Goal: Task Accomplishment & Management: Complete application form

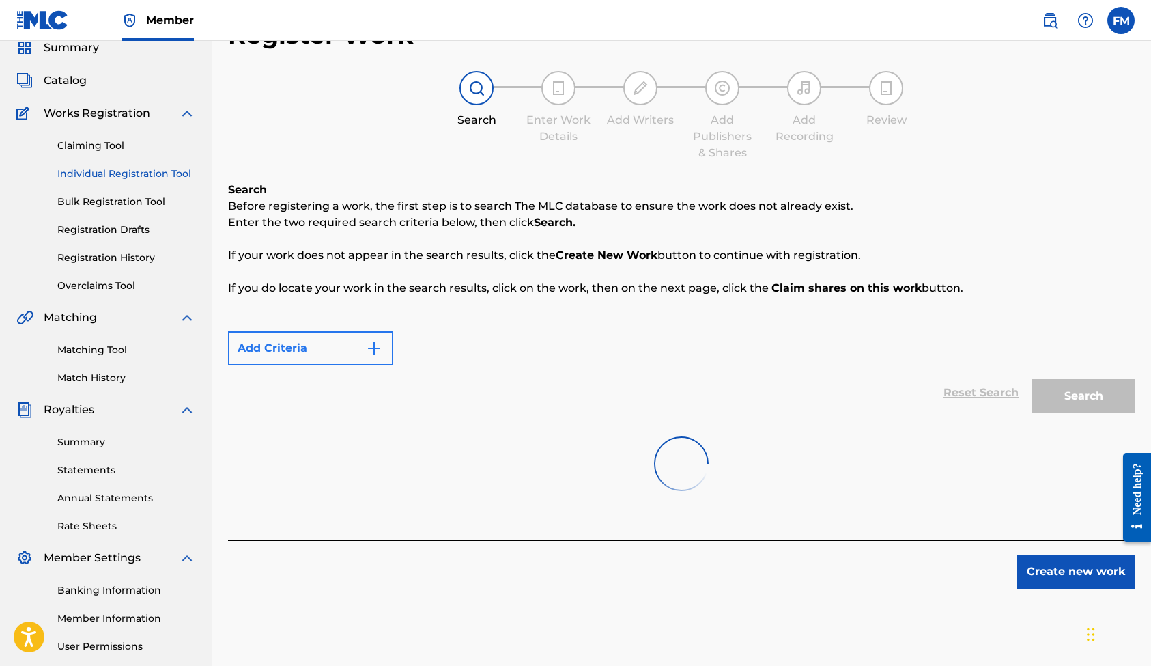
click at [354, 348] on button "Add Criteria" at bounding box center [310, 348] width 165 height 34
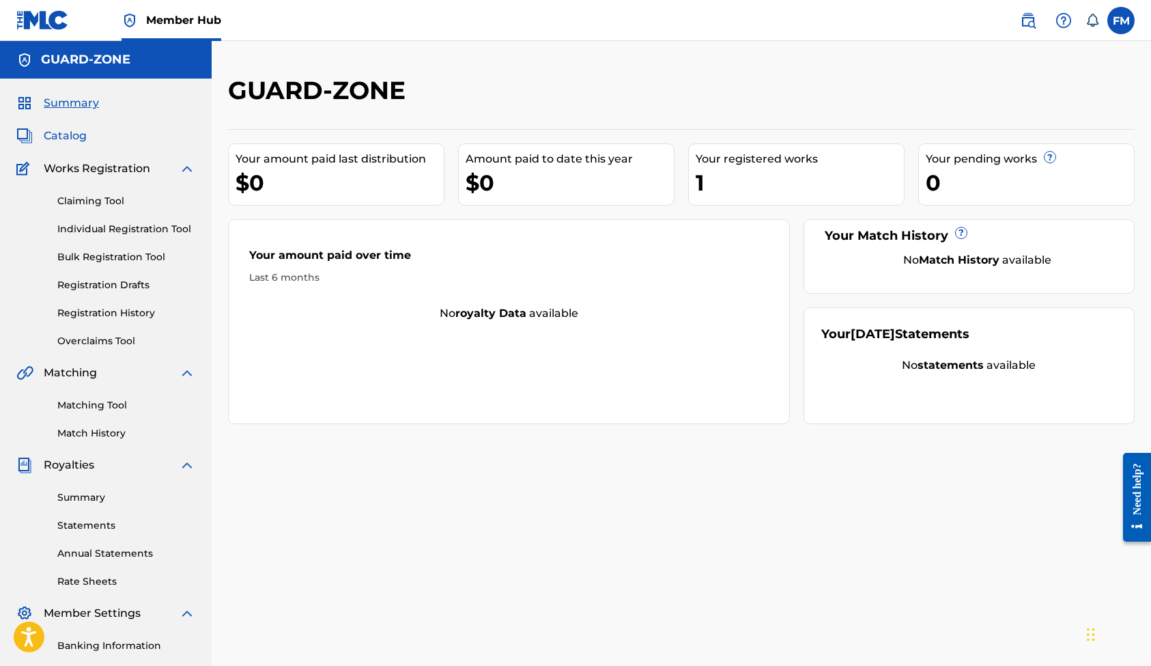
click at [70, 137] on span "Catalog" at bounding box center [65, 136] width 43 height 16
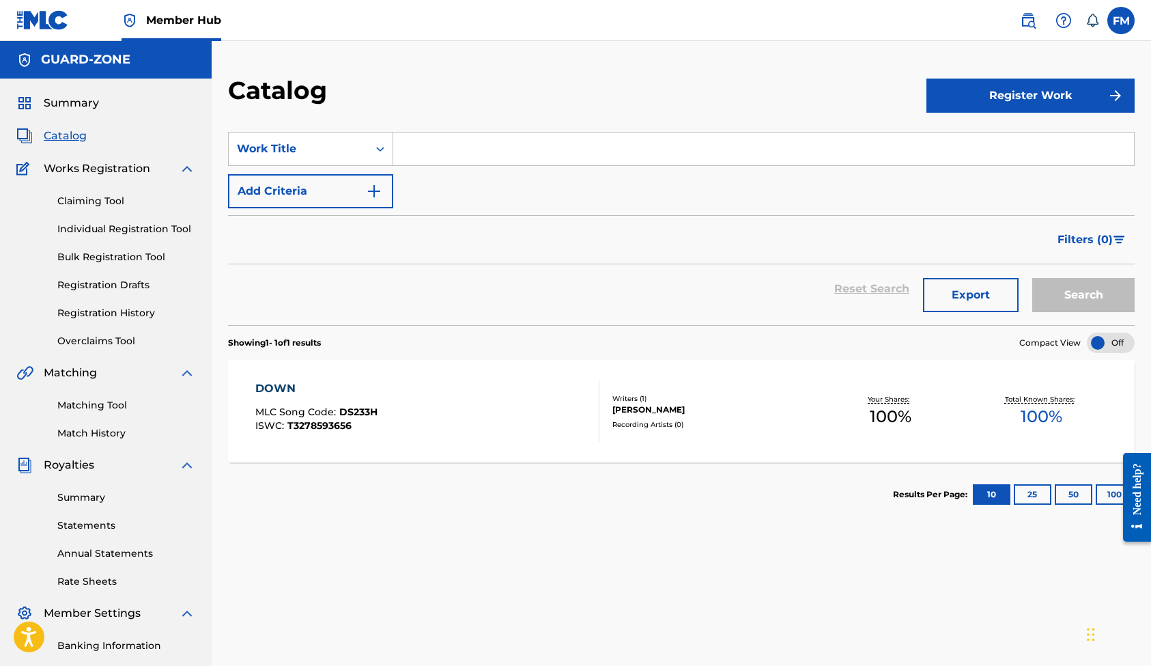
click at [461, 150] on input "Search Form" at bounding box center [763, 148] width 741 height 33
type input "TEN 31"
click at [337, 193] on button "Add Criteria" at bounding box center [310, 191] width 165 height 34
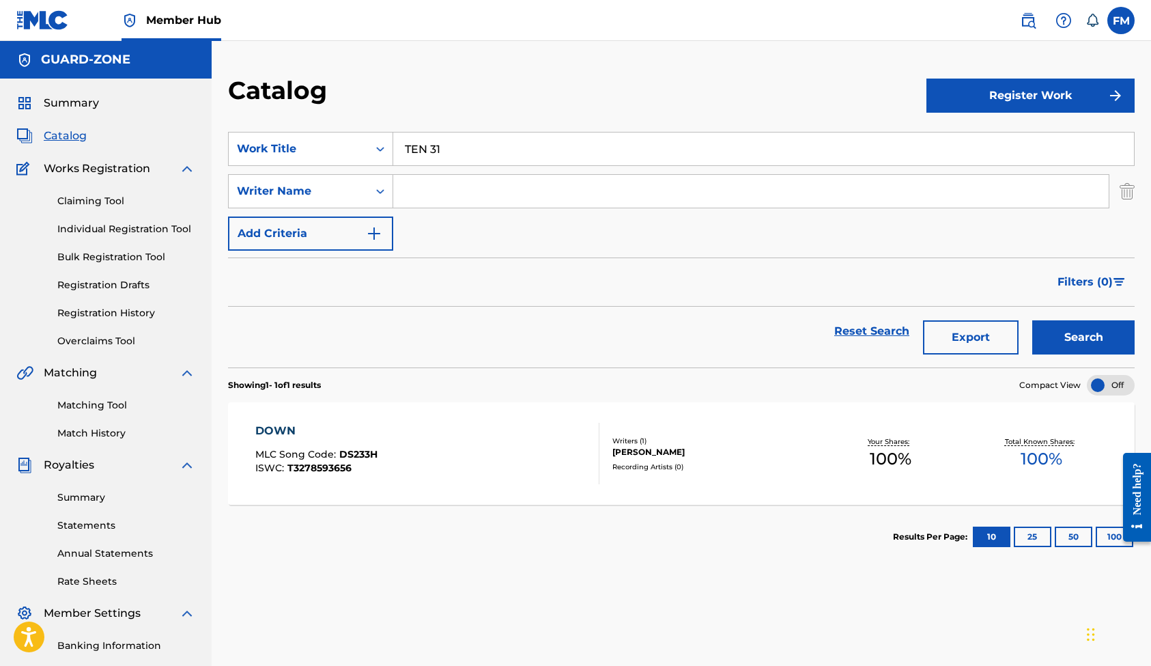
click at [438, 190] on input "Search Form" at bounding box center [751, 191] width 716 height 33
type input "[PERSON_NAME]"
click at [337, 236] on button "Add Criteria" at bounding box center [310, 233] width 165 height 34
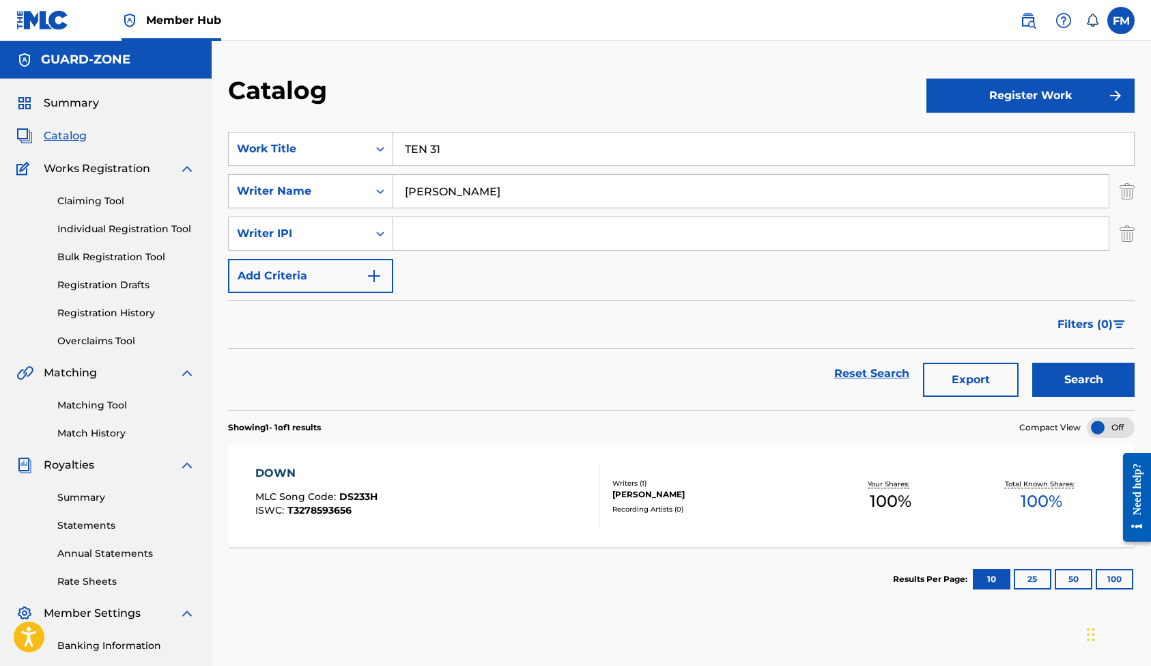
click at [436, 232] on input "Search Form" at bounding box center [751, 233] width 716 height 33
type input "555095732"
click at [323, 278] on button "Add Criteria" at bounding box center [310, 276] width 165 height 34
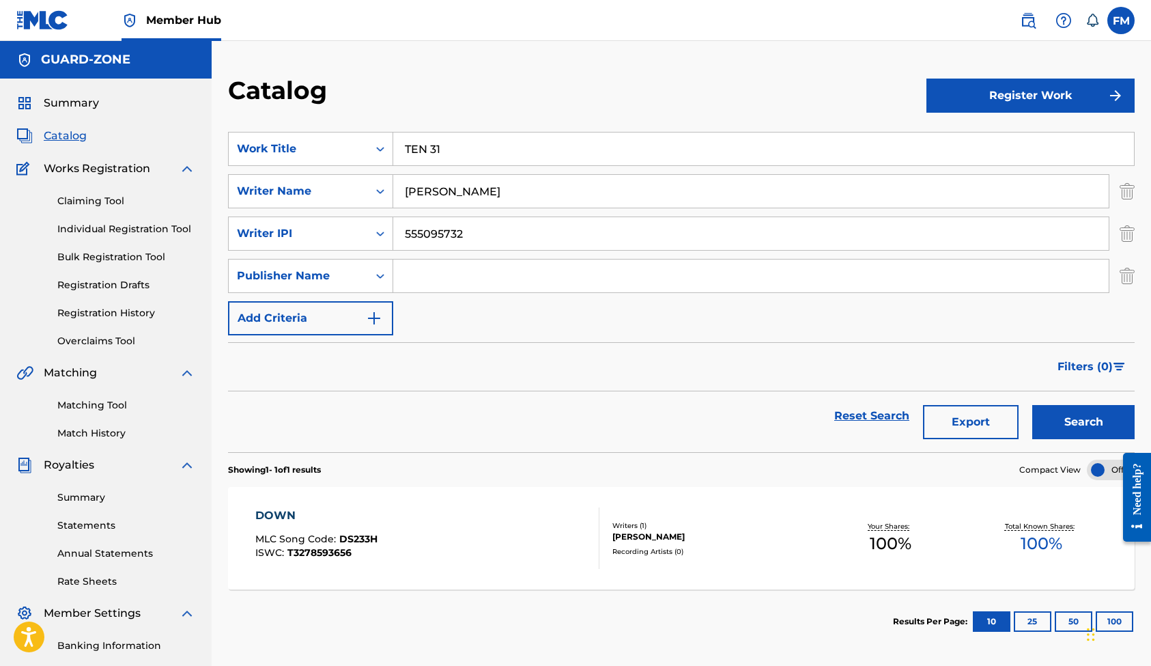
click at [432, 275] on input "Search Form" at bounding box center [751, 276] width 716 height 33
type input "GUARD-ZONE"
click at [297, 322] on button "Add Criteria" at bounding box center [310, 318] width 165 height 34
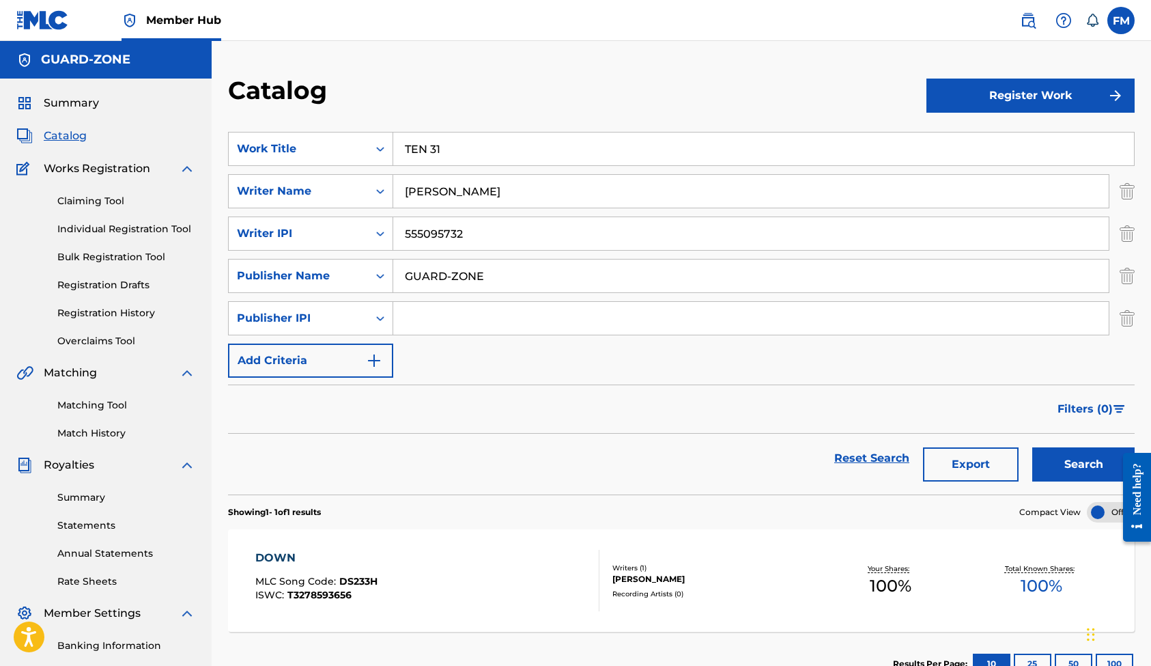
scroll to position [0, 1]
click at [438, 322] on input "Search Form" at bounding box center [751, 318] width 716 height 33
type input "576676100"
click at [293, 360] on button "Add Criteria" at bounding box center [310, 360] width 165 height 34
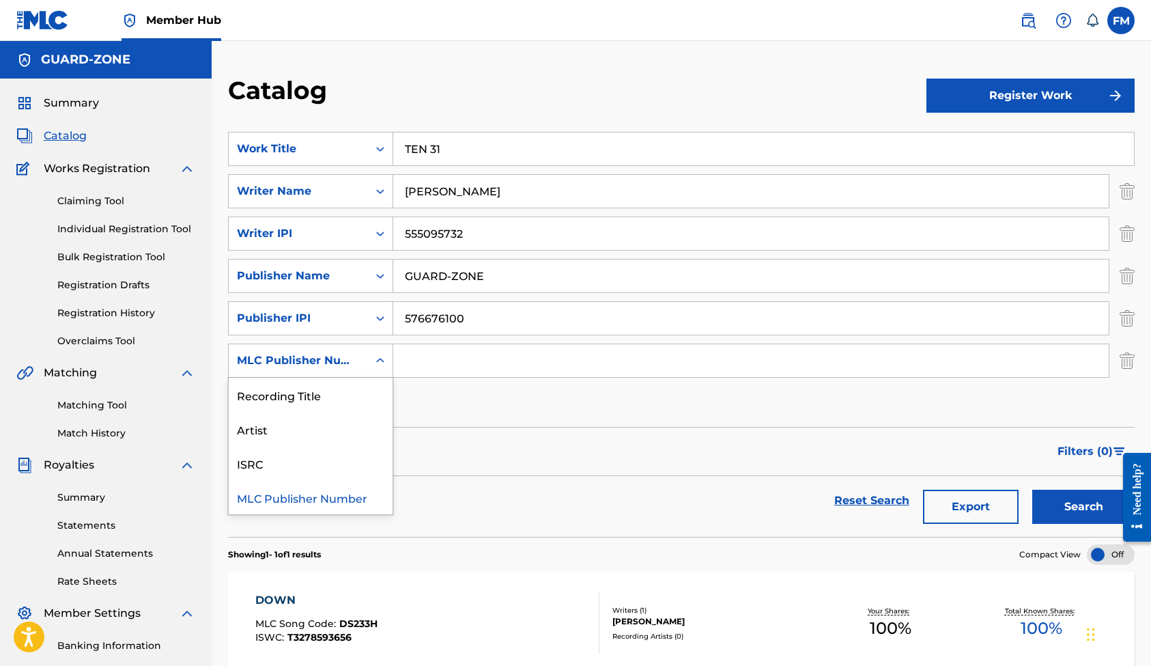
click at [378, 359] on icon "Search Form" at bounding box center [380, 360] width 8 height 5
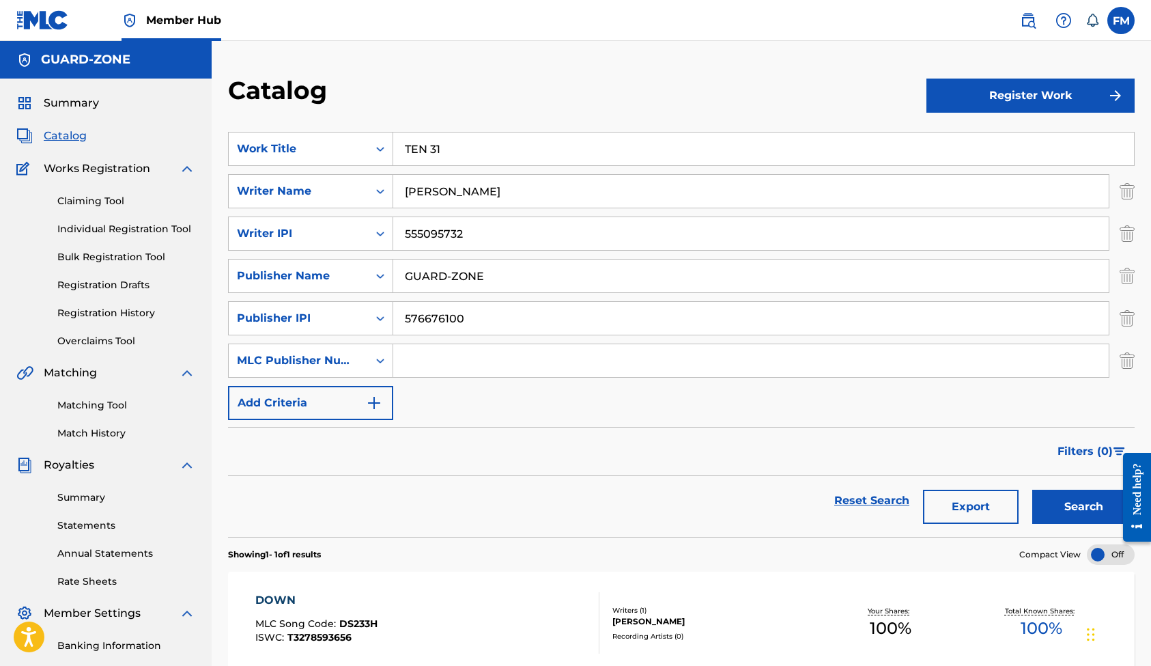
click at [458, 371] on input "Search Form" at bounding box center [751, 360] width 716 height 33
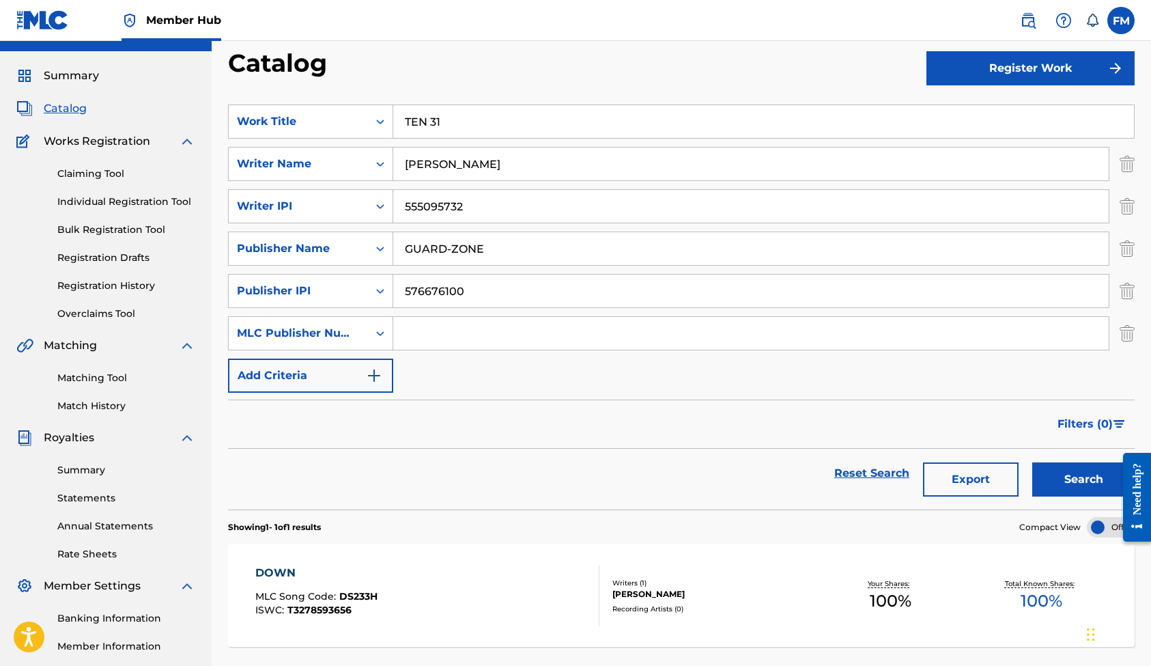
scroll to position [43, 0]
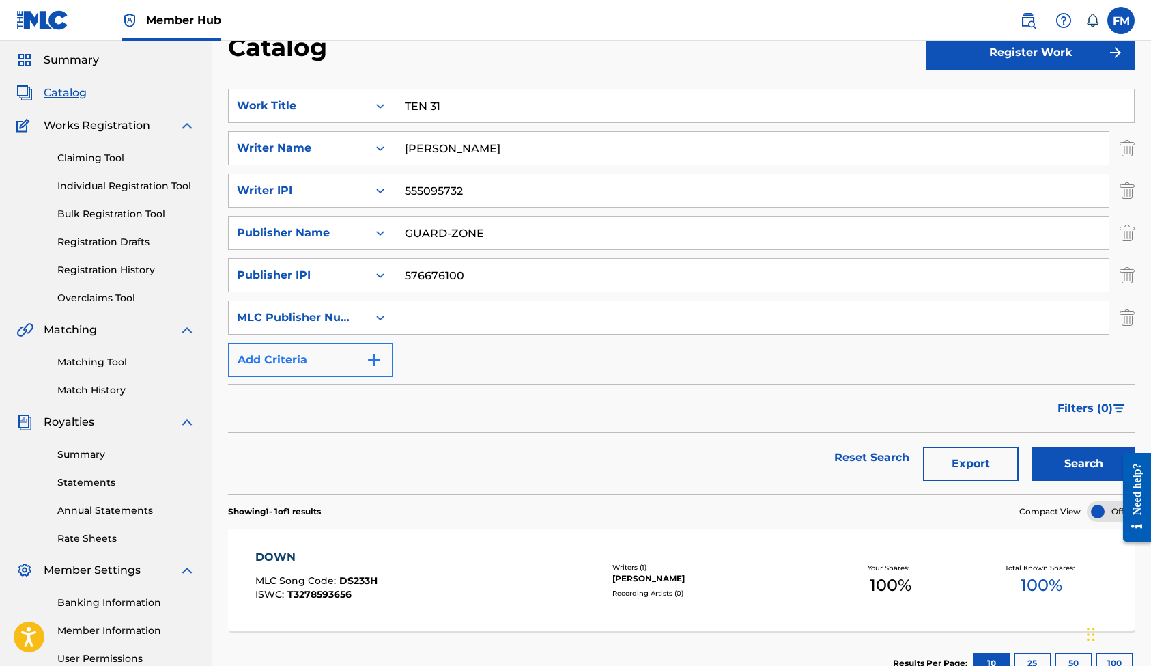
click at [345, 362] on button "Add Criteria" at bounding box center [310, 360] width 165 height 34
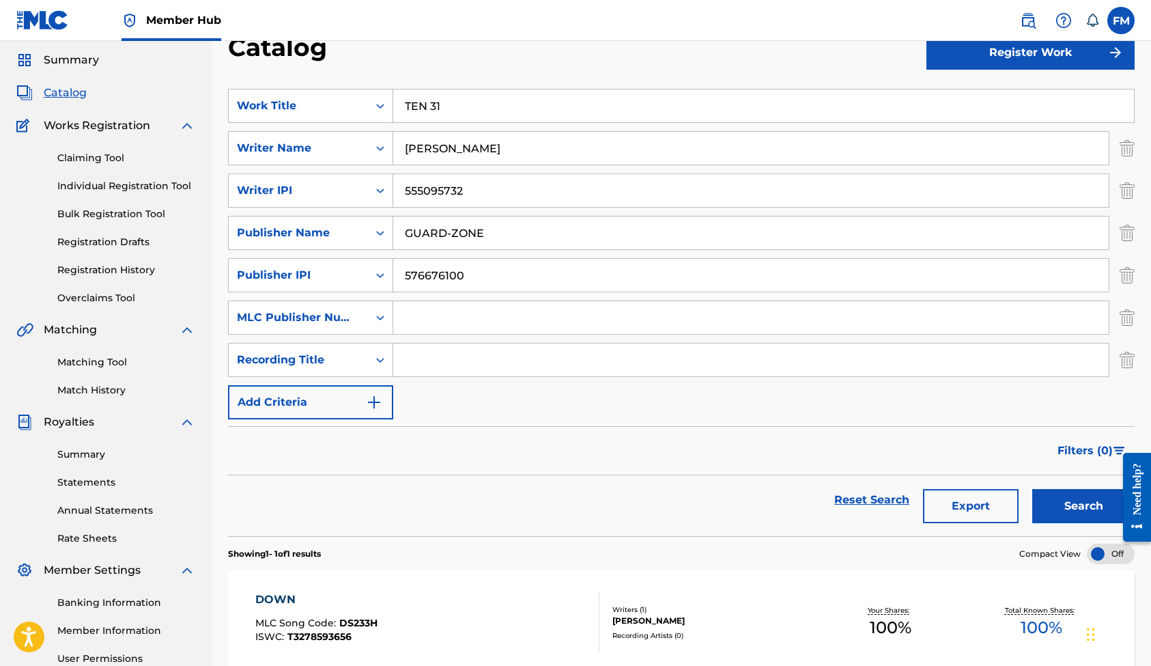
click at [434, 363] on input "Search Form" at bounding box center [751, 359] width 716 height 33
type input "TEN 31"
click at [299, 404] on button "Add Criteria" at bounding box center [310, 402] width 165 height 34
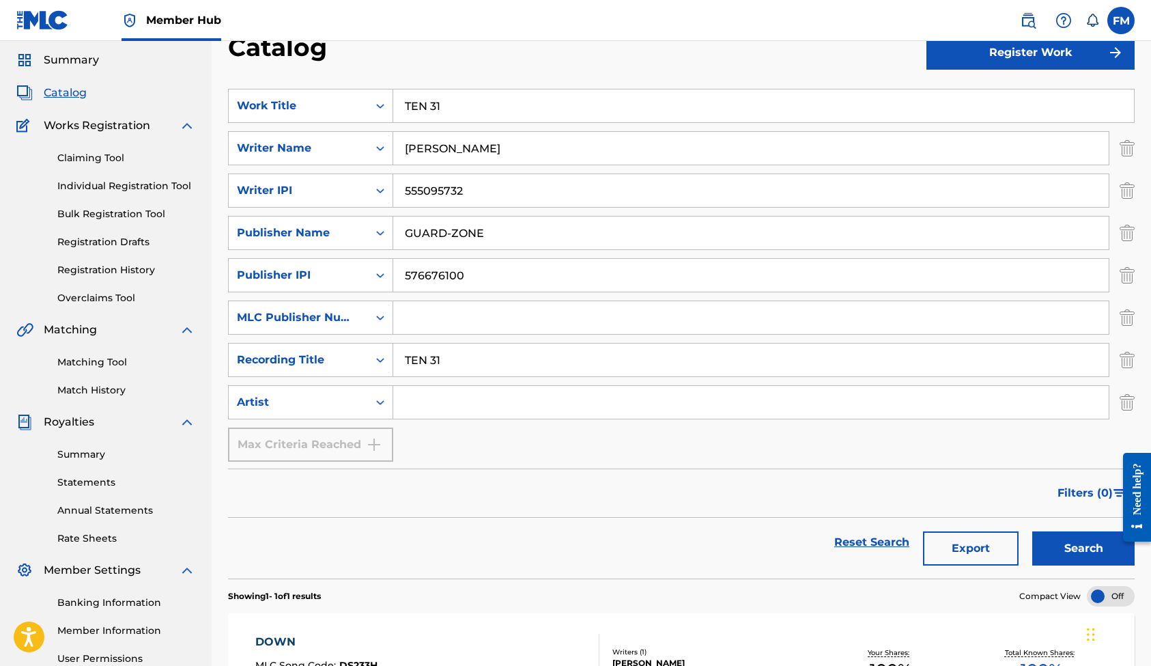
click at [438, 407] on input "Search Form" at bounding box center [751, 402] width 716 height 33
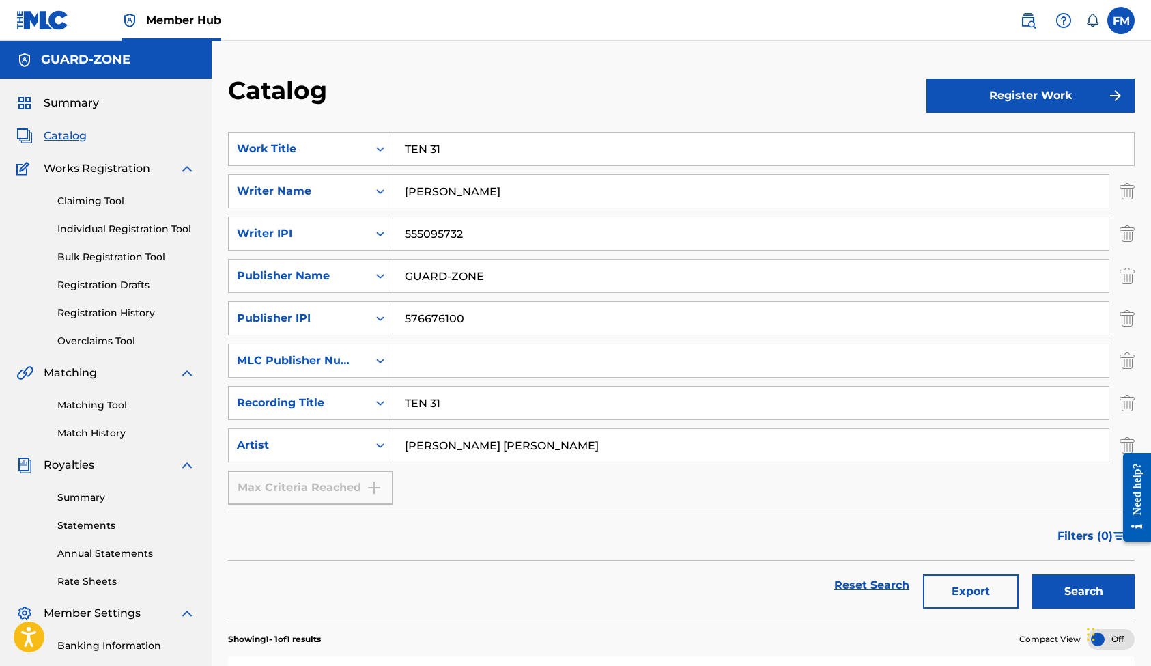
scroll to position [0, 0]
type input "FELIPE VEGAN KING"
click at [1015, 100] on button "Register Work" at bounding box center [1031, 96] width 208 height 34
click at [960, 136] on link "Individual" at bounding box center [1031, 140] width 208 height 33
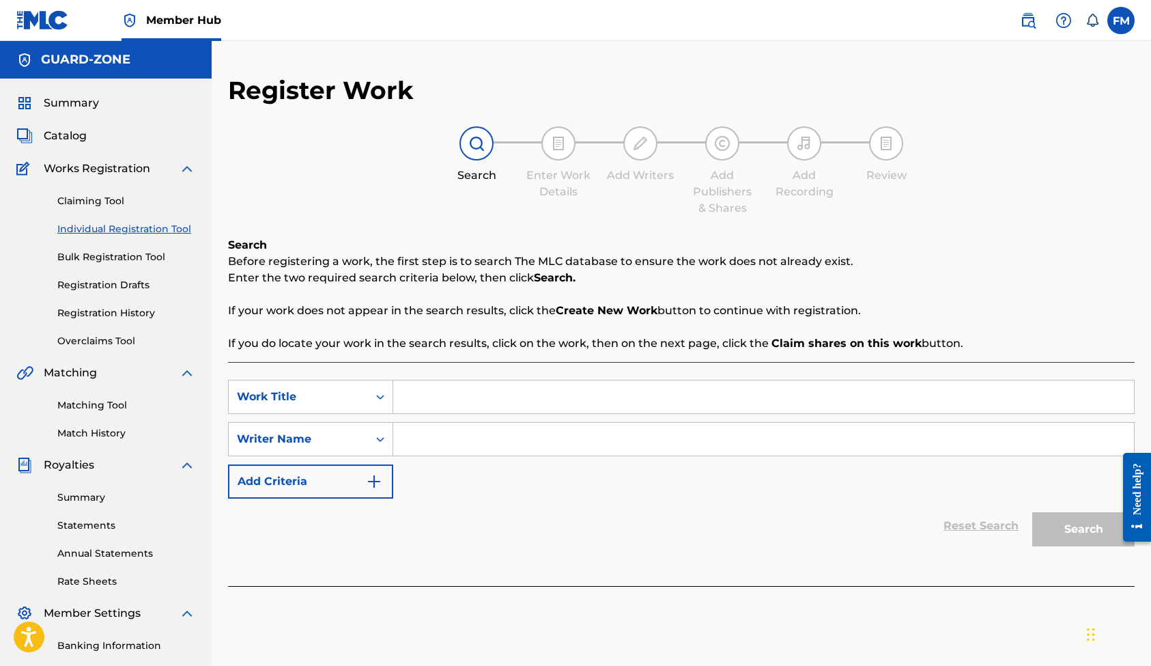
click at [431, 399] on input "Search Form" at bounding box center [763, 396] width 741 height 33
type input "TEN 31"
click at [421, 443] on input "Search Form" at bounding box center [763, 439] width 741 height 33
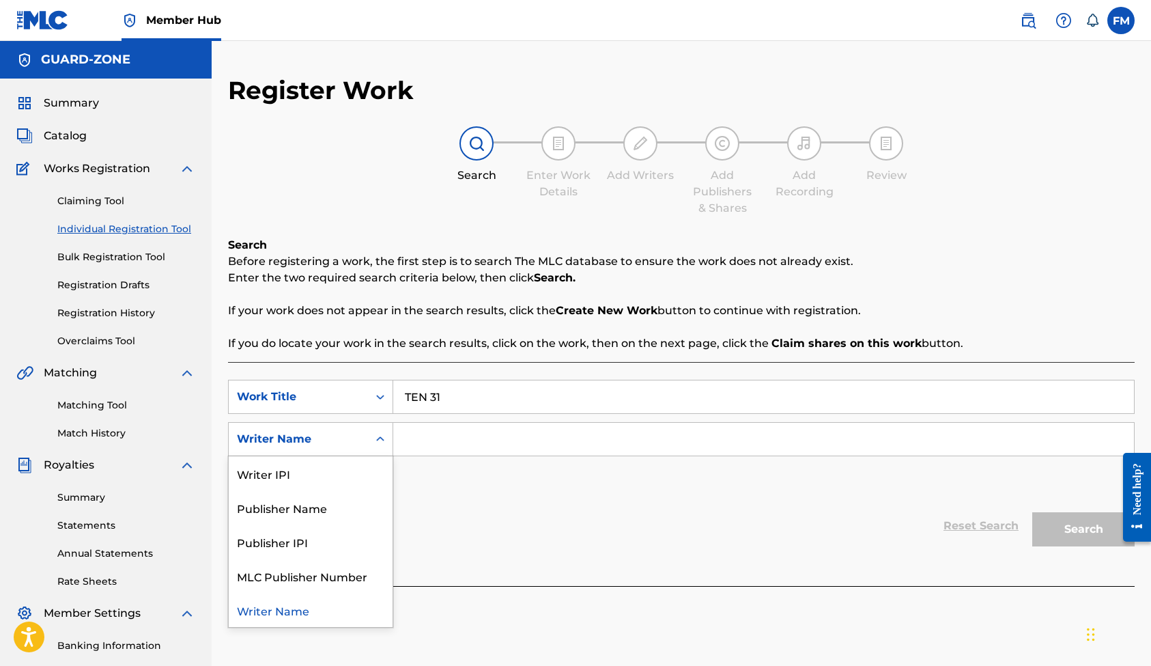
click at [384, 441] on icon "Search Form" at bounding box center [381, 439] width 14 height 14
click at [433, 440] on input "Search Form" at bounding box center [763, 439] width 741 height 33
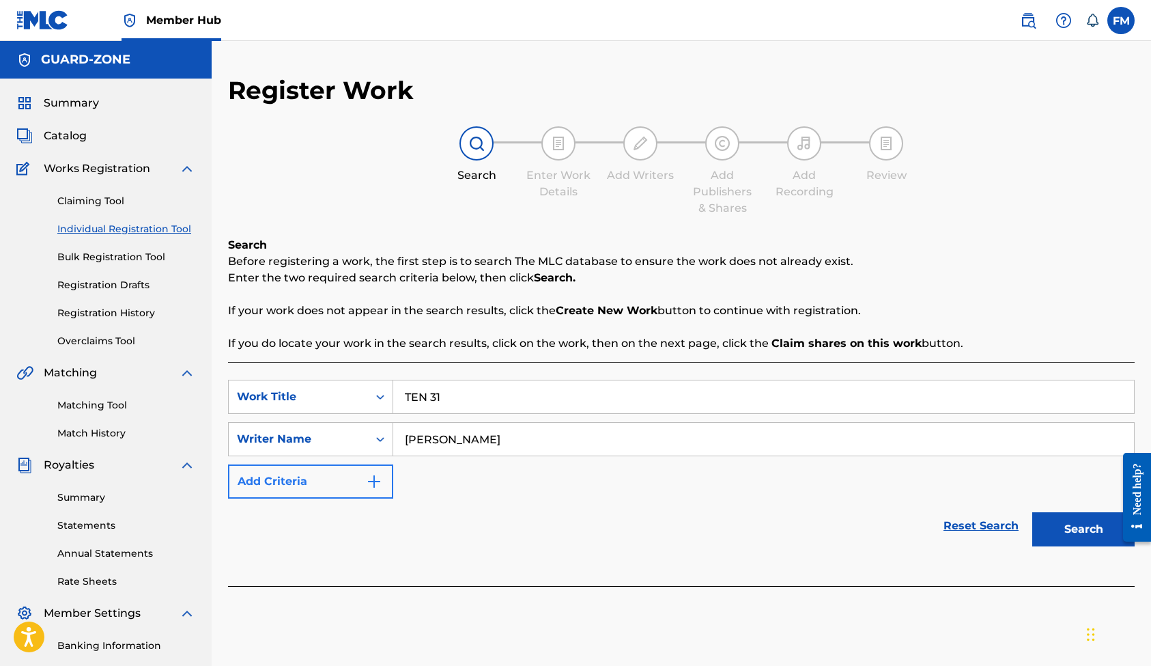
type input "Felipe Monterosa"
click at [297, 476] on button "Add Criteria" at bounding box center [310, 481] width 165 height 34
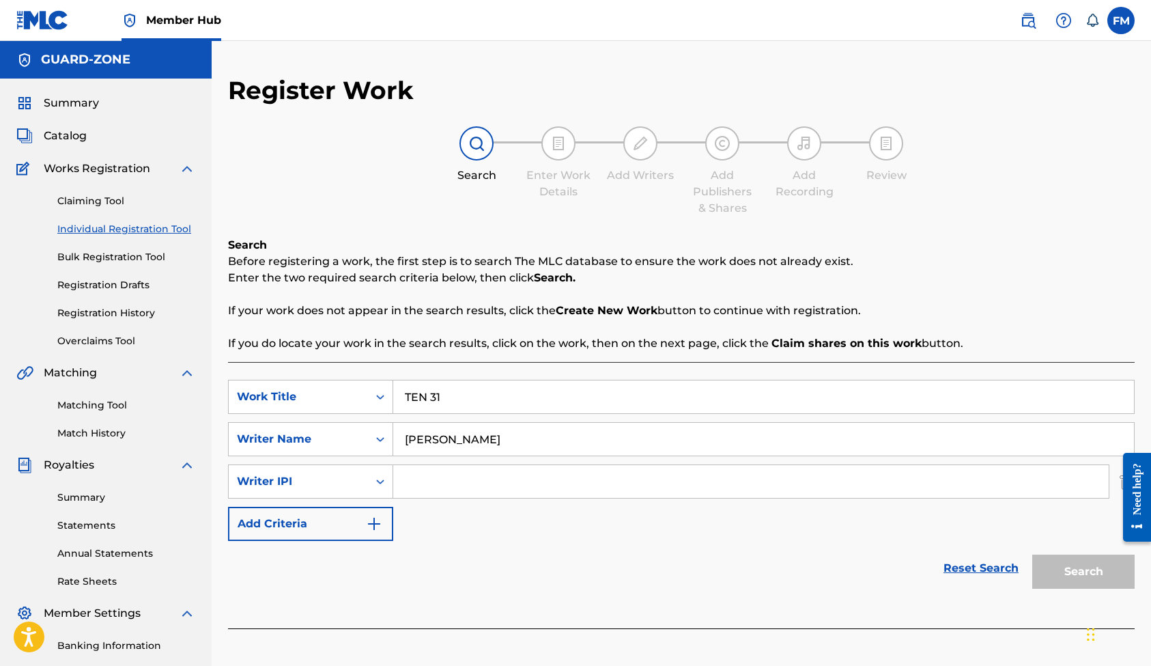
click at [419, 485] on input "Search Form" at bounding box center [751, 481] width 716 height 33
type input "555095732"
click at [332, 528] on button "Add Criteria" at bounding box center [310, 524] width 165 height 34
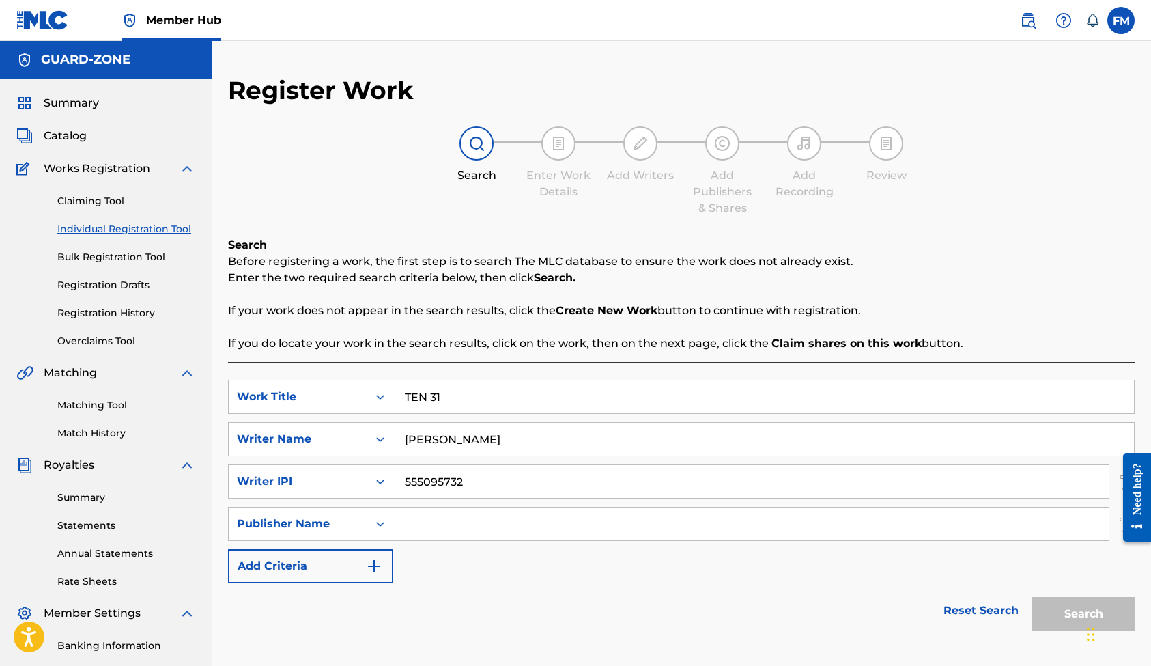
click at [420, 529] on input "Search Form" at bounding box center [751, 523] width 716 height 33
type input "GUARD-ZONE"
click at [291, 563] on button "Add Criteria" at bounding box center [310, 566] width 165 height 34
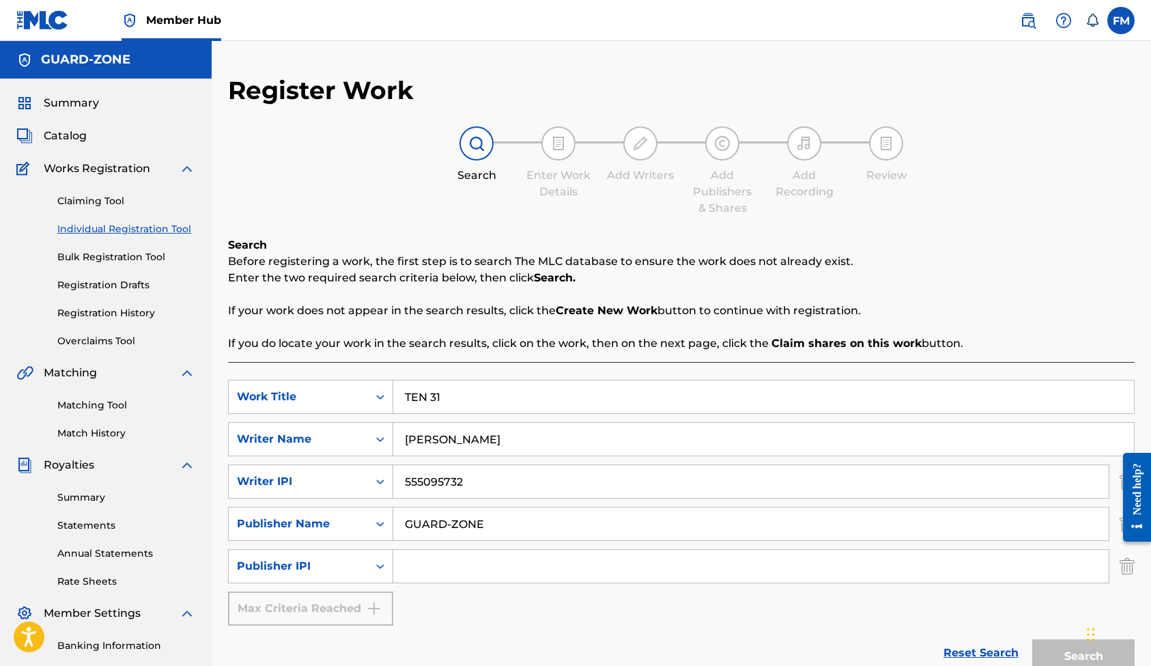
click at [448, 570] on input "Search Form" at bounding box center [751, 566] width 716 height 33
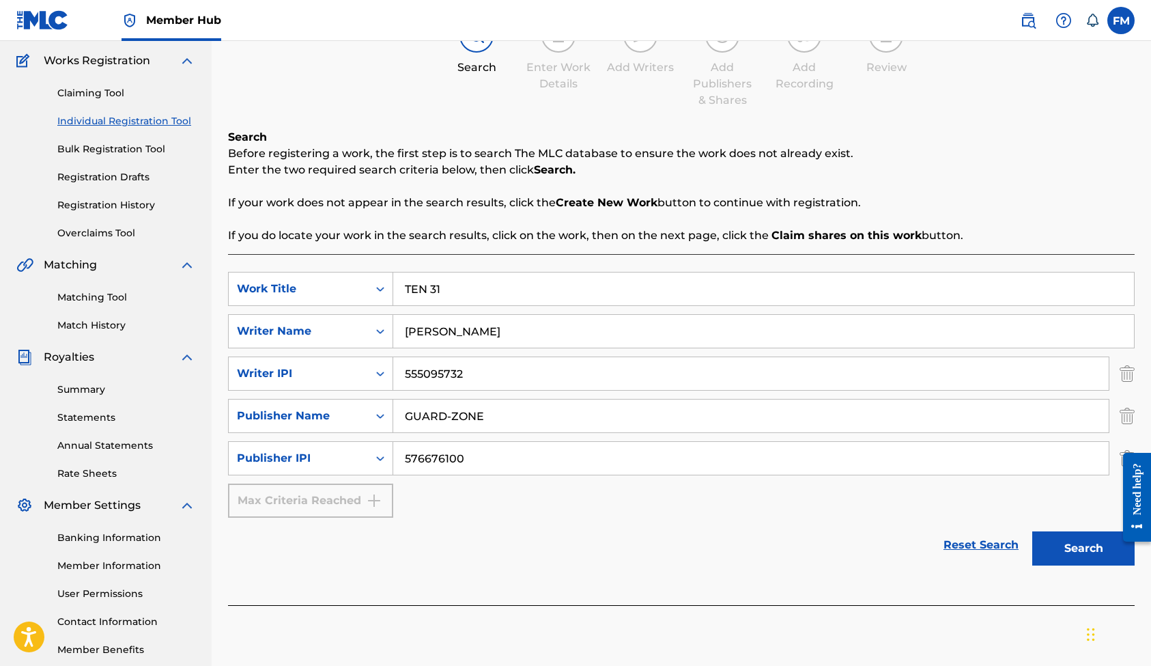
scroll to position [113, 0]
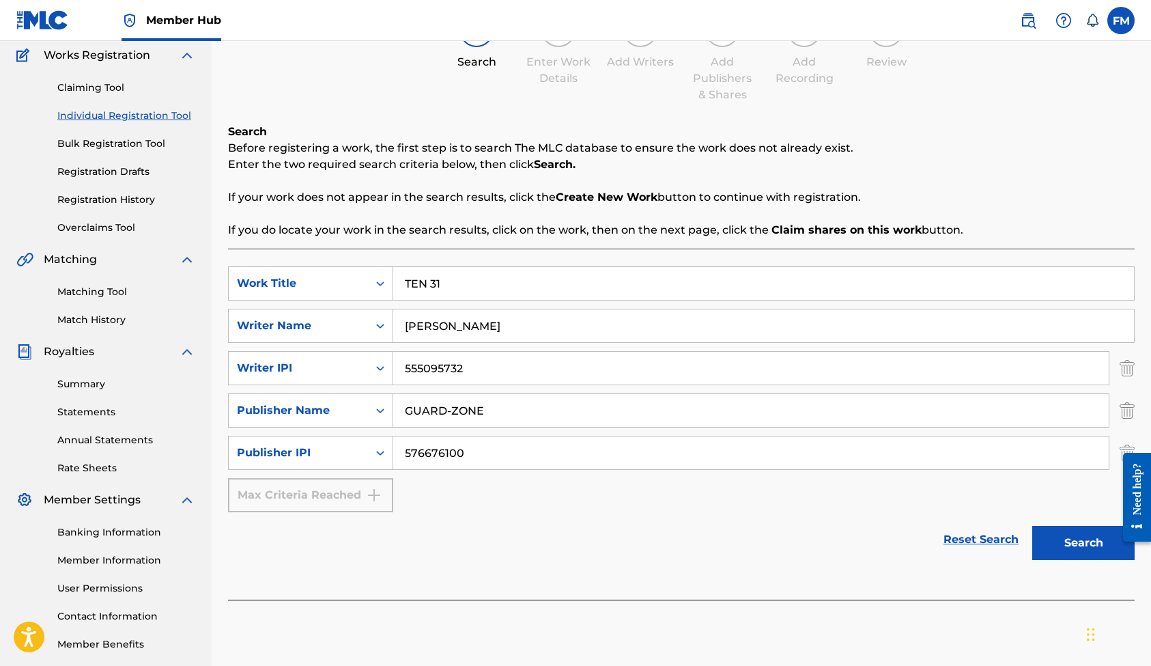
type input "576676100"
click at [320, 494] on div "Max Criteria Reached" at bounding box center [310, 495] width 165 height 34
click at [1075, 539] on button "Search" at bounding box center [1084, 543] width 102 height 34
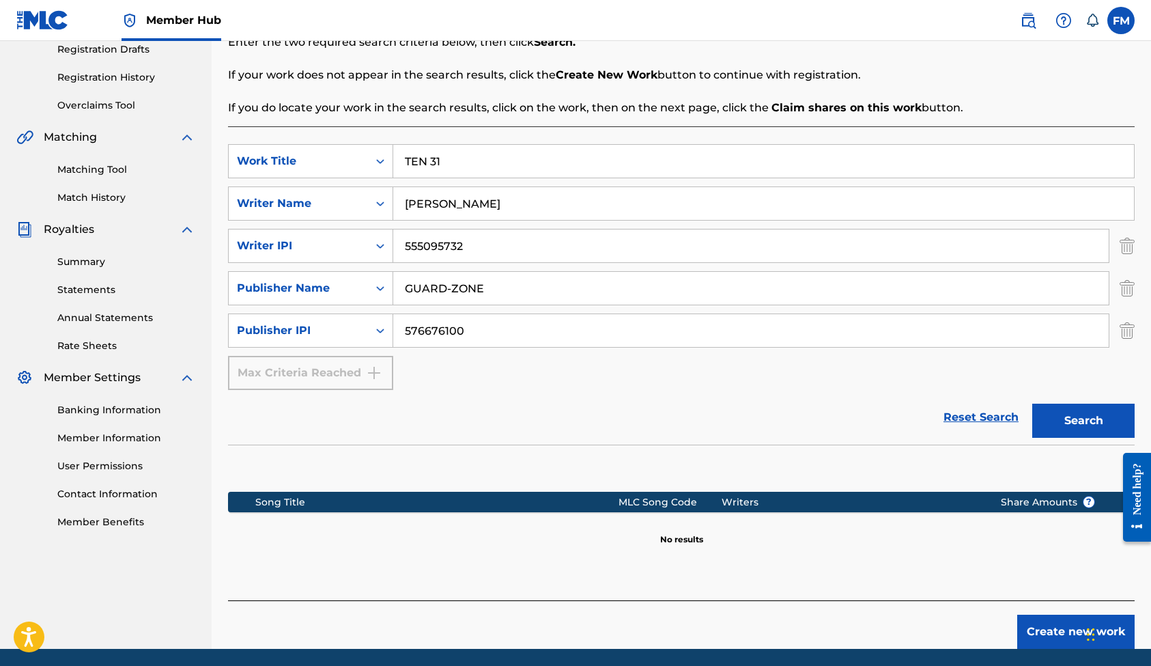
scroll to position [233, 0]
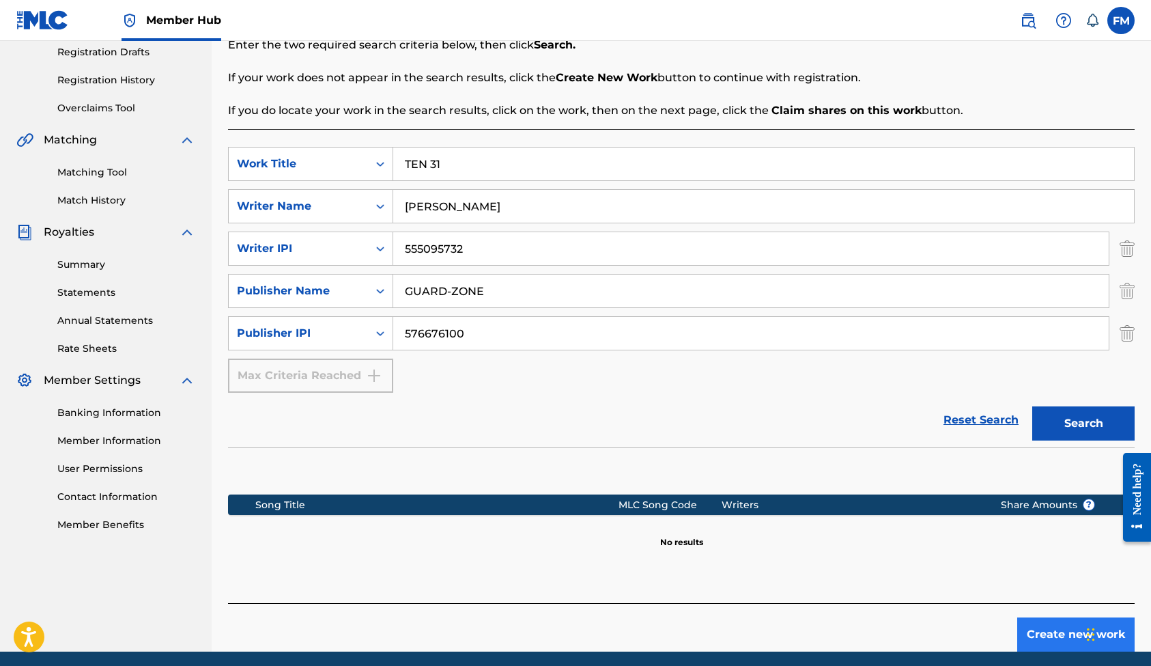
click at [1054, 629] on button "Create new work" at bounding box center [1076, 634] width 117 height 34
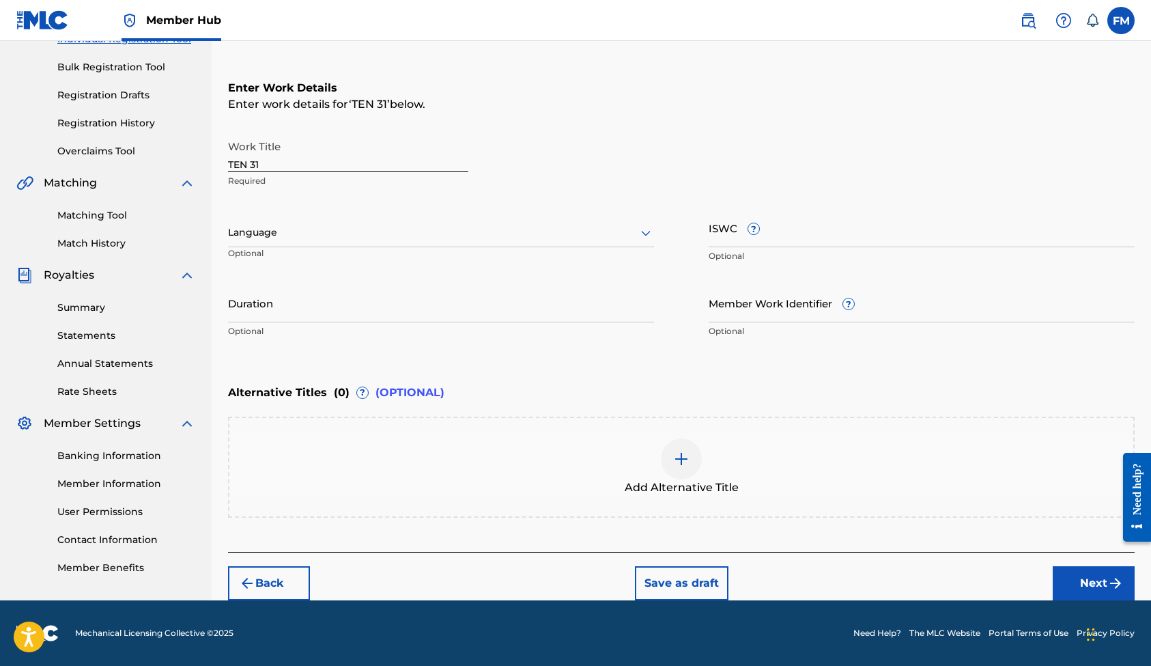
scroll to position [190, 0]
click at [789, 230] on input "ISWC ?" at bounding box center [922, 227] width 426 height 39
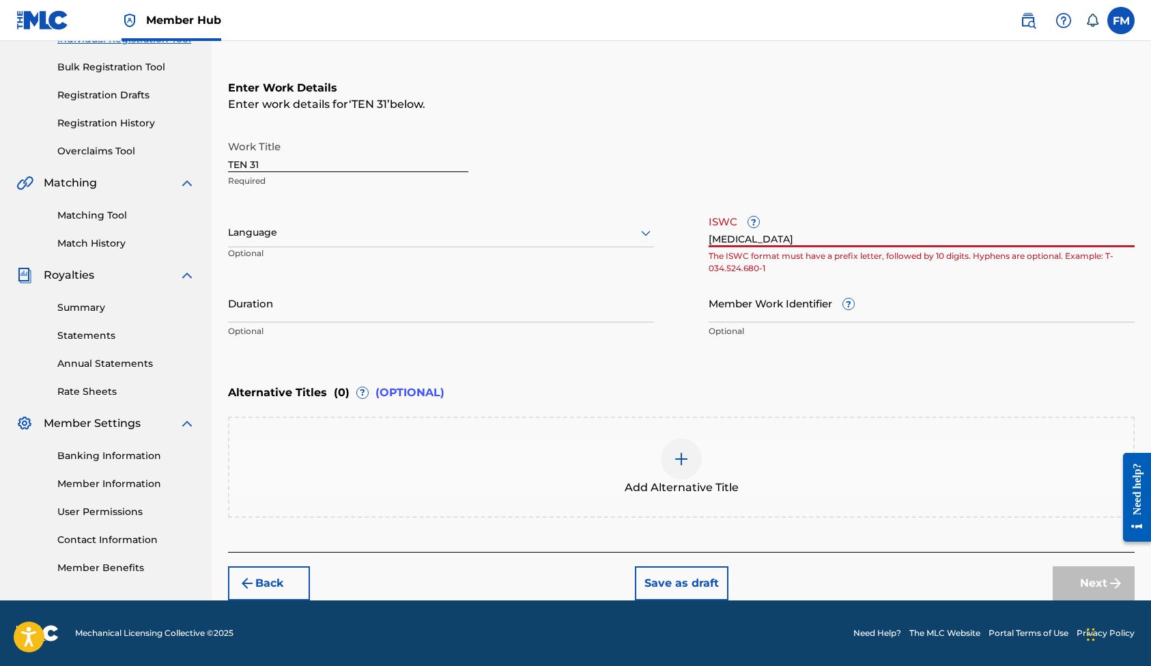
type input "T"
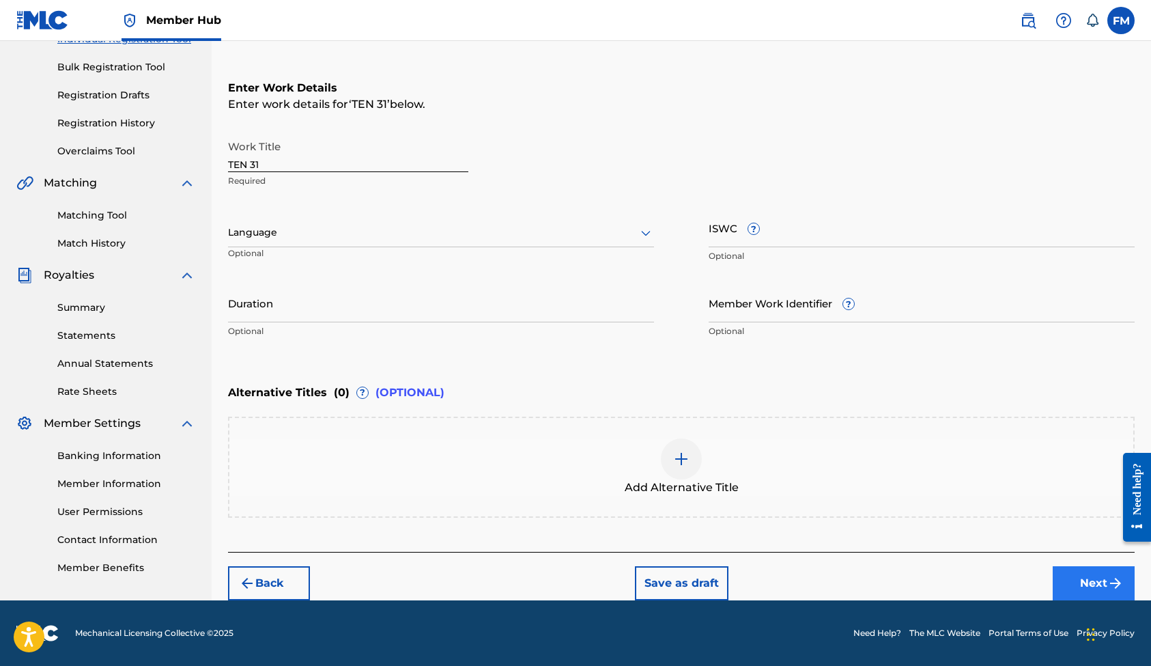
click at [1076, 581] on button "Next" at bounding box center [1094, 583] width 82 height 34
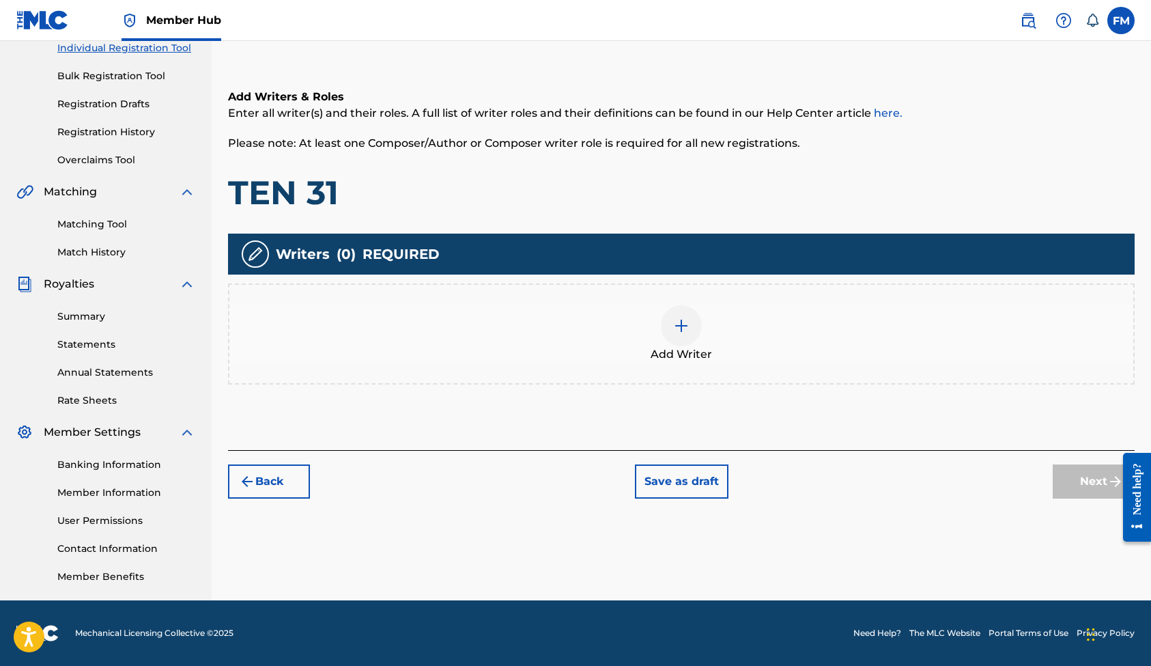
click at [691, 341] on div at bounding box center [681, 325] width 41 height 41
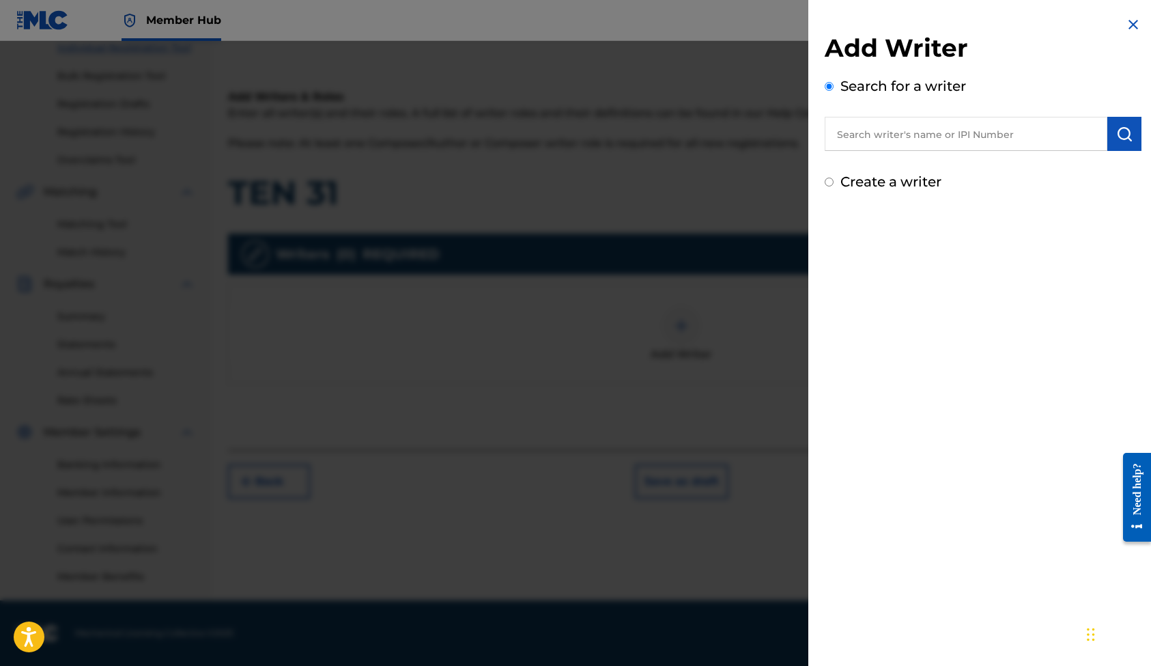
click at [946, 135] on input "text" at bounding box center [966, 134] width 283 height 34
drag, startPoint x: 944, startPoint y: 137, endPoint x: 927, endPoint y: 169, distance: 36.7
click at [937, 169] on strong "monterosa" at bounding box center [986, 164] width 98 height 13
type input "felipe monterosa"
click at [1125, 25] on img at bounding box center [1133, 24] width 16 height 16
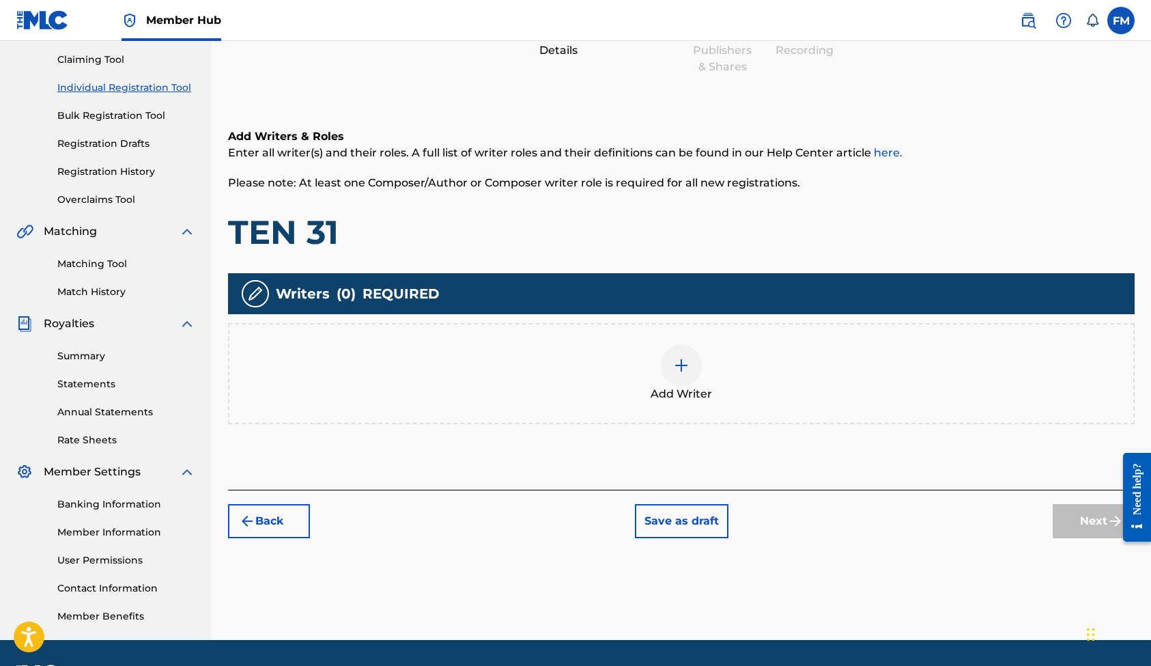
scroll to position [139, 0]
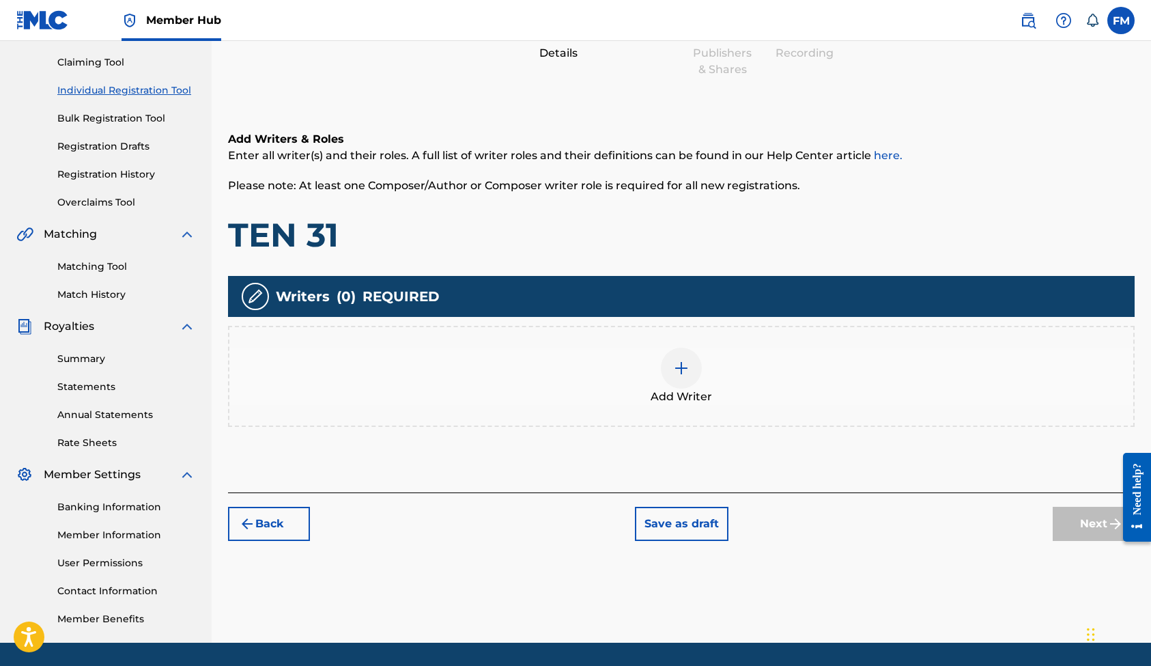
click at [681, 369] on img at bounding box center [681, 368] width 16 height 16
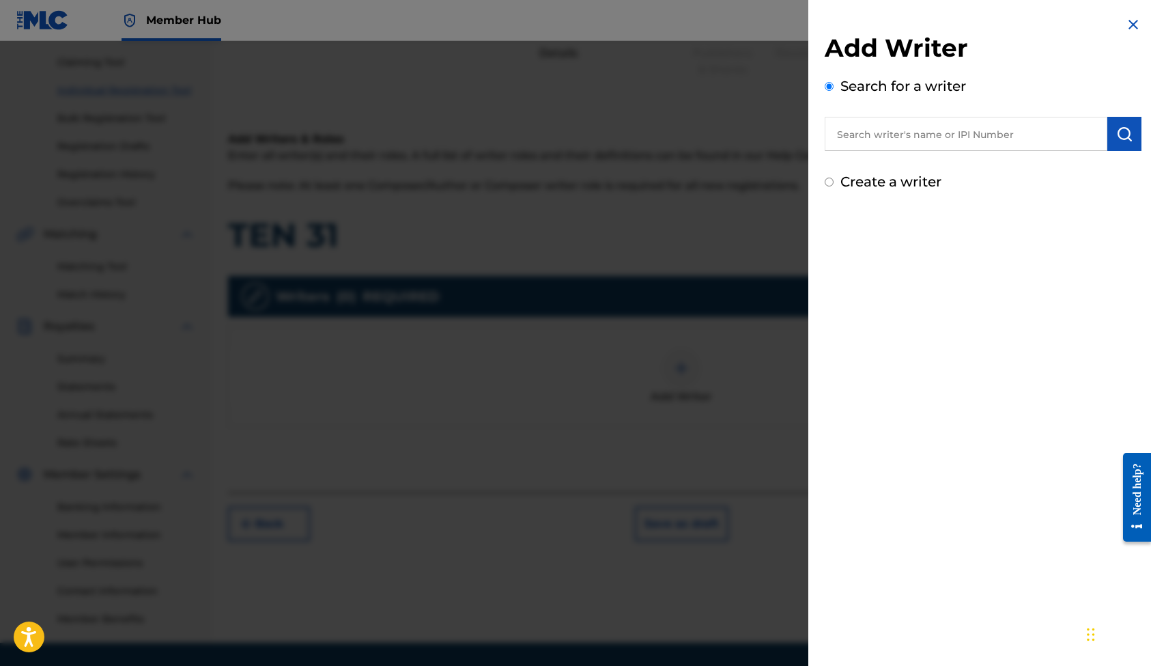
click at [882, 136] on input "text" at bounding box center [966, 134] width 283 height 34
click at [937, 165] on strong "monterosa" at bounding box center [986, 164] width 98 height 13
type input "felipe monterosa"
click at [1125, 139] on img "submit" at bounding box center [1125, 134] width 16 height 16
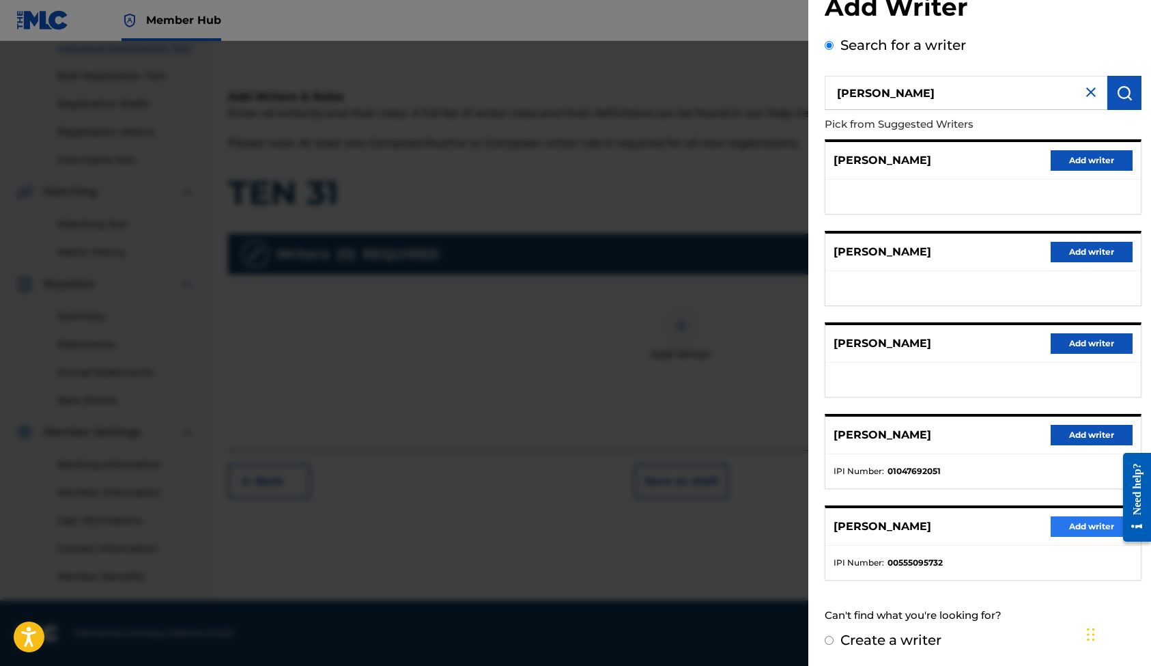
scroll to position [181, 0]
click at [1086, 528] on button "Add writer" at bounding box center [1092, 526] width 82 height 20
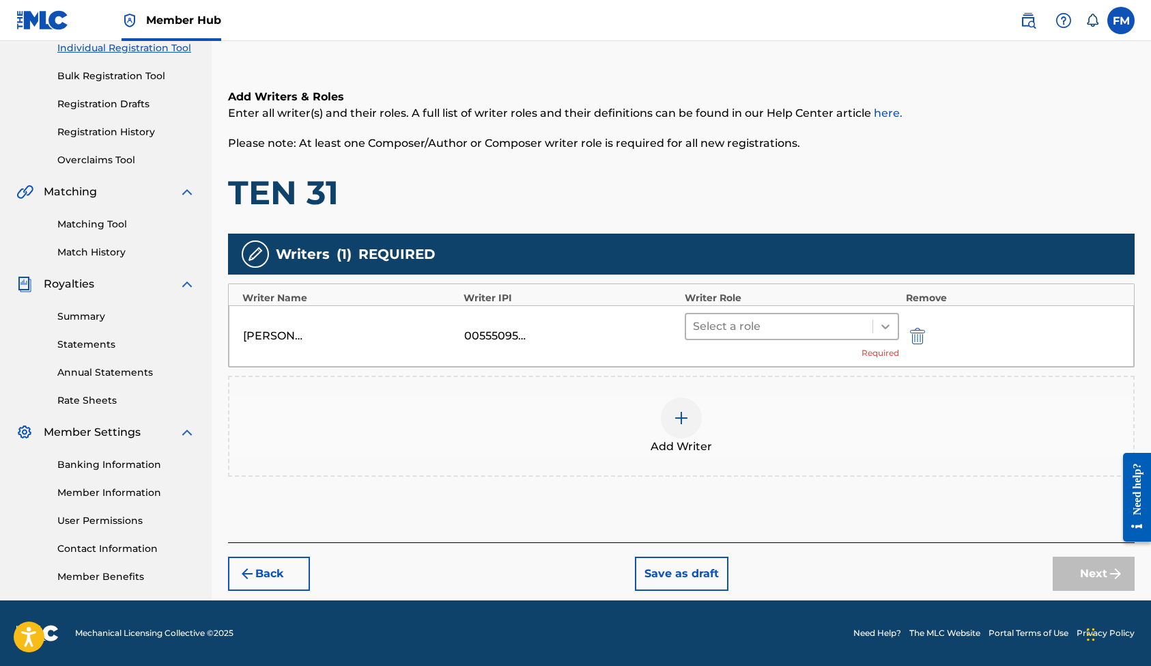
click at [882, 326] on icon at bounding box center [886, 327] width 14 height 14
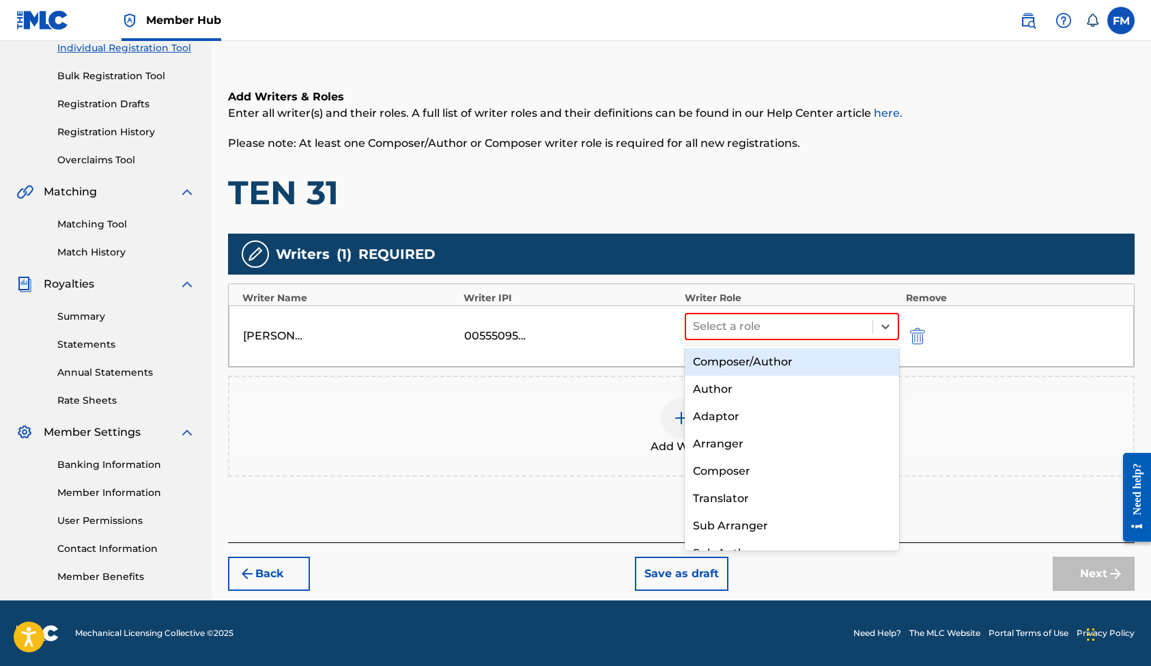
click at [784, 361] on div "Composer/Author" at bounding box center [792, 361] width 214 height 27
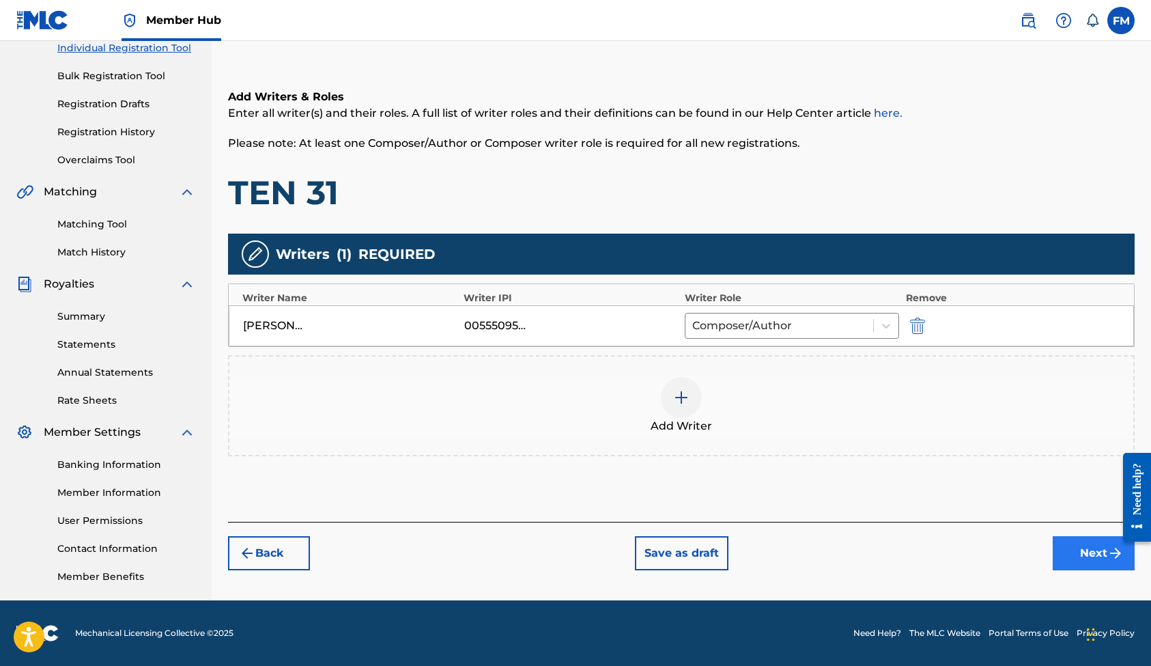
click at [1069, 557] on button "Next" at bounding box center [1094, 553] width 82 height 34
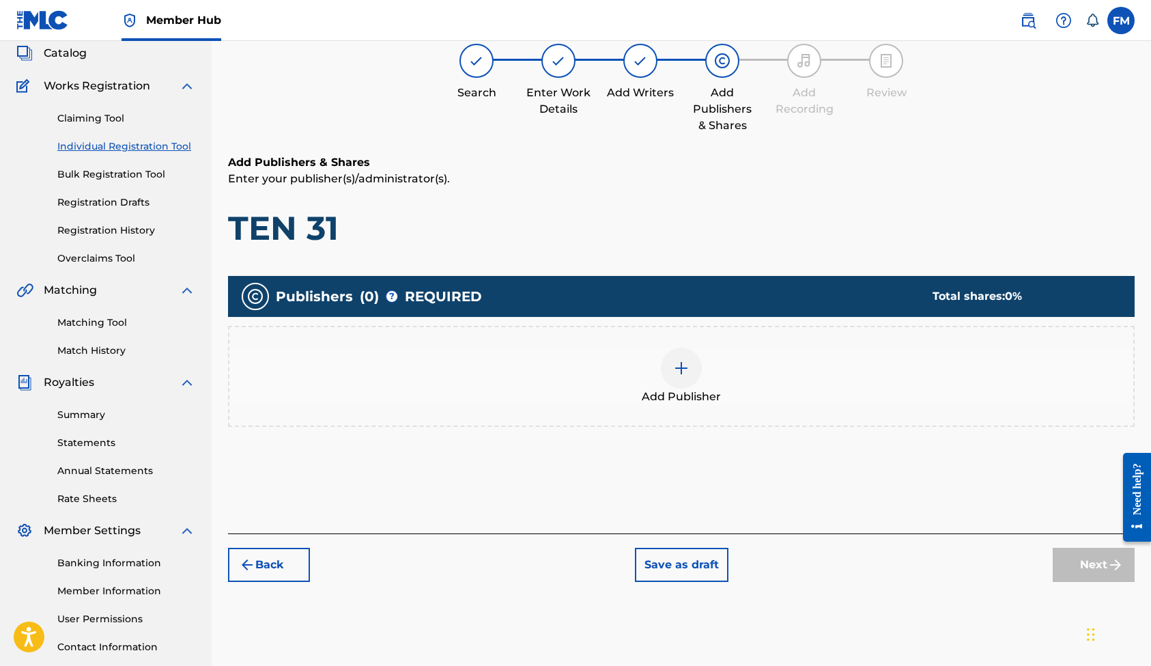
scroll to position [61, 0]
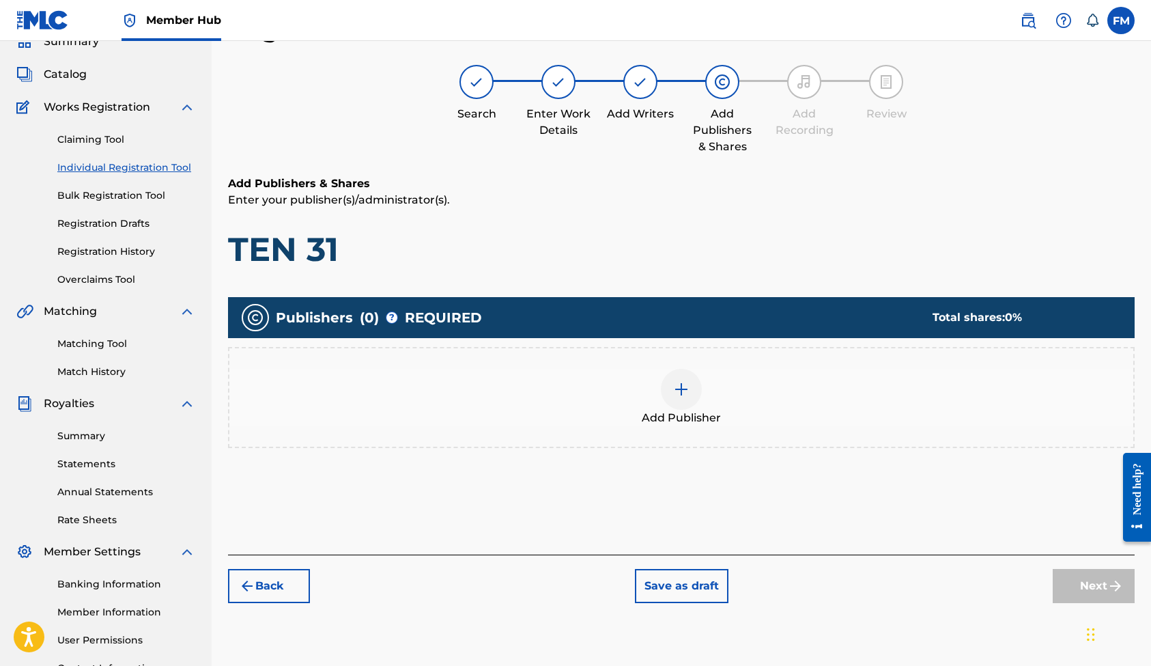
click at [683, 391] on img at bounding box center [681, 389] width 16 height 16
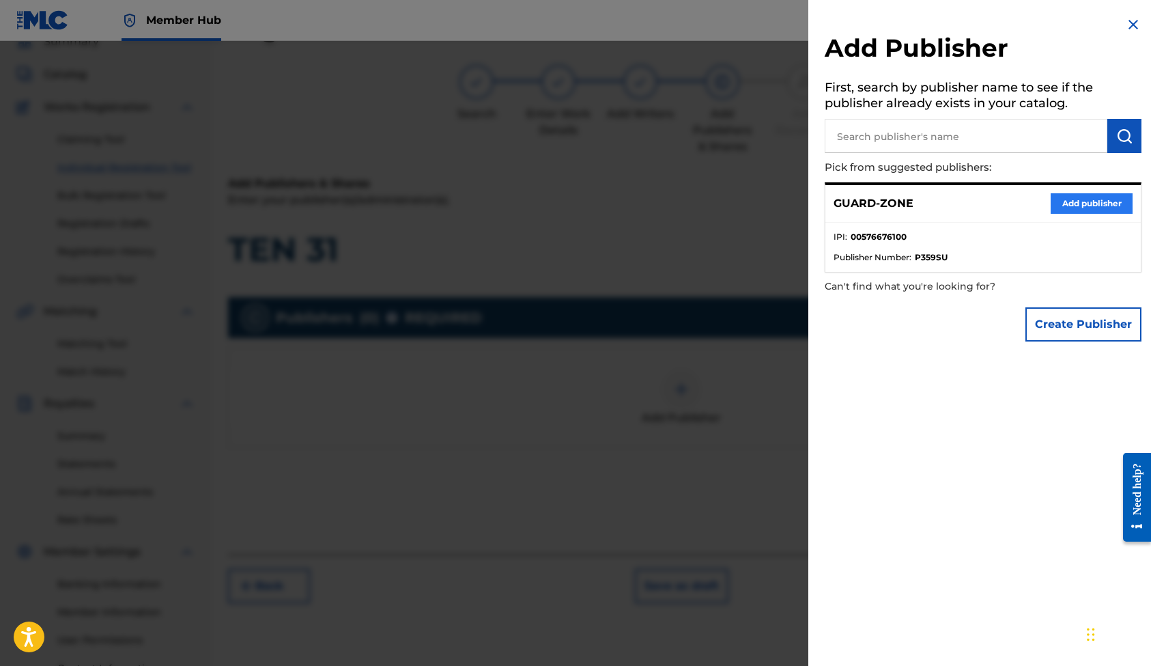
click at [1061, 205] on button "Add publisher" at bounding box center [1092, 203] width 82 height 20
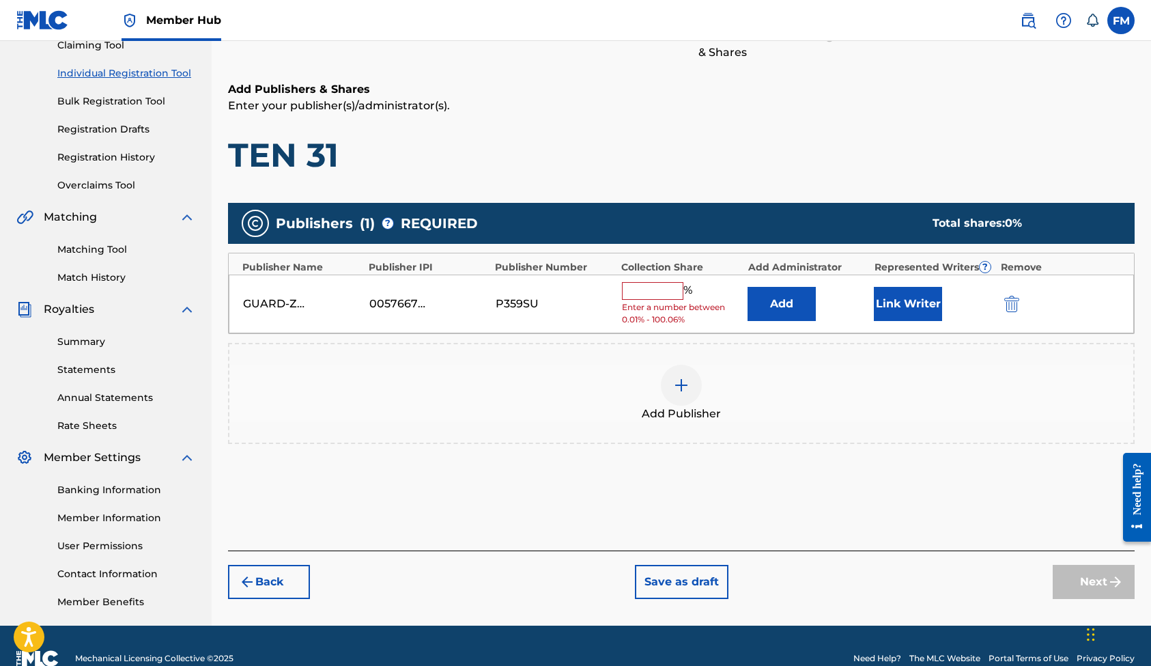
scroll to position [152, 0]
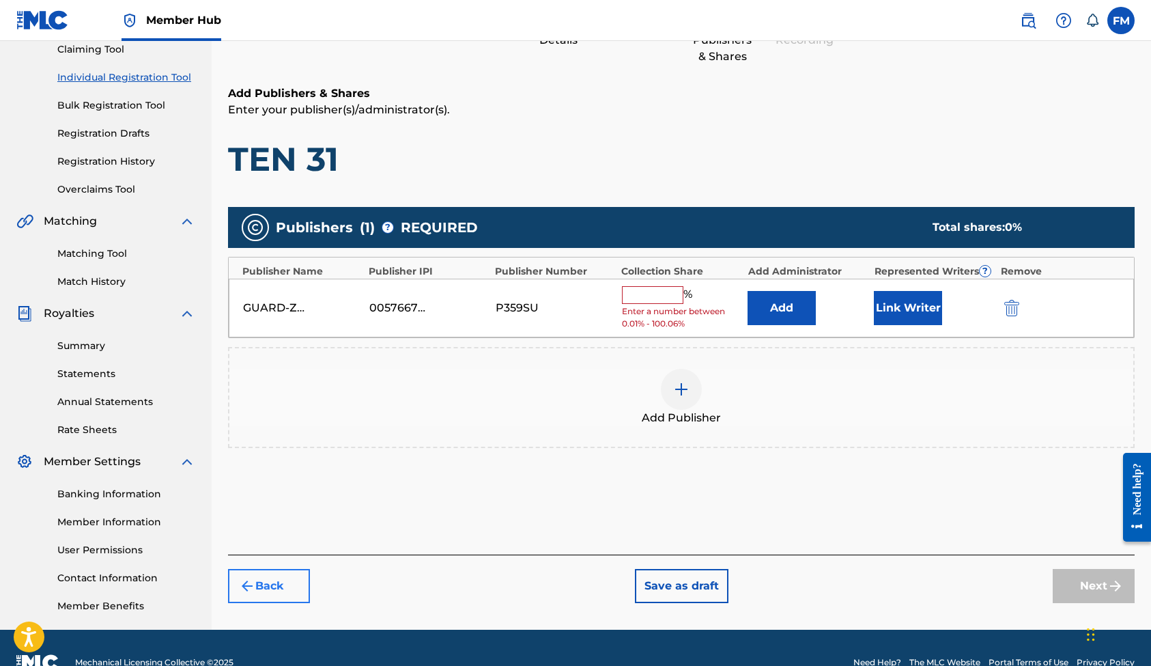
click at [291, 580] on button "Back" at bounding box center [269, 586] width 82 height 34
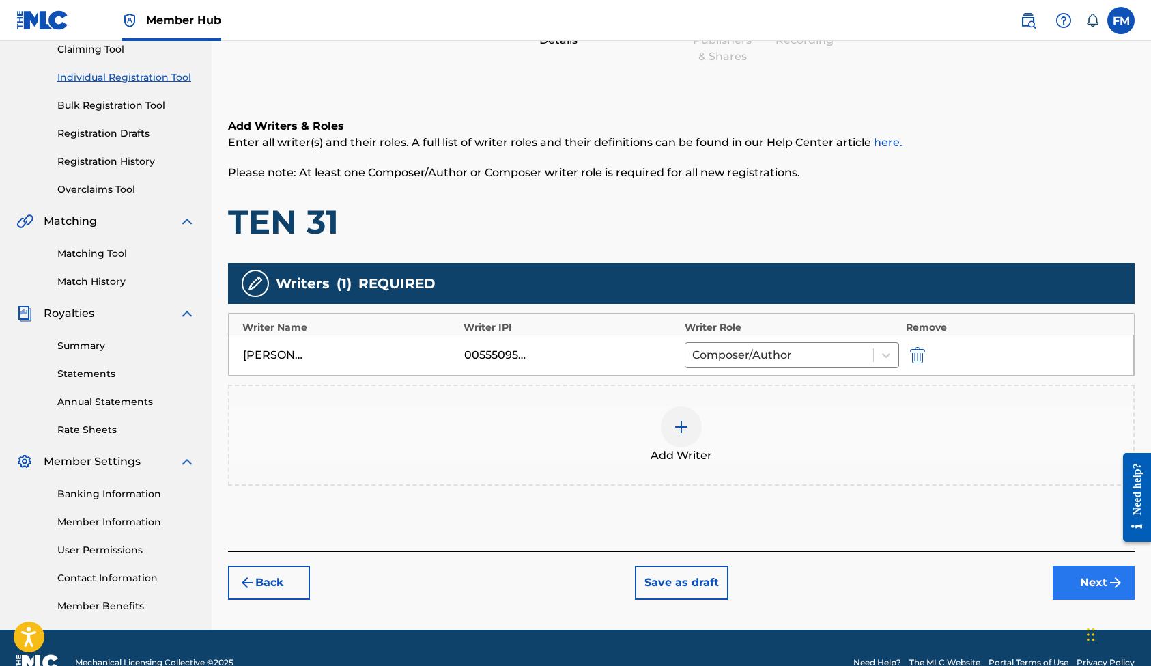
click at [1065, 578] on button "Next" at bounding box center [1094, 582] width 82 height 34
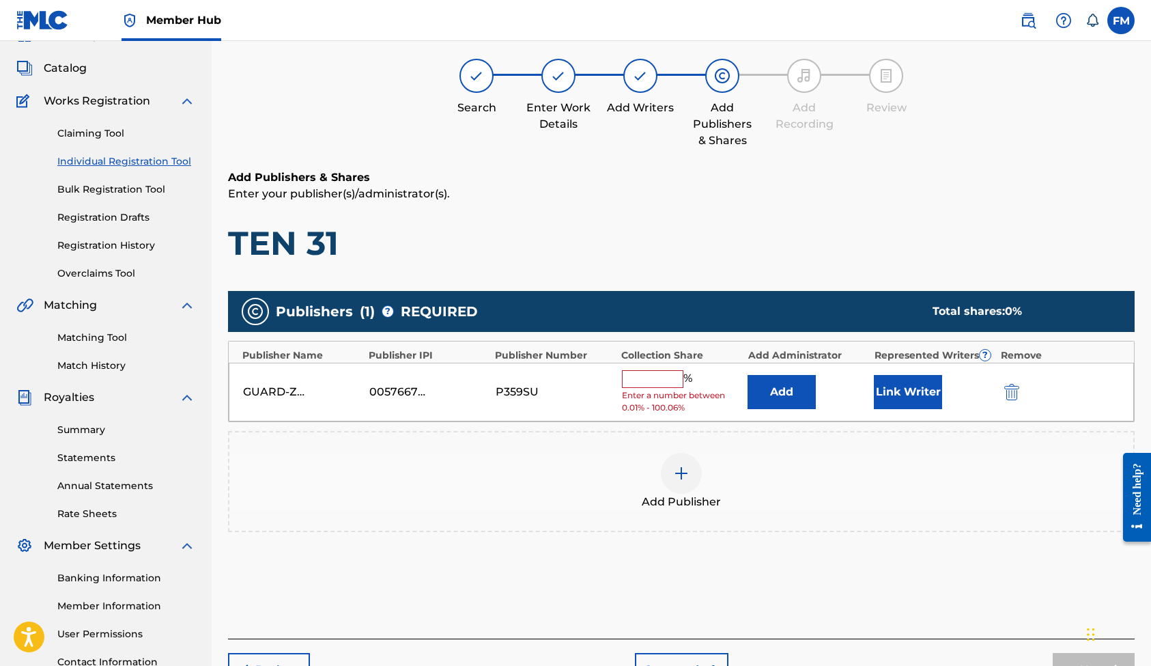
scroll to position [61, 0]
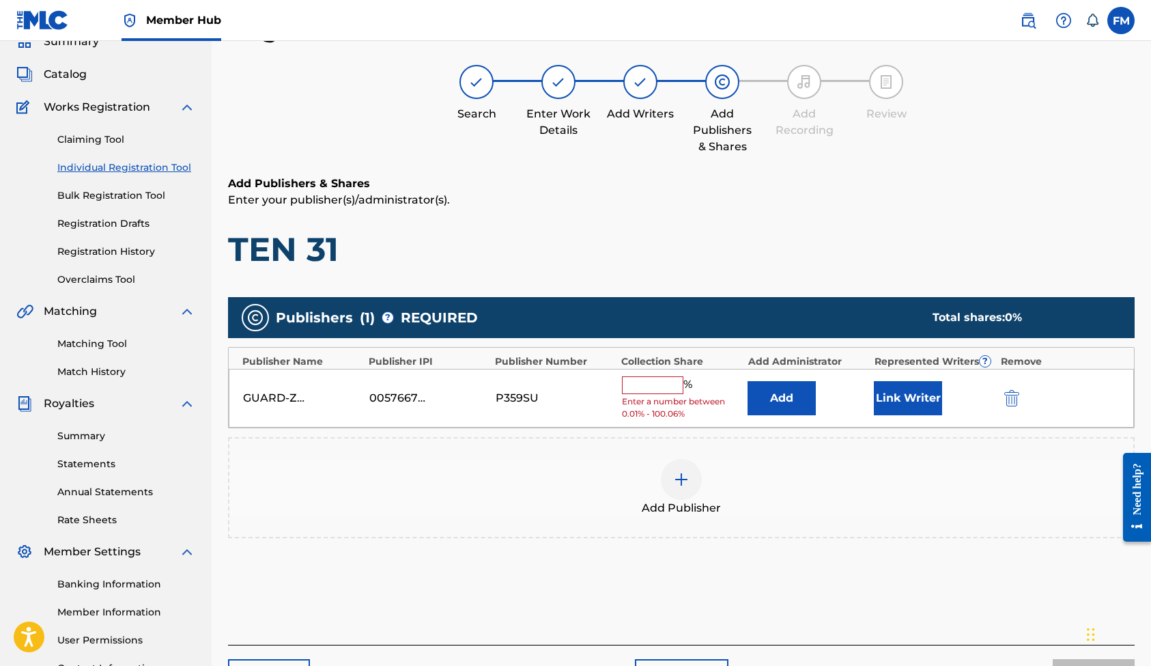
click at [646, 383] on input "text" at bounding box center [652, 385] width 61 height 18
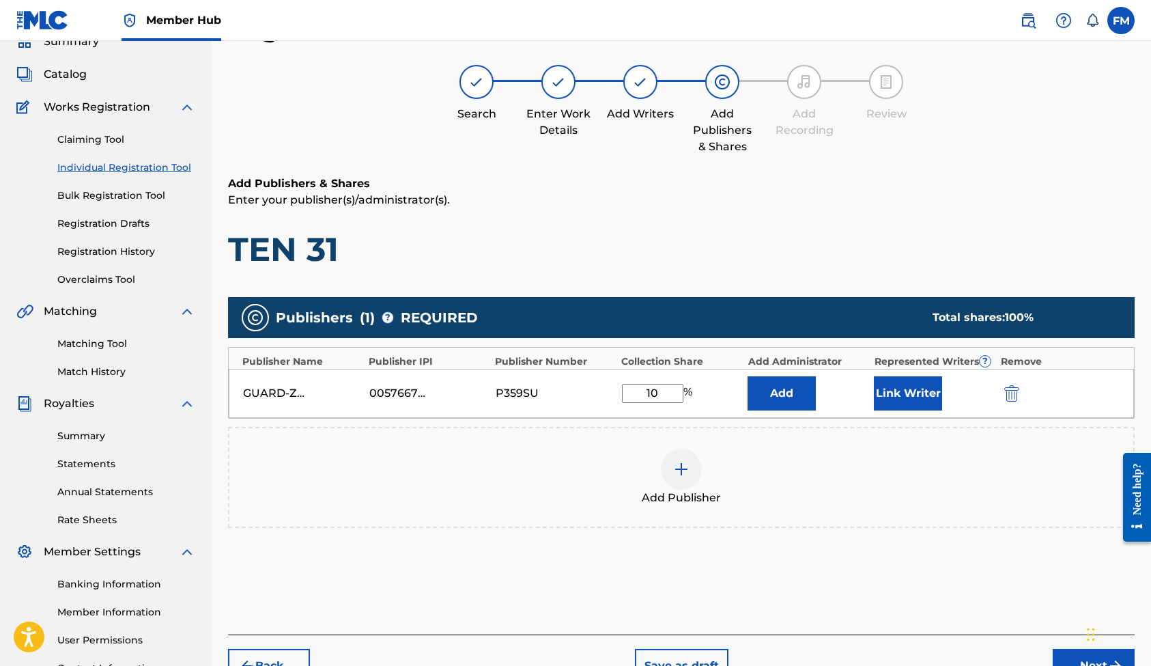
type input "1"
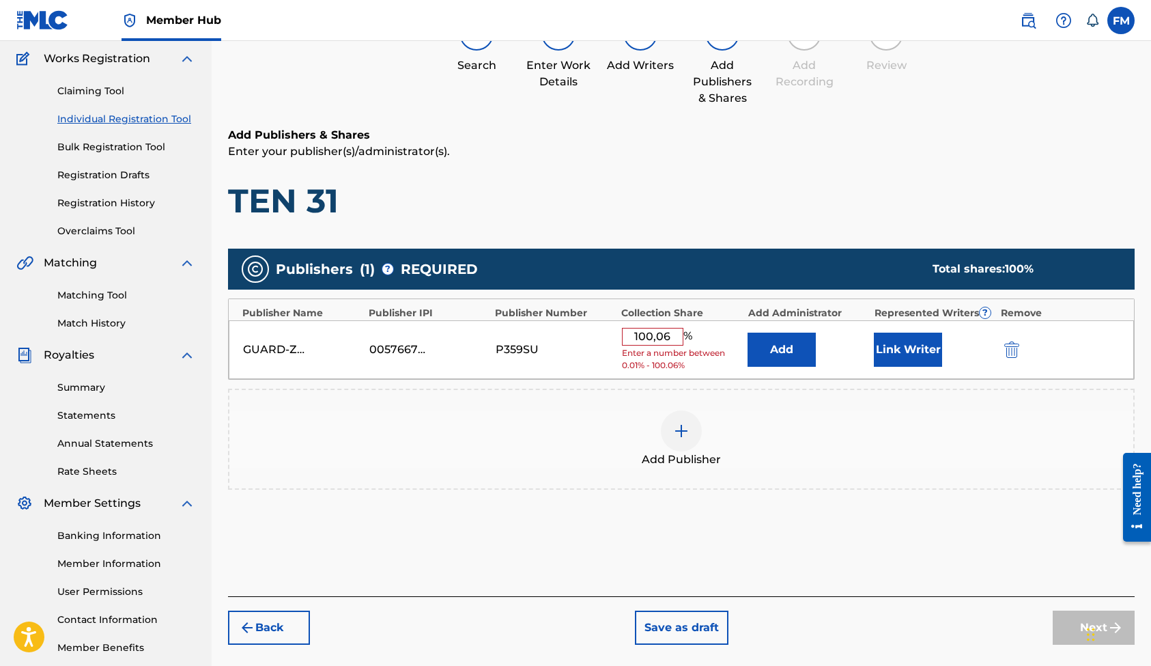
scroll to position [110, 0]
click at [865, 460] on div "Add Publisher" at bounding box center [681, 438] width 904 height 57
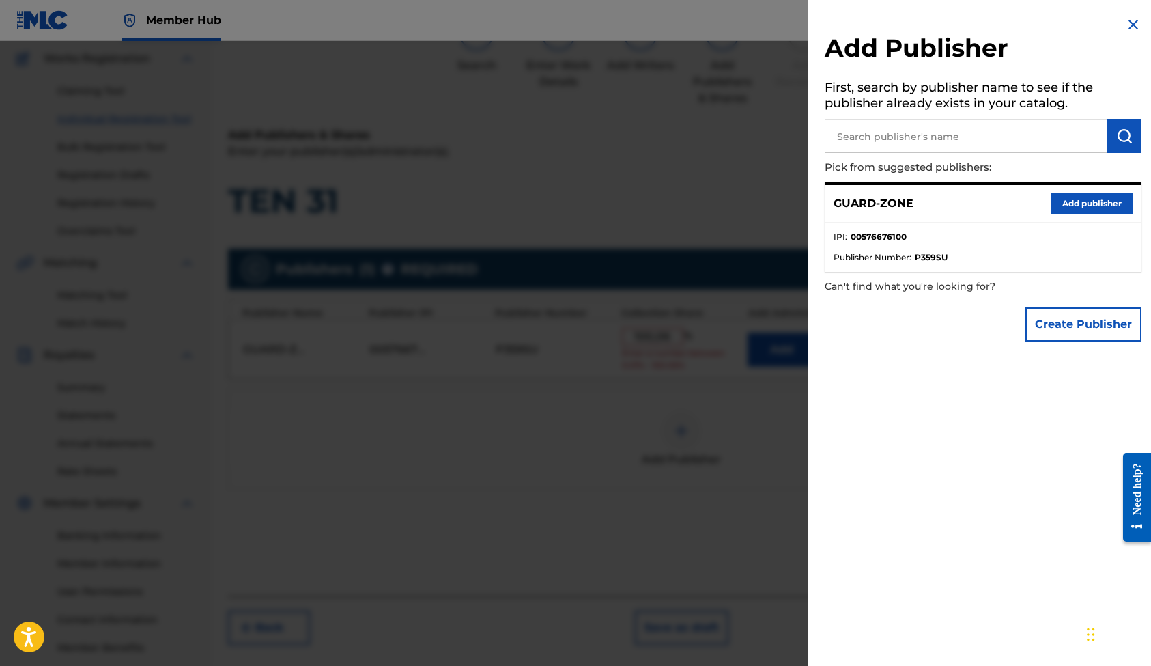
click at [498, 453] on div at bounding box center [575, 374] width 1151 height 666
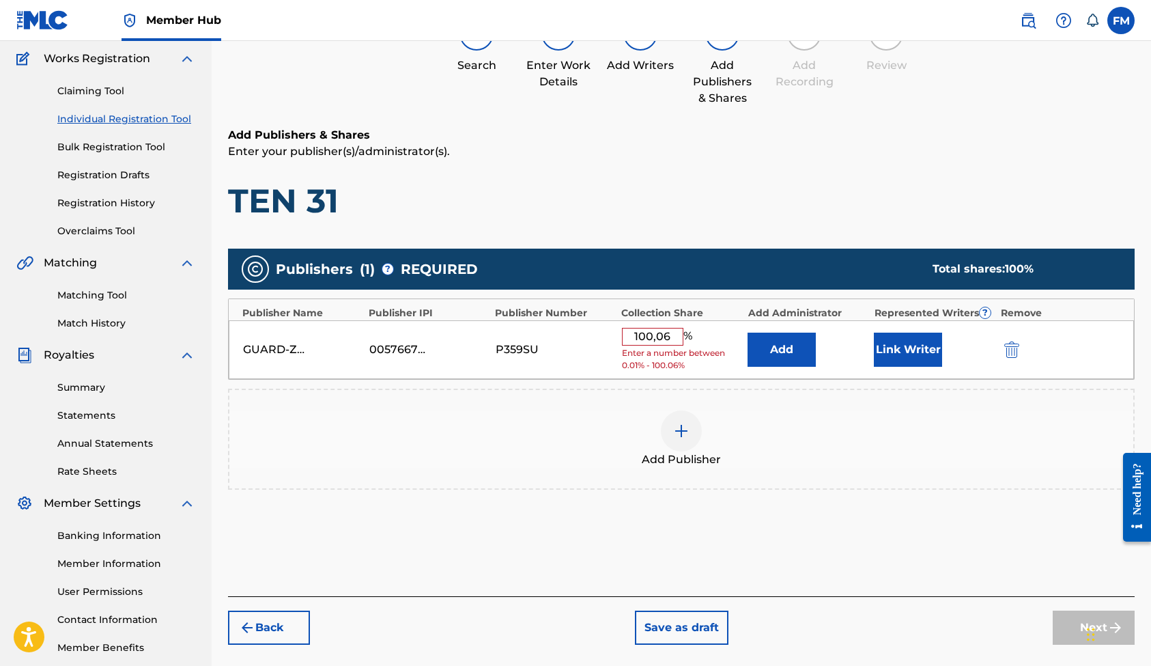
drag, startPoint x: 658, startPoint y: 334, endPoint x: 678, endPoint y: 341, distance: 21.6
click at [658, 334] on input "100,06" at bounding box center [652, 337] width 61 height 18
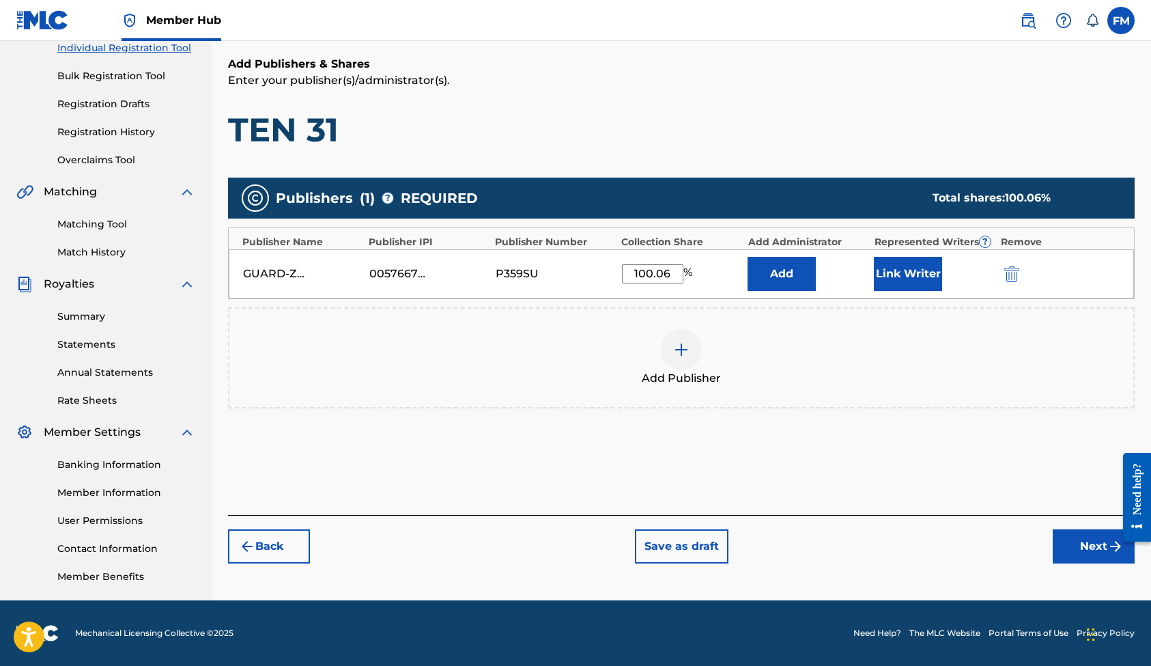
scroll to position [181, 0]
type input "100.06"
click at [1067, 546] on button "Next" at bounding box center [1094, 546] width 82 height 34
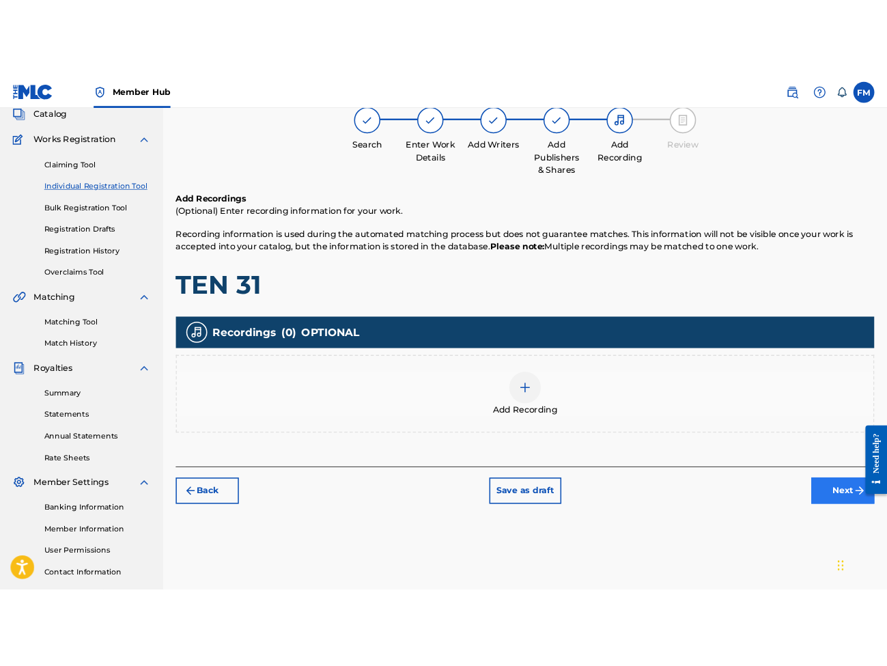
scroll to position [61, 0]
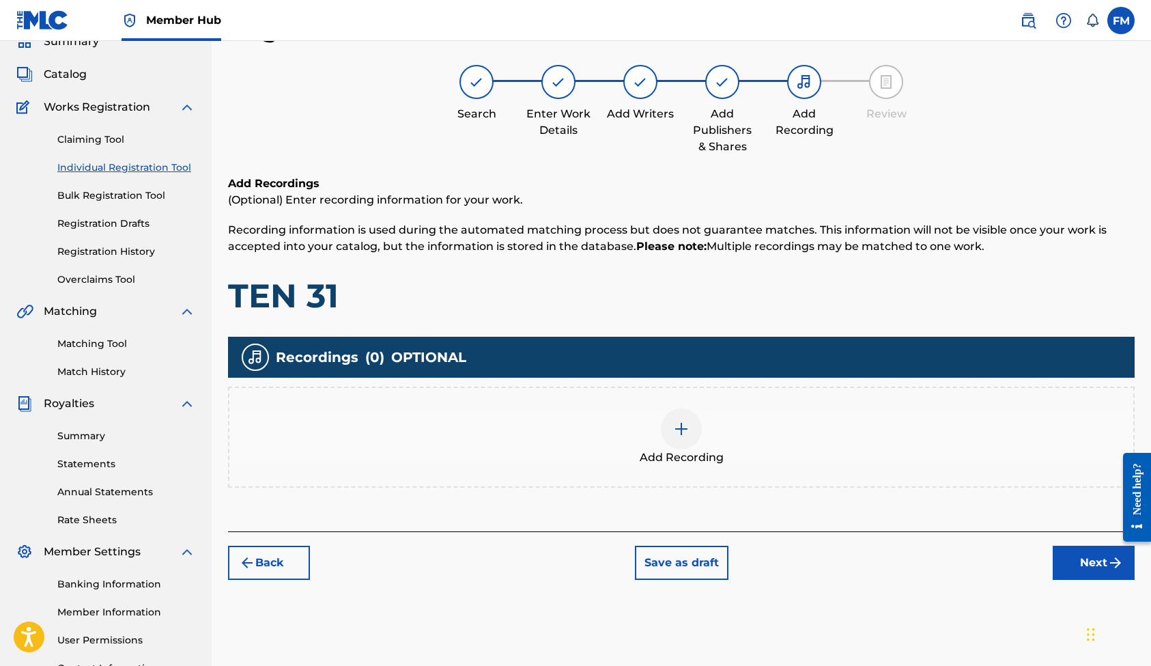
click at [688, 435] on img at bounding box center [681, 429] width 16 height 16
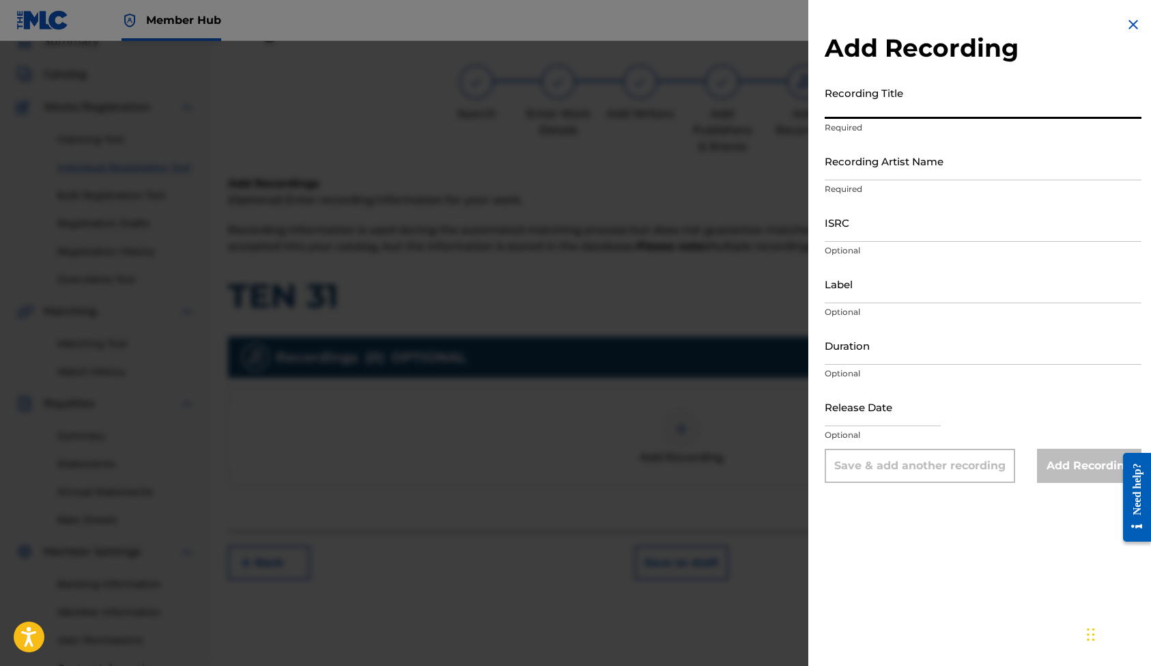
click at [899, 104] on input "Recording Title" at bounding box center [983, 99] width 317 height 39
type input "TEN 31"
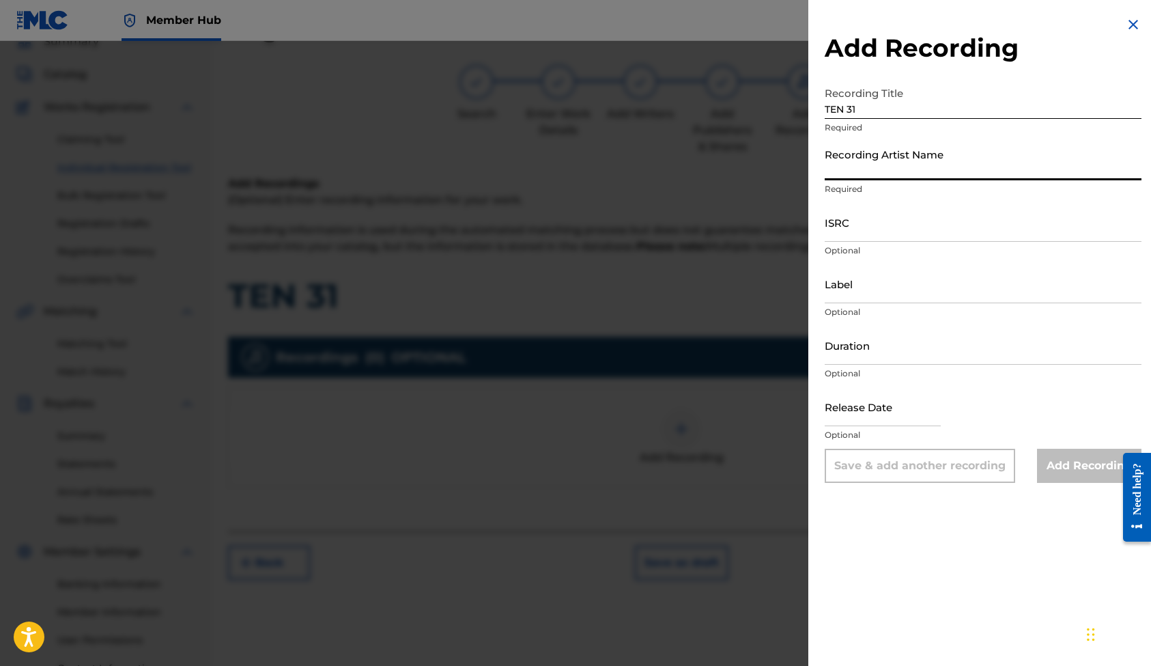
click at [895, 165] on input "Recording Artist Name" at bounding box center [983, 160] width 317 height 39
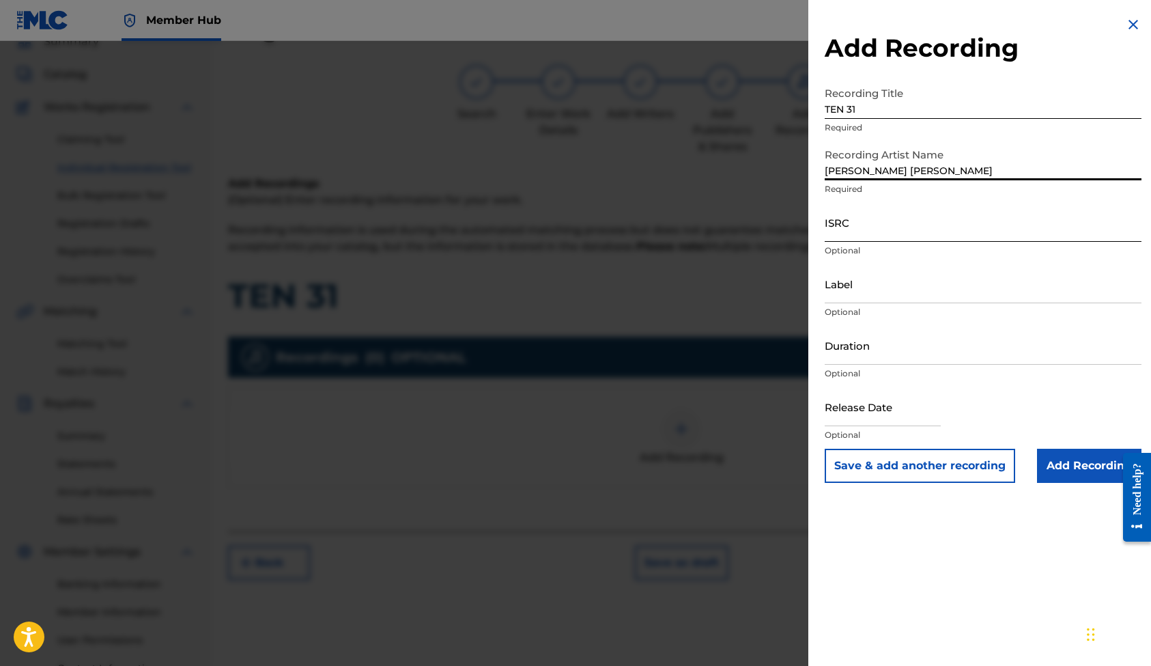
type input "FELIPE VEGAN KING"
click at [858, 233] on input "ISRC" at bounding box center [983, 222] width 317 height 39
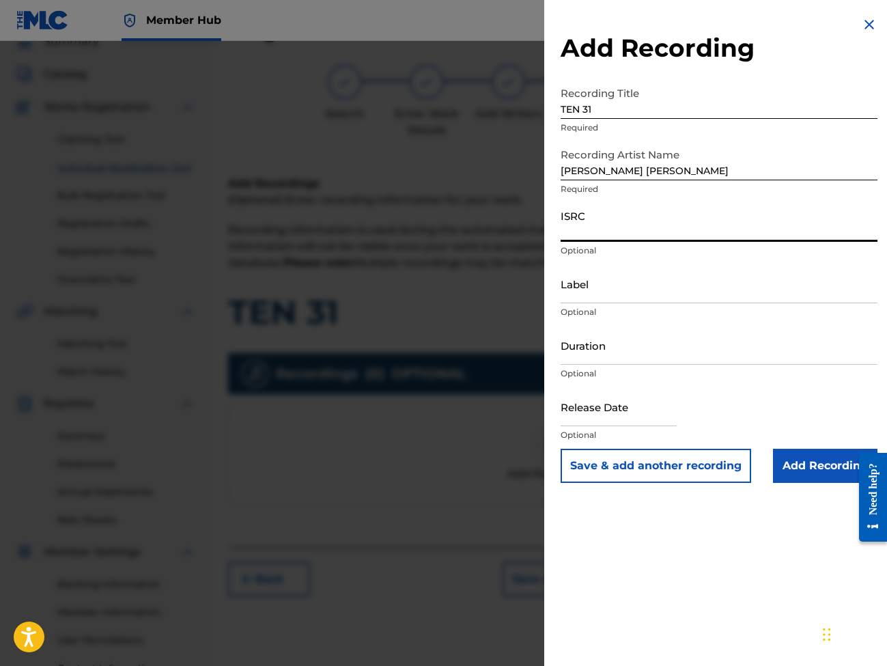
click at [593, 229] on input "ISRC" at bounding box center [719, 222] width 317 height 39
type input "QMEU32514628"
click at [592, 295] on input "Label" at bounding box center [719, 283] width 317 height 39
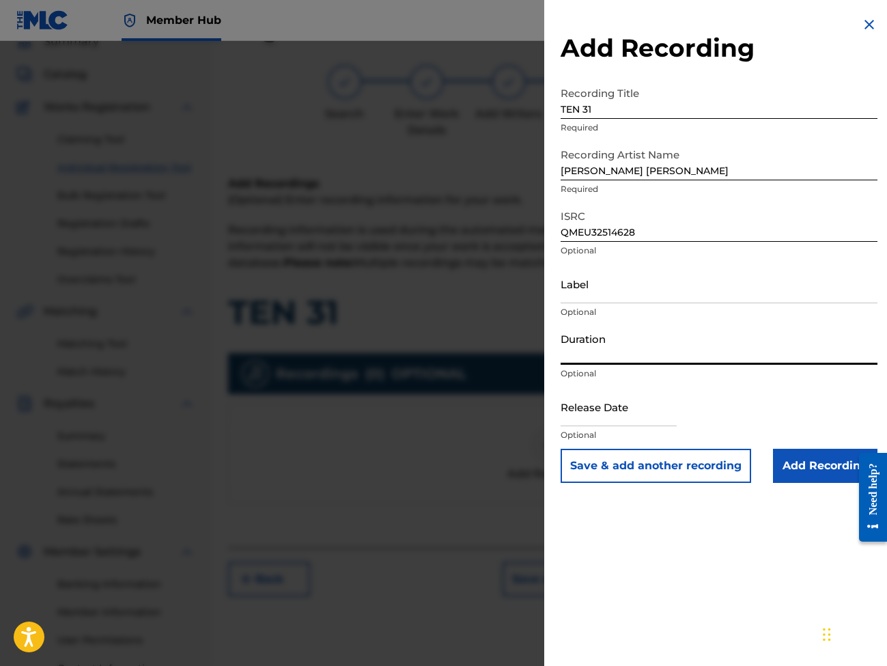
click at [591, 354] on input "Duration" at bounding box center [719, 345] width 317 height 39
type input "03:05"
click at [608, 421] on input "text" at bounding box center [619, 406] width 116 height 39
select select "8"
select select "2025"
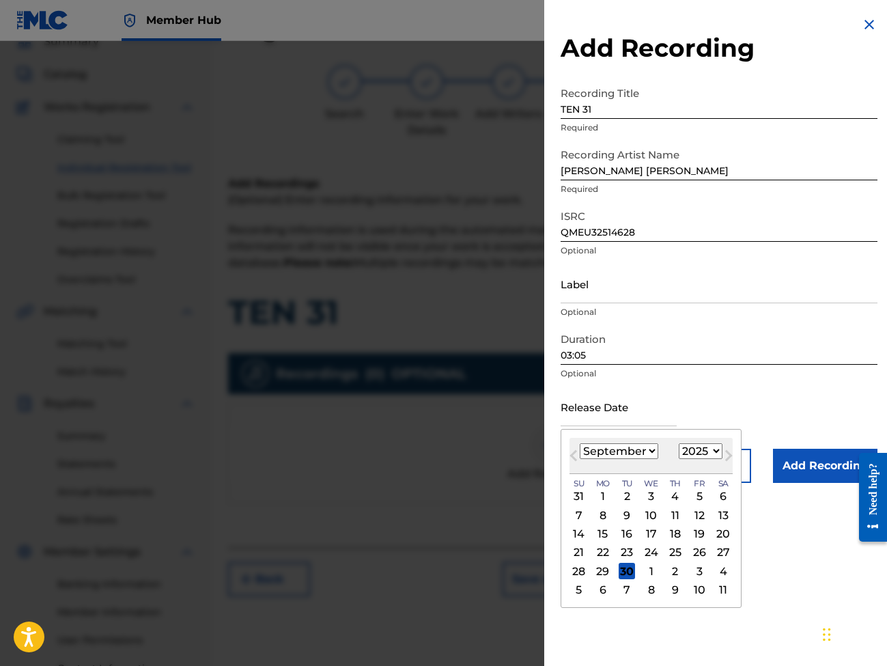
select select "9"
click at [649, 494] on div "1" at bounding box center [651, 496] width 16 height 16
type input "October 1 2025"
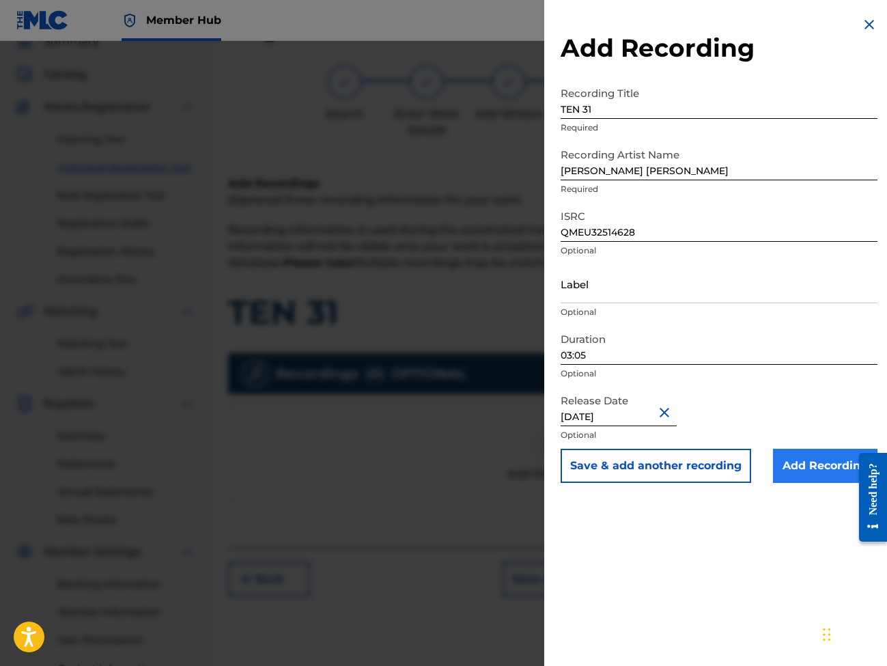
click at [801, 466] on input "Add Recording" at bounding box center [825, 466] width 104 height 34
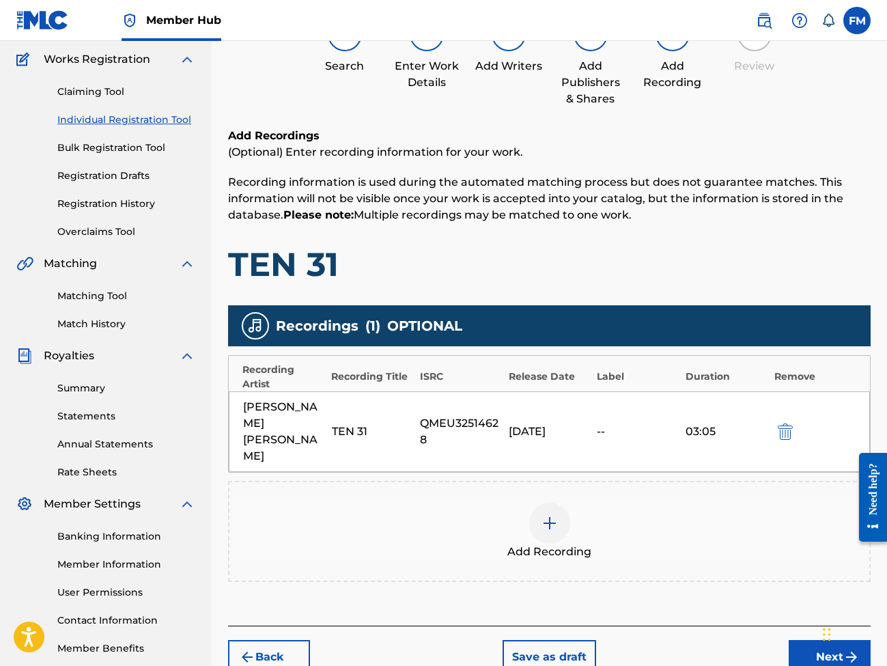
scroll to position [111, 0]
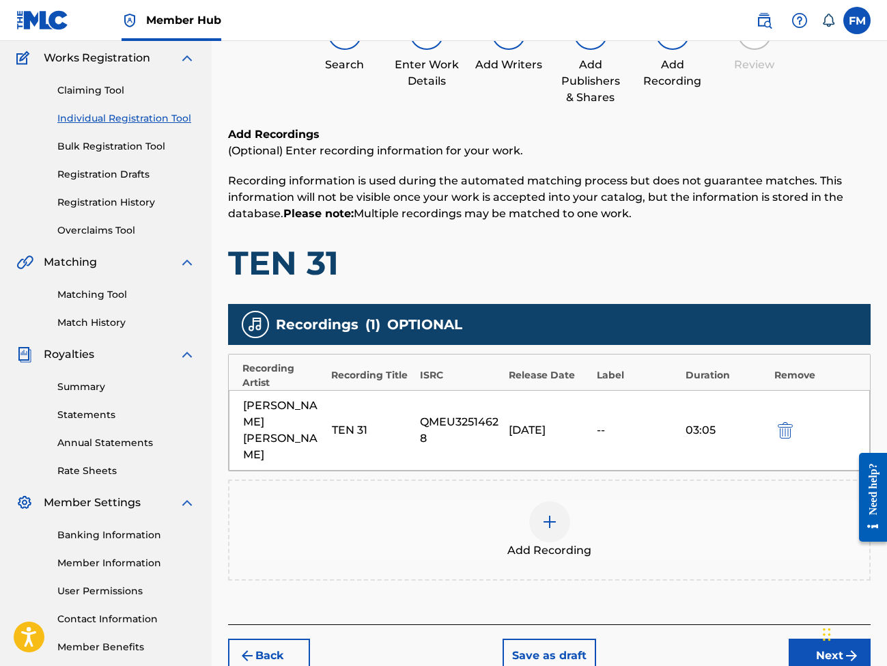
click at [552, 514] on img at bounding box center [550, 522] width 16 height 16
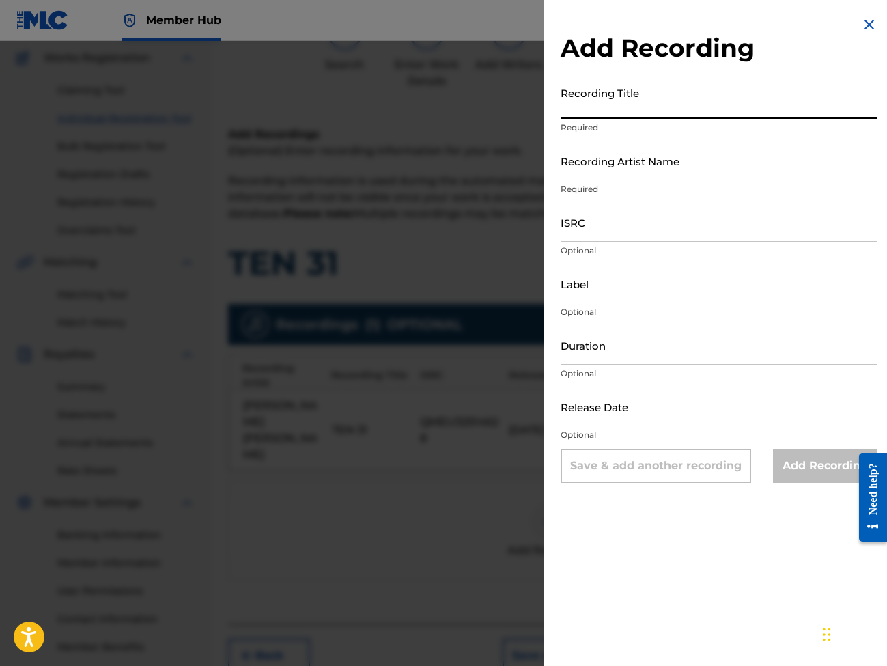
click at [620, 111] on input "Recording Title" at bounding box center [719, 99] width 317 height 39
type input "TEN 31 Instrumental"
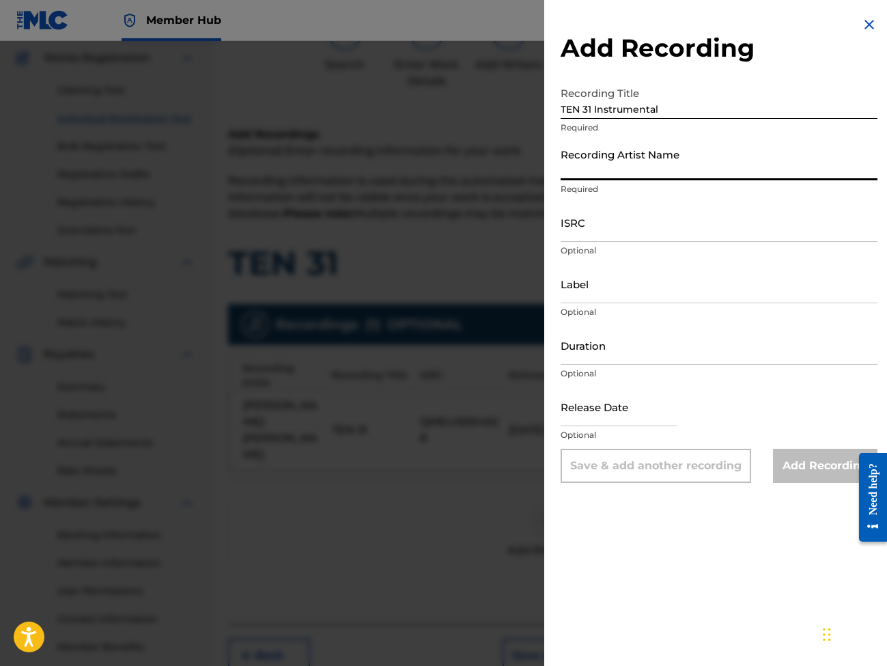
click at [634, 173] on input "Recording Artist Name" at bounding box center [719, 160] width 317 height 39
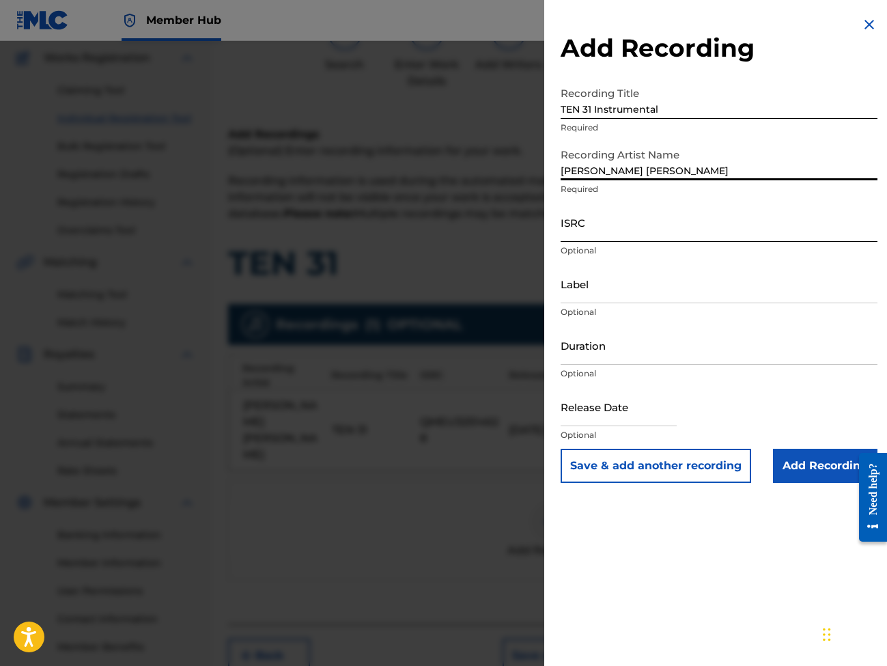
type input "FELIPE VEGAN KING"
click at [606, 234] on input "ISRC" at bounding box center [719, 222] width 317 height 39
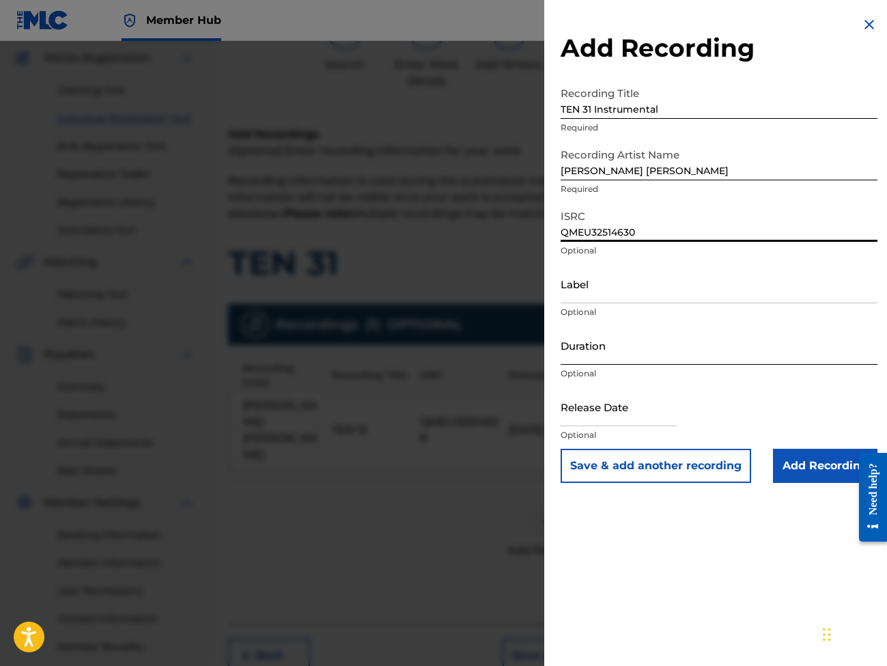
type input "QMEU32514630"
click at [594, 356] on input "Duration" at bounding box center [719, 345] width 317 height 39
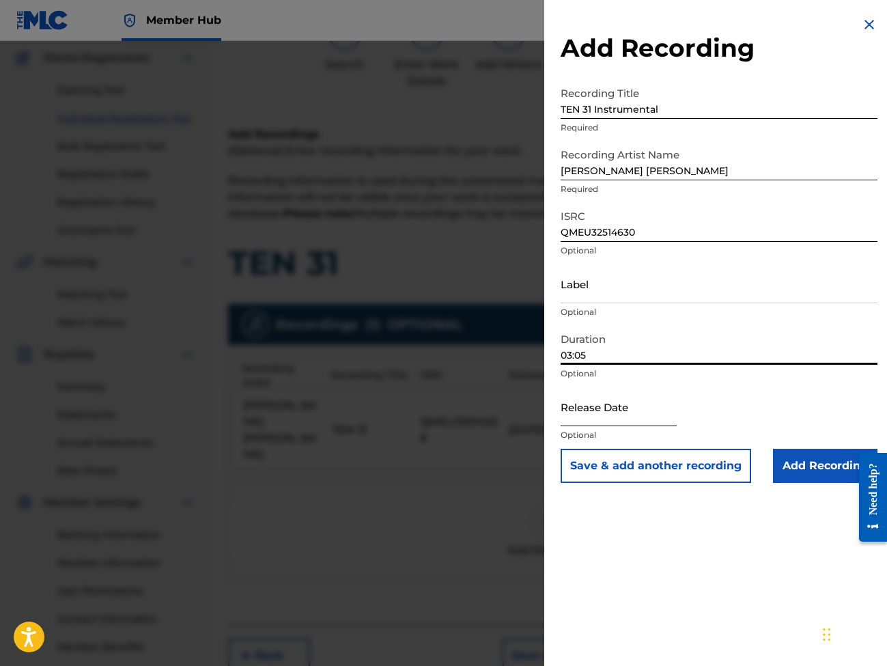
type input "03:05"
click at [589, 421] on input "text" at bounding box center [619, 406] width 116 height 39
select select "8"
select select "2025"
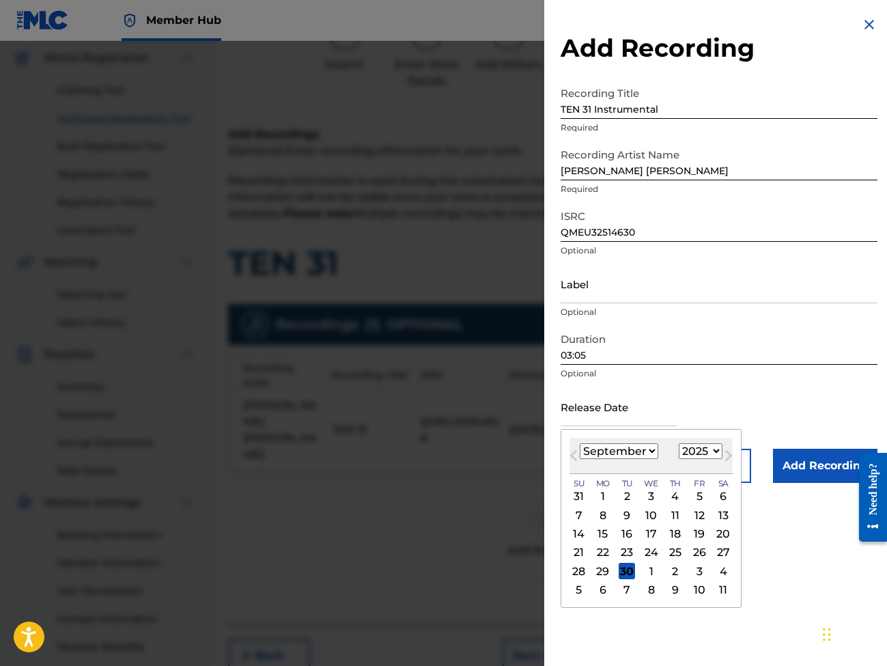
select select "9"
click at [643, 496] on div "1" at bounding box center [651, 496] width 16 height 16
type input "October 1 2025"
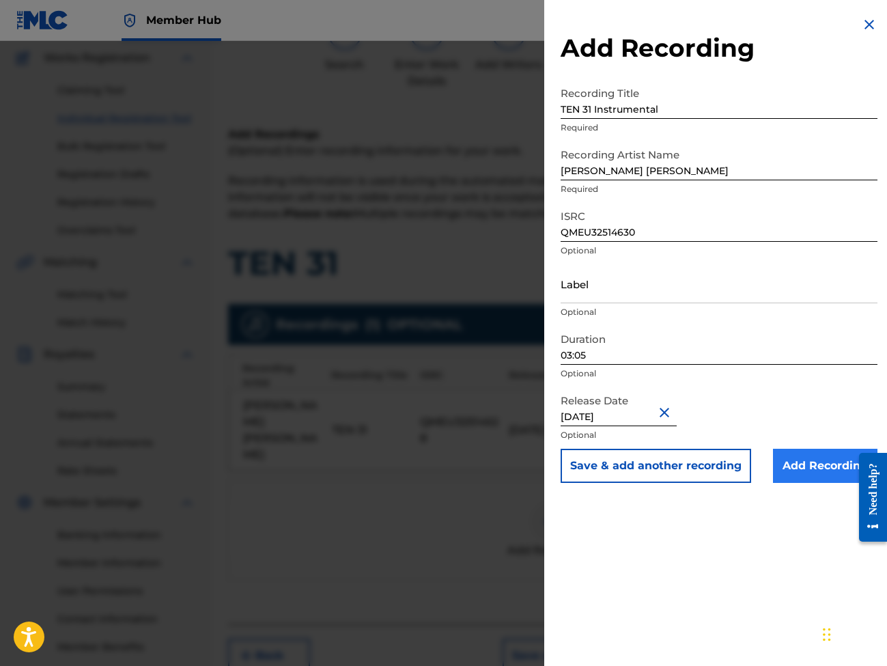
click at [810, 470] on input "Add Recording" at bounding box center [825, 466] width 104 height 34
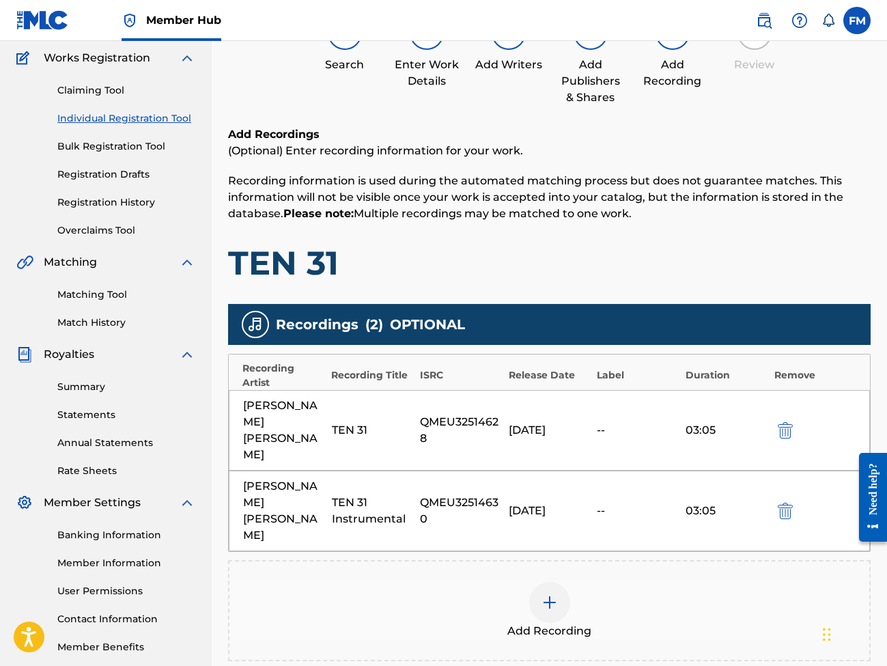
click at [548, 594] on img at bounding box center [550, 602] width 16 height 16
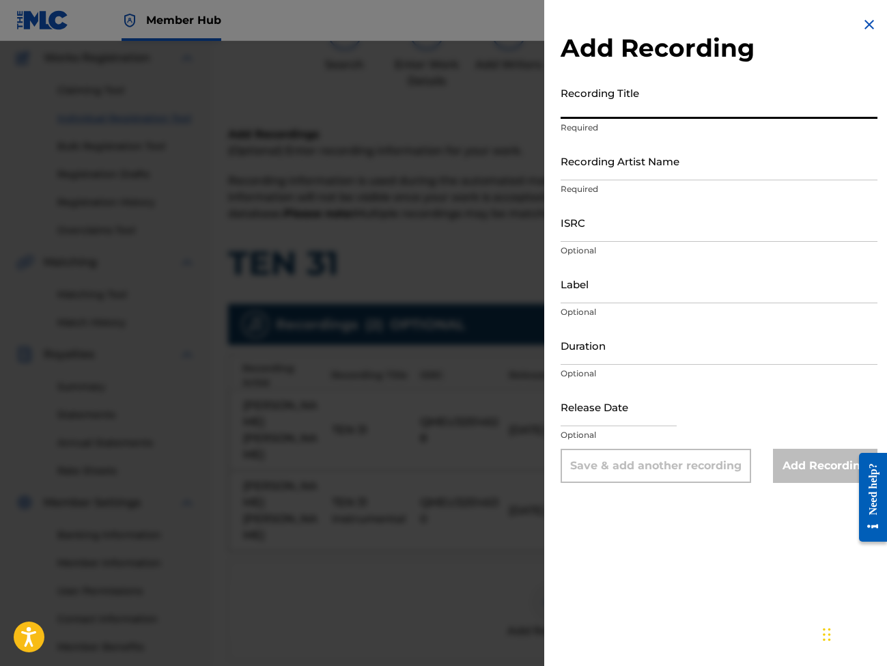
click at [621, 111] on input "Recording Title" at bounding box center [719, 99] width 317 height 39
type input "TEN 31 Acapella"
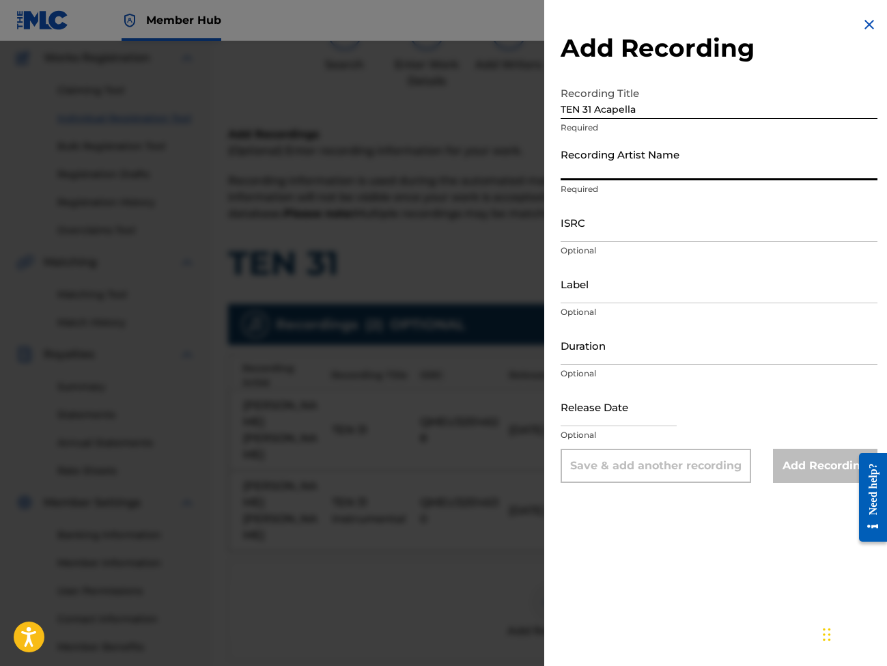
click at [615, 176] on input "Recording Artist Name" at bounding box center [719, 160] width 317 height 39
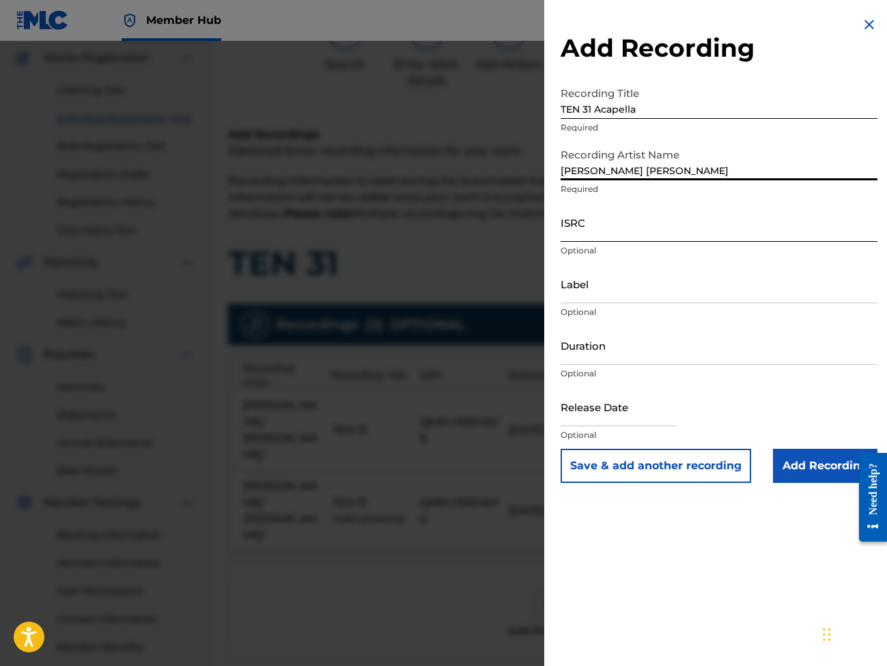
type input "FELIPE VEGAN KING"
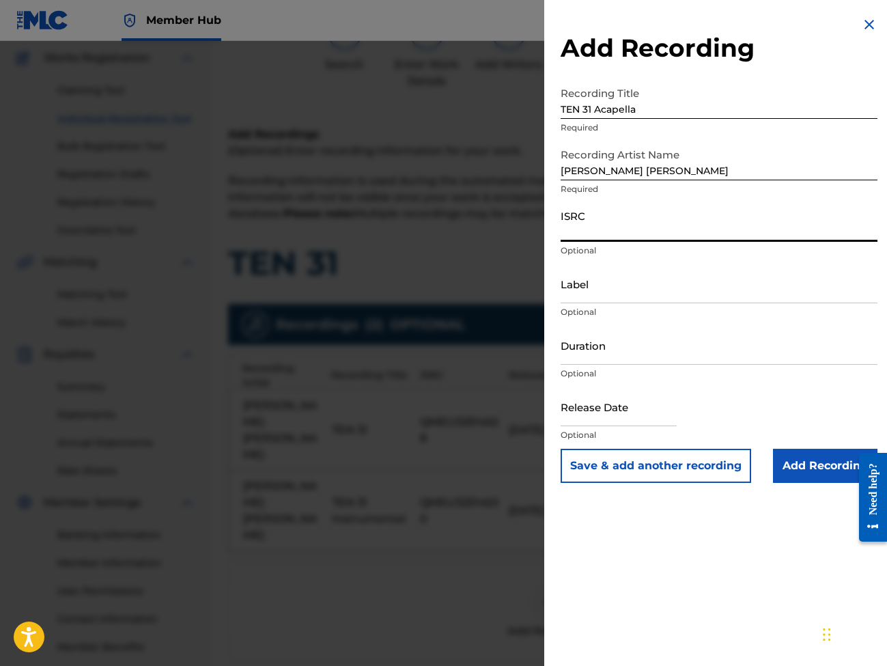
click at [600, 231] on input "ISRC" at bounding box center [719, 222] width 317 height 39
type input "QMEU32514630"
click at [597, 353] on input "Duration" at bounding box center [719, 345] width 317 height 39
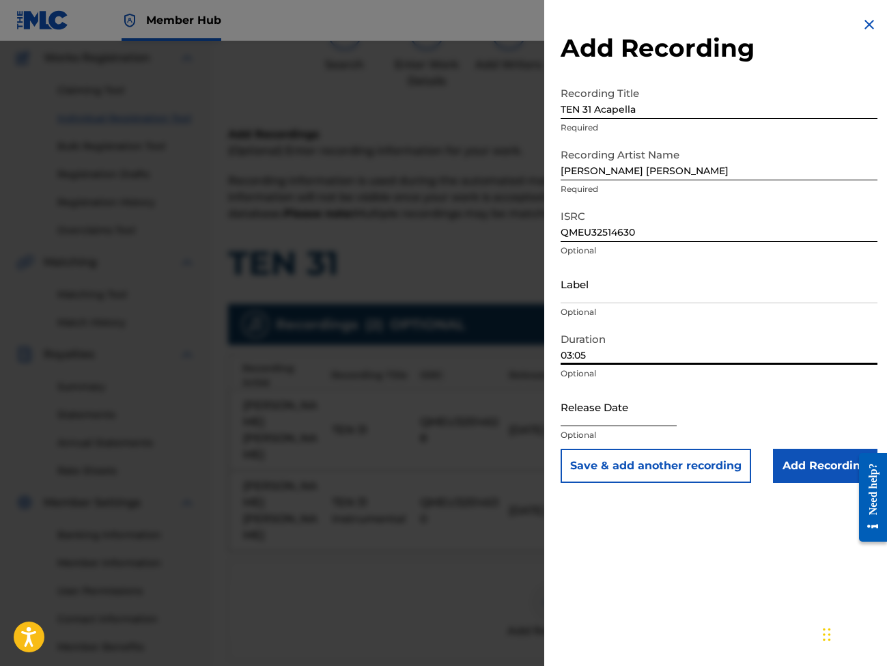
type input "03:05"
click at [583, 419] on input "text" at bounding box center [619, 406] width 116 height 39
select select "8"
select select "2025"
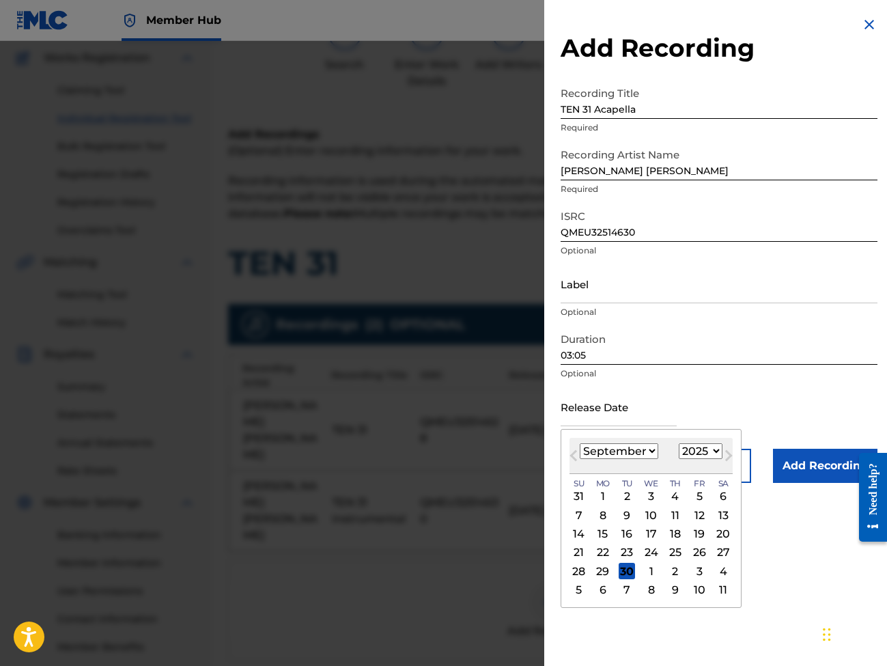
select select "9"
click at [649, 495] on div "1" at bounding box center [651, 496] width 16 height 16
type input "October 1 2025"
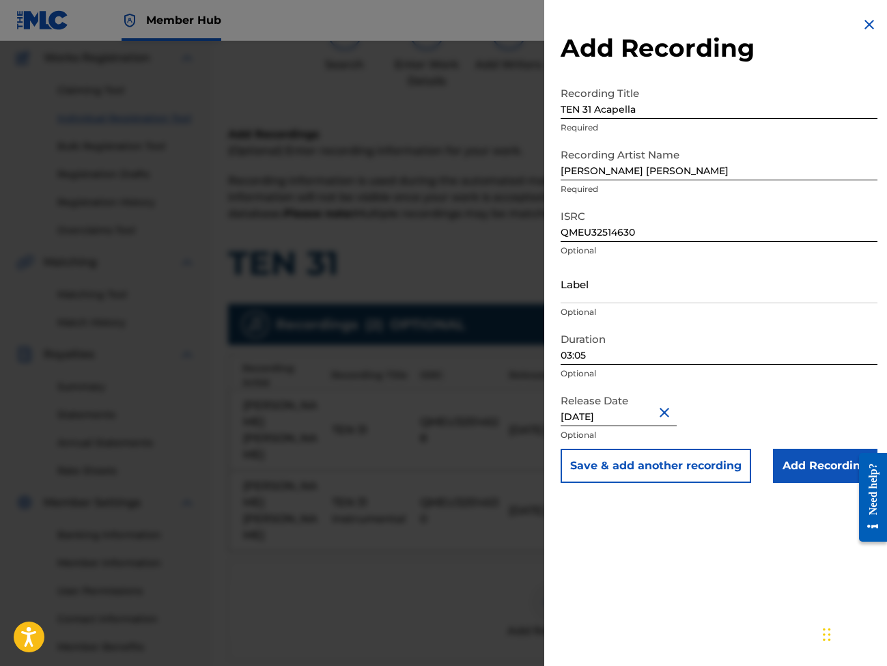
click at [798, 460] on input "Add Recording" at bounding box center [825, 466] width 104 height 34
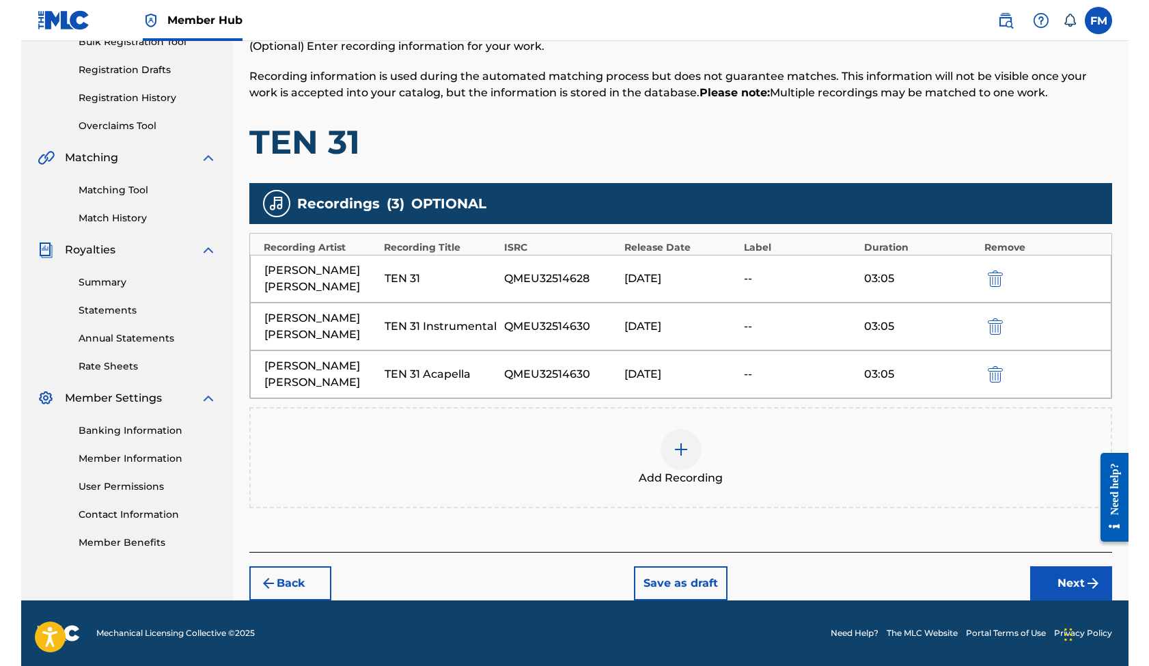
scroll to position [181, 0]
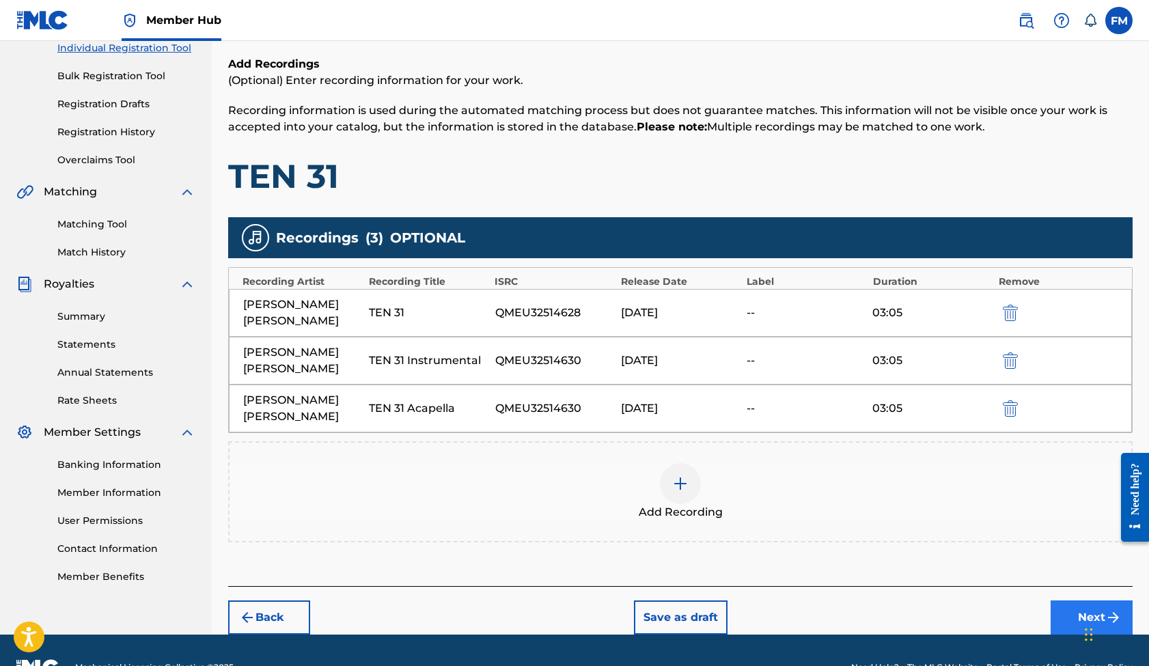
click at [1078, 600] on button "Next" at bounding box center [1091, 617] width 82 height 34
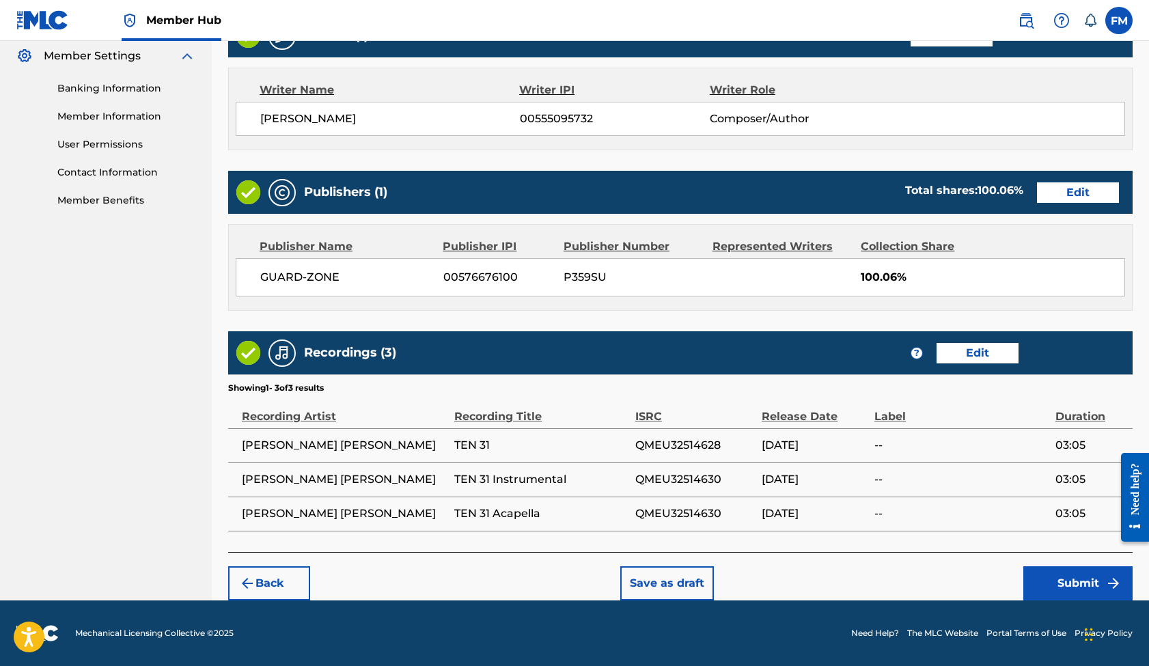
scroll to position [557, 0]
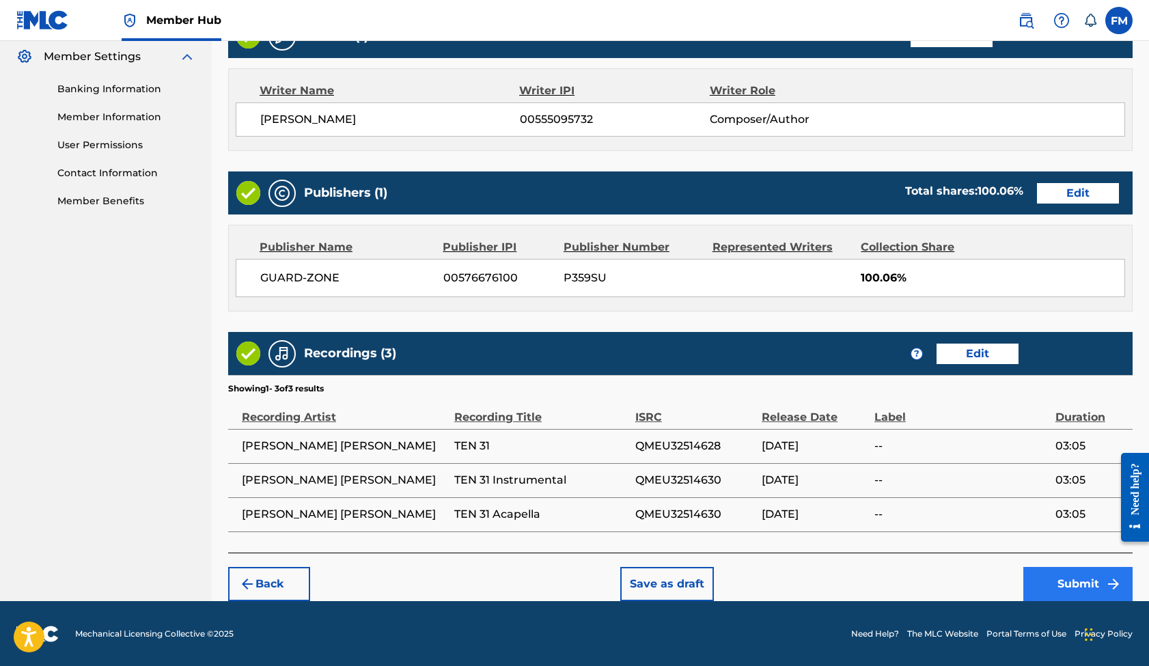
click at [1071, 578] on button "Submit" at bounding box center [1077, 584] width 109 height 34
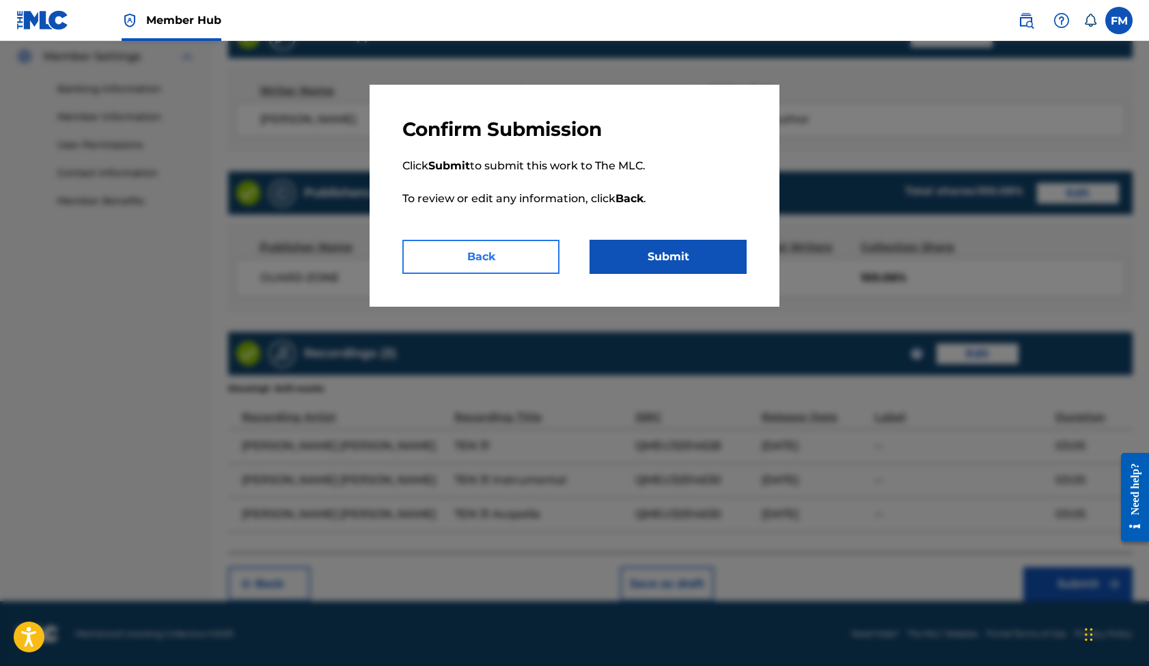
click at [524, 260] on button "Back" at bounding box center [480, 257] width 157 height 34
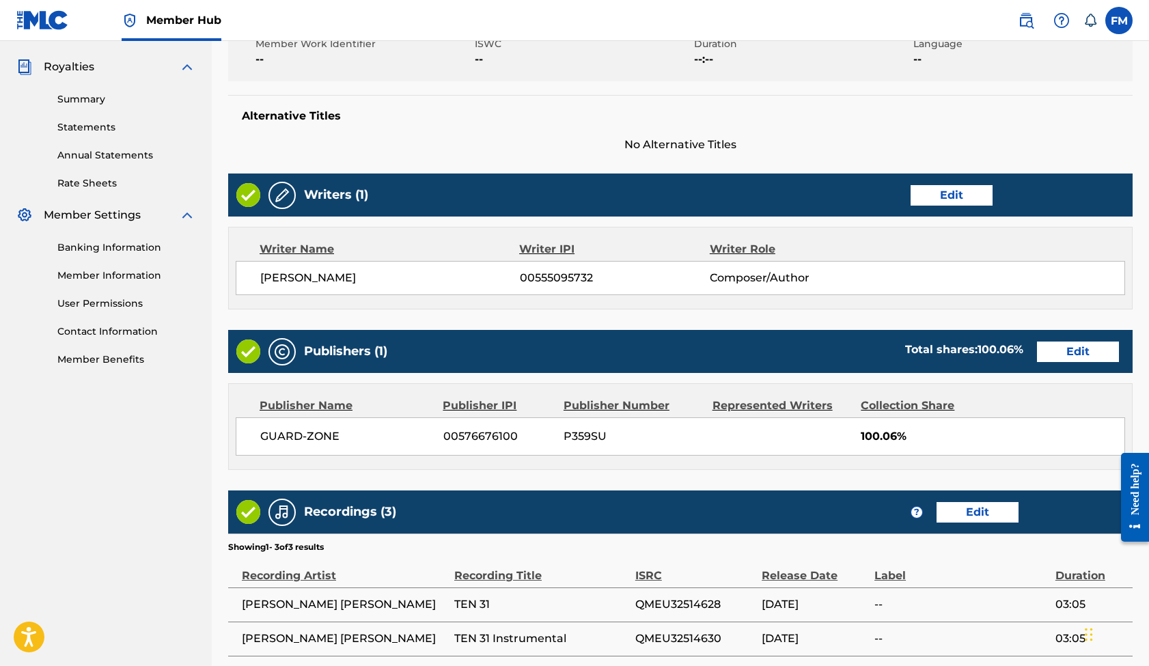
scroll to position [387, 0]
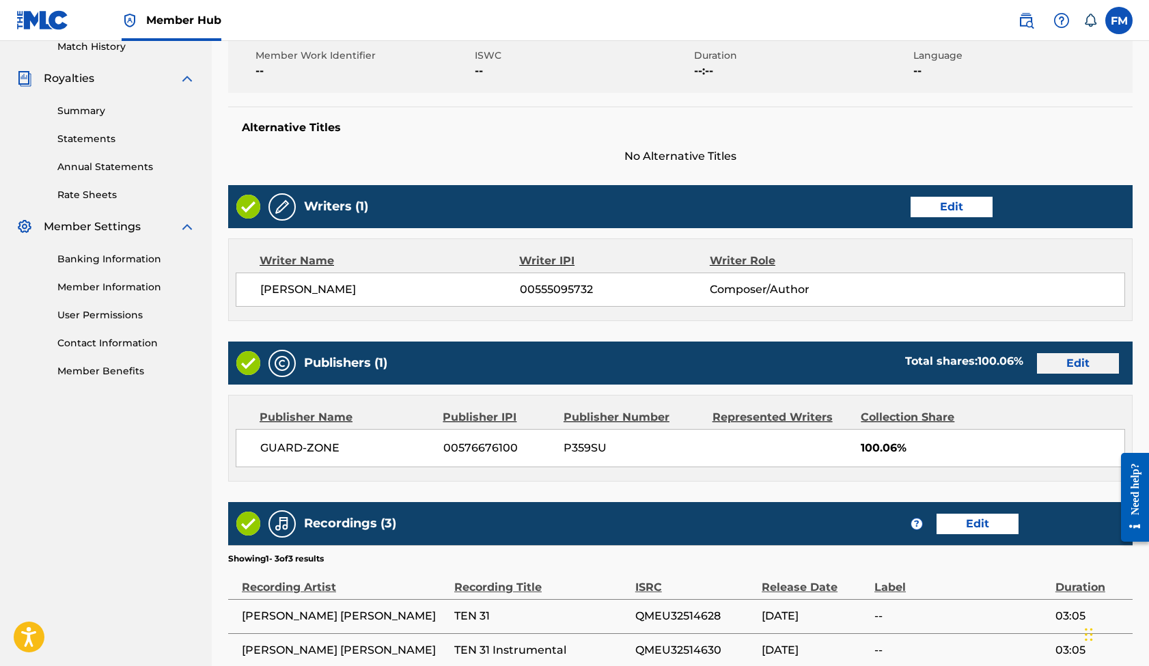
click at [1066, 367] on button "Edit" at bounding box center [1078, 363] width 82 height 20
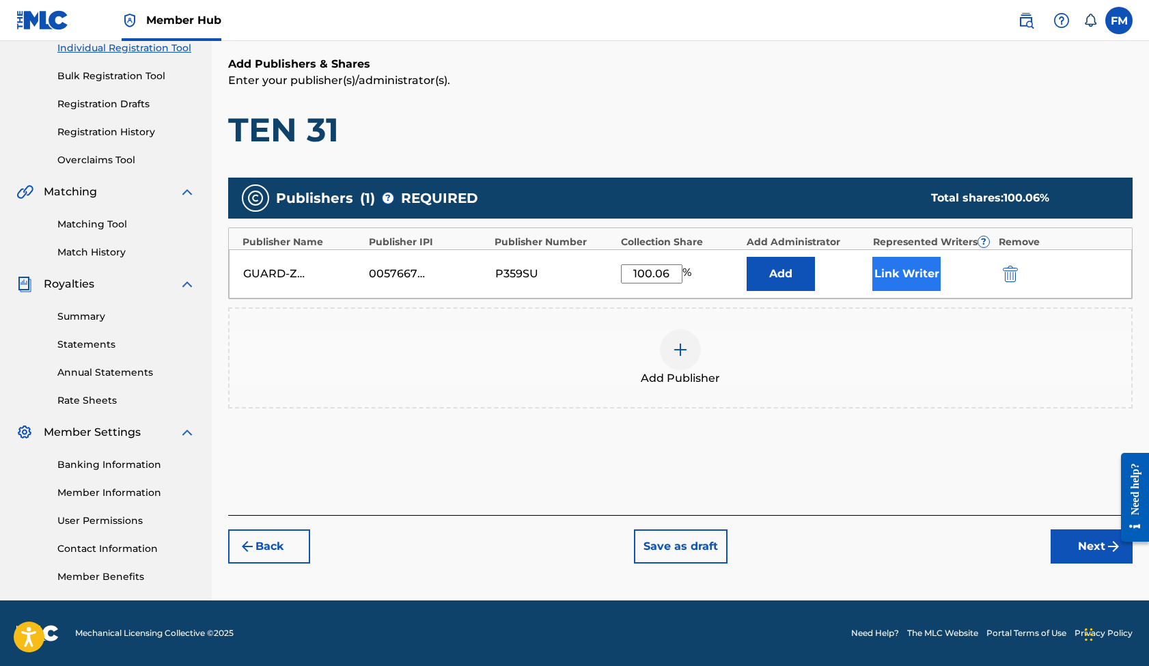
click at [923, 283] on button "Link Writer" at bounding box center [906, 274] width 68 height 34
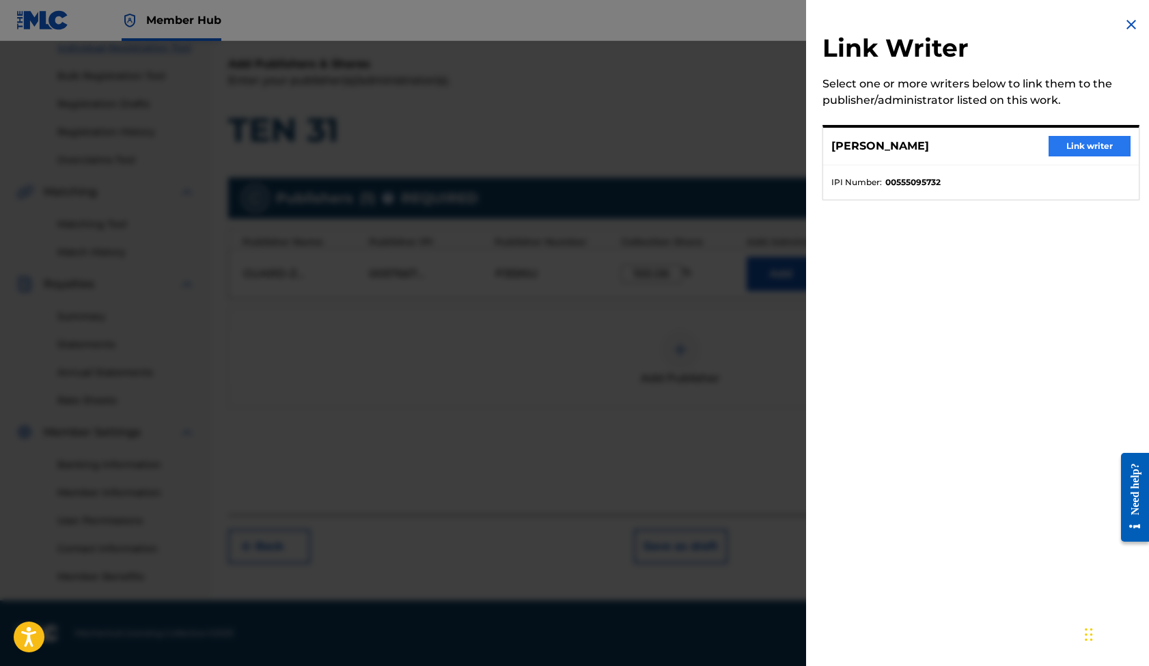
click at [1072, 152] on button "Link writer" at bounding box center [1089, 146] width 82 height 20
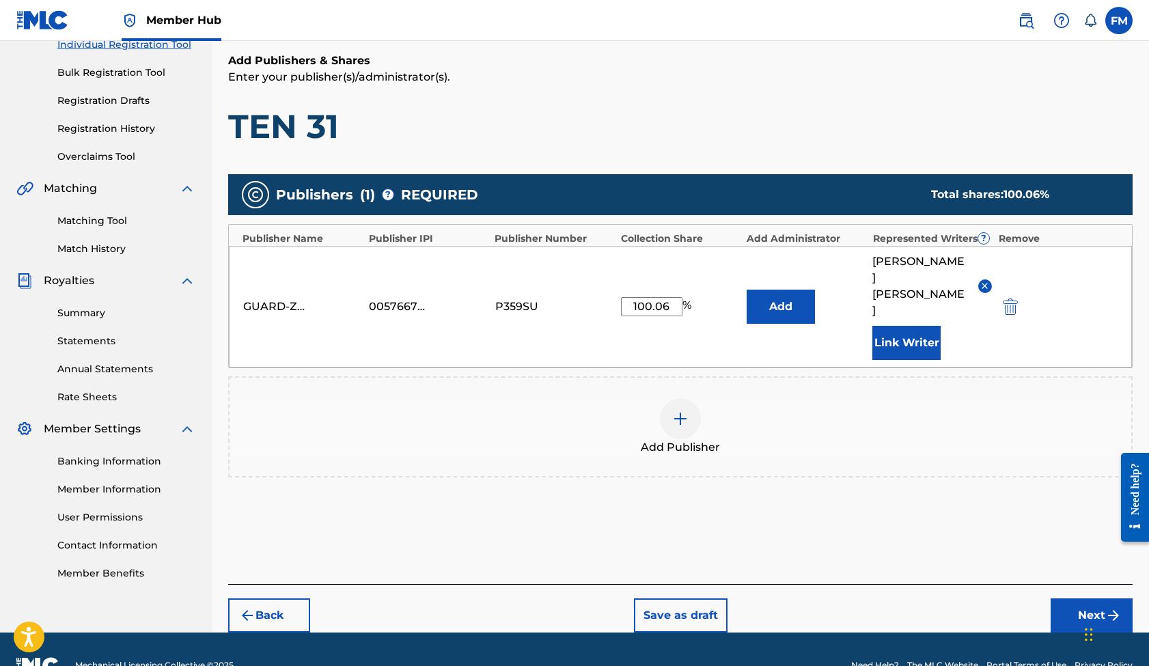
scroll to position [184, 0]
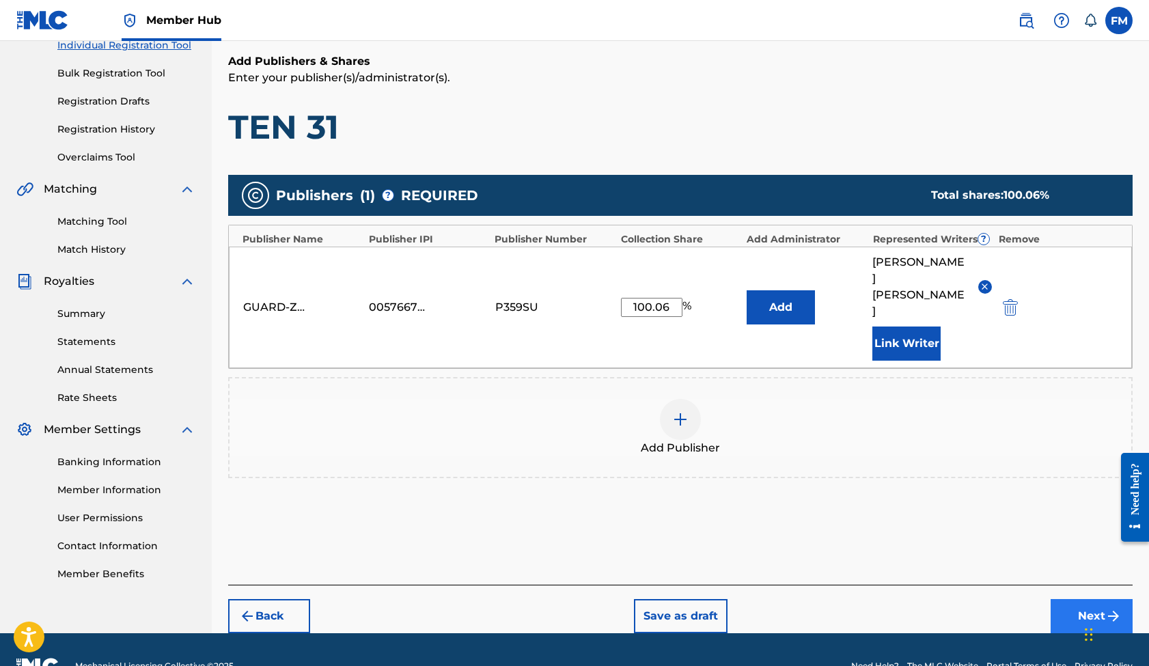
click at [1076, 599] on button "Next" at bounding box center [1091, 616] width 82 height 34
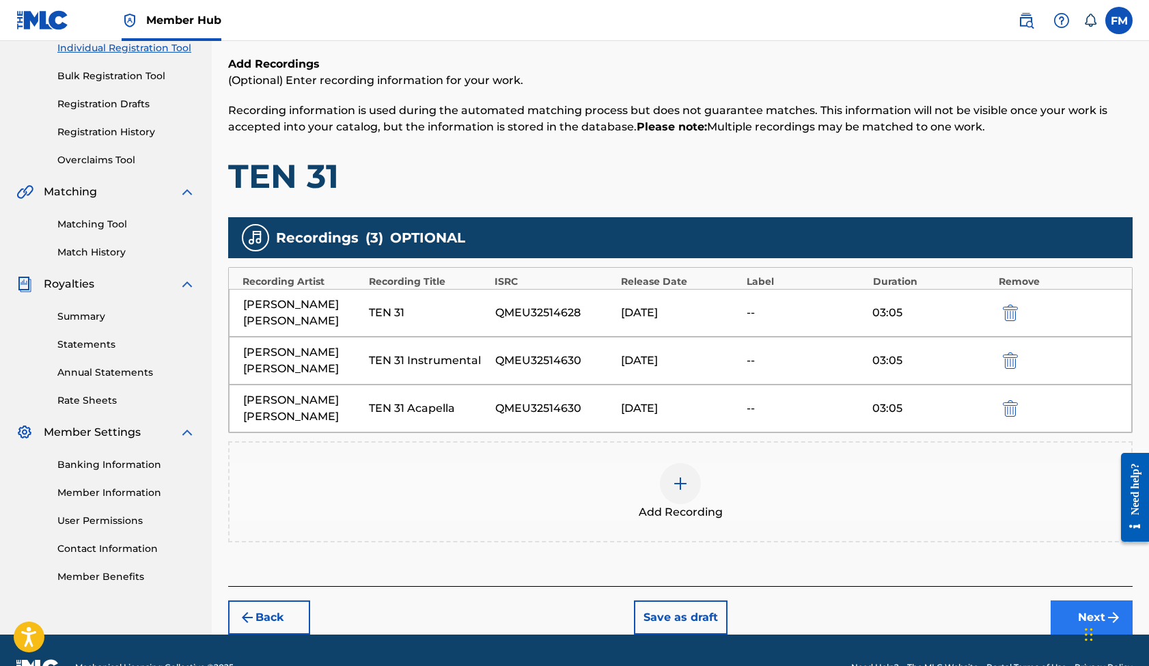
click at [1076, 600] on button "Next" at bounding box center [1091, 617] width 82 height 34
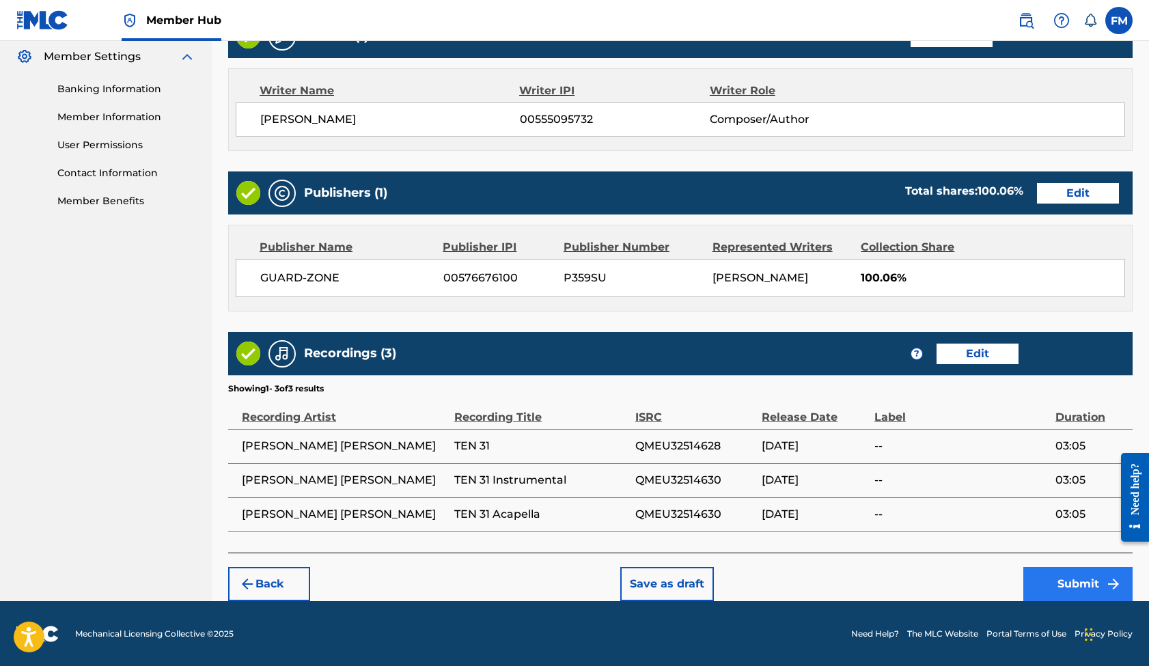
scroll to position [554, 1]
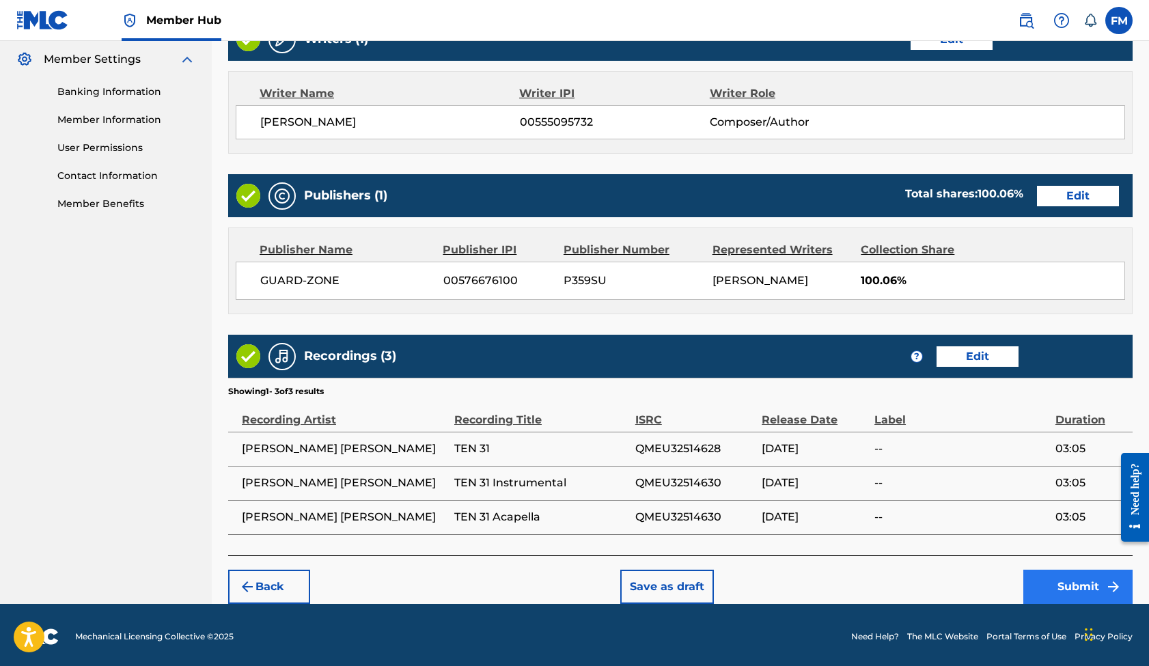
click at [1061, 582] on button "Submit" at bounding box center [1077, 587] width 109 height 34
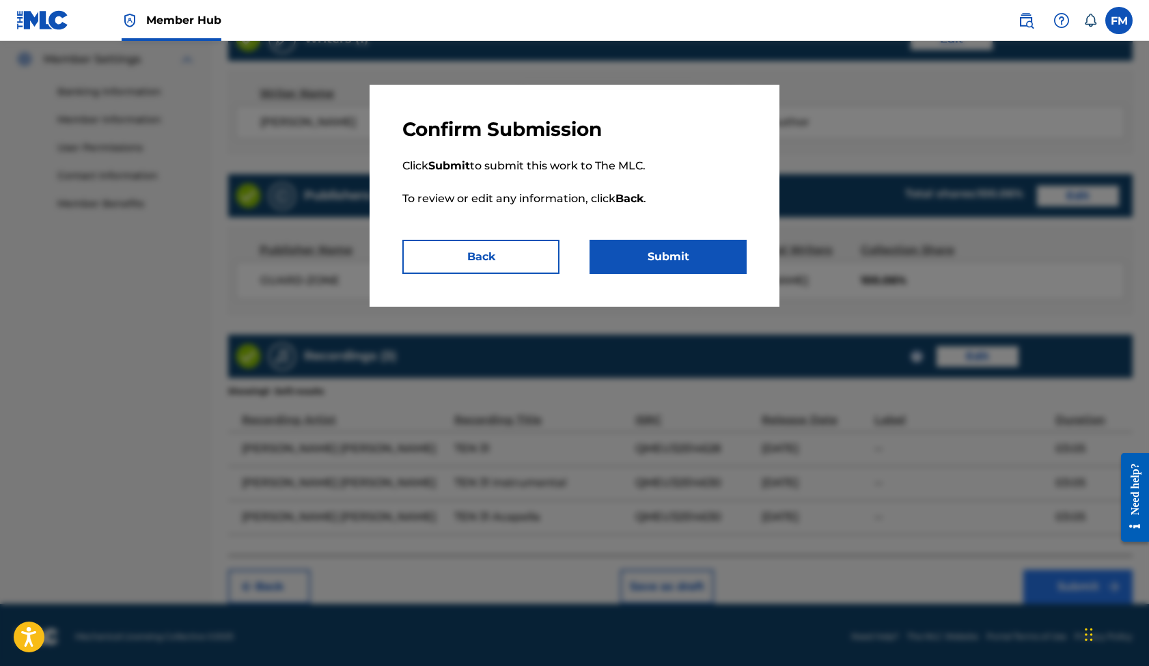
scroll to position [554, 0]
click at [637, 258] on button "Submit" at bounding box center [667, 257] width 157 height 34
click at [529, 262] on button "Back" at bounding box center [480, 257] width 157 height 34
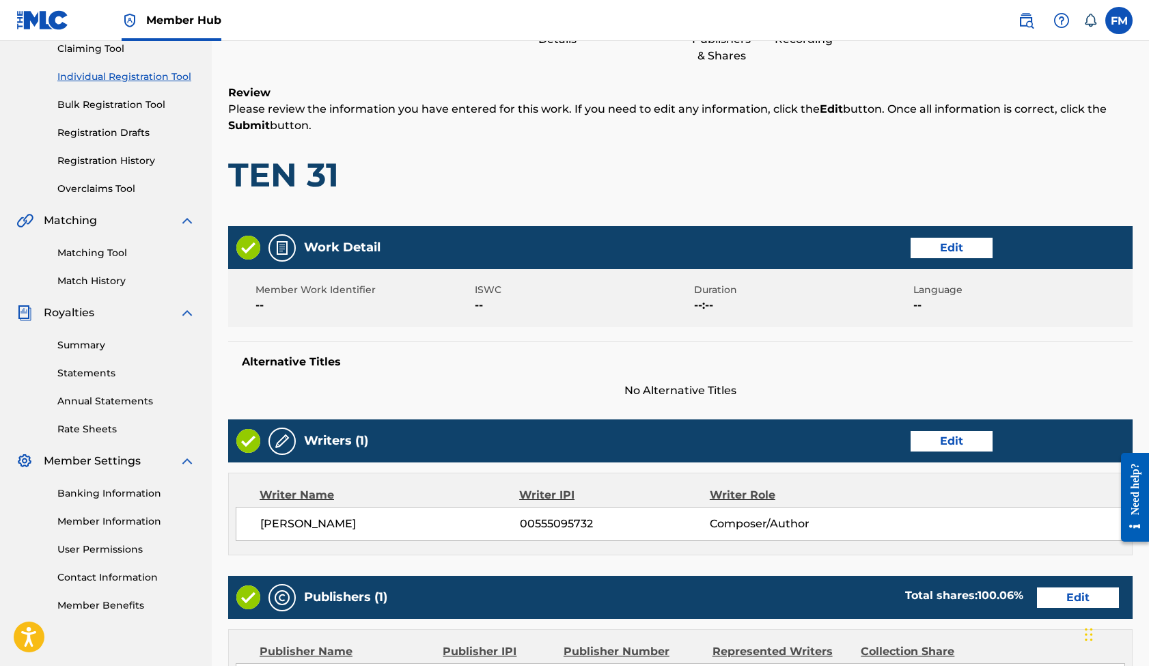
scroll to position [139, 0]
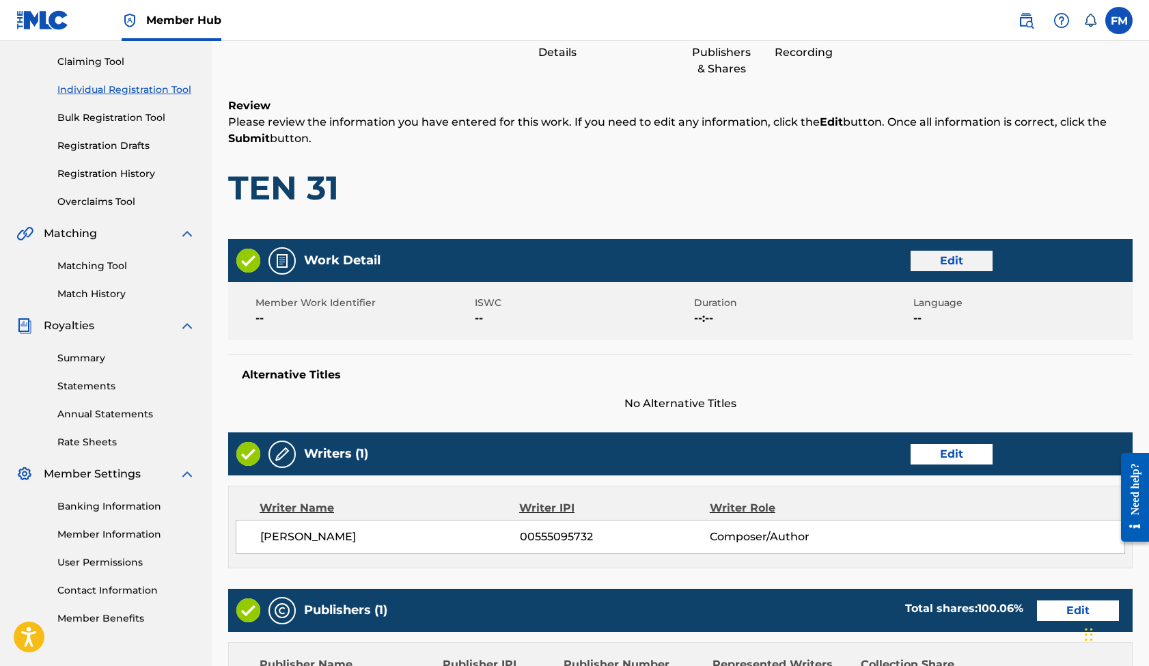
click at [939, 260] on button "Edit" at bounding box center [951, 261] width 82 height 20
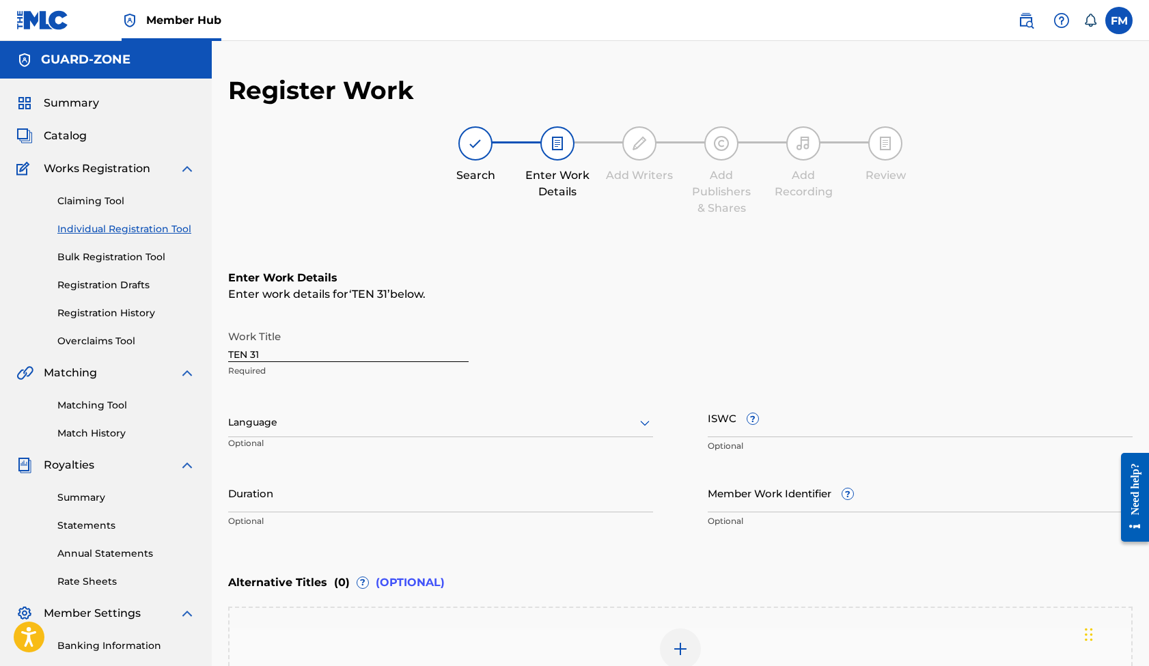
scroll to position [0, 0]
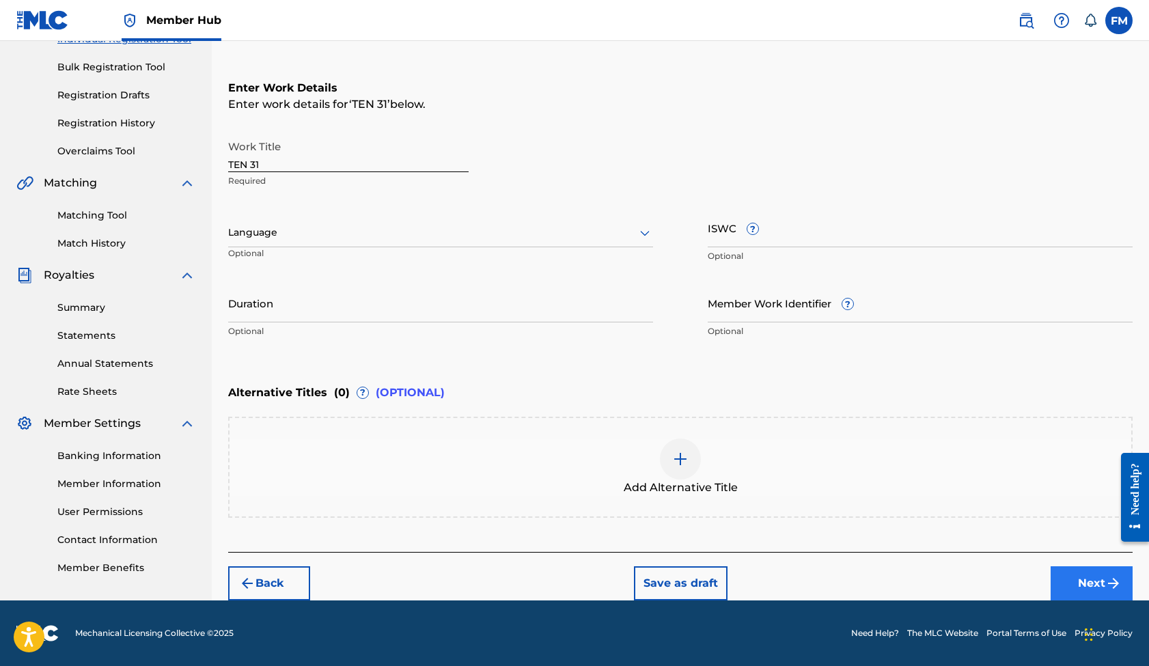
click at [1067, 580] on button "Next" at bounding box center [1091, 583] width 82 height 34
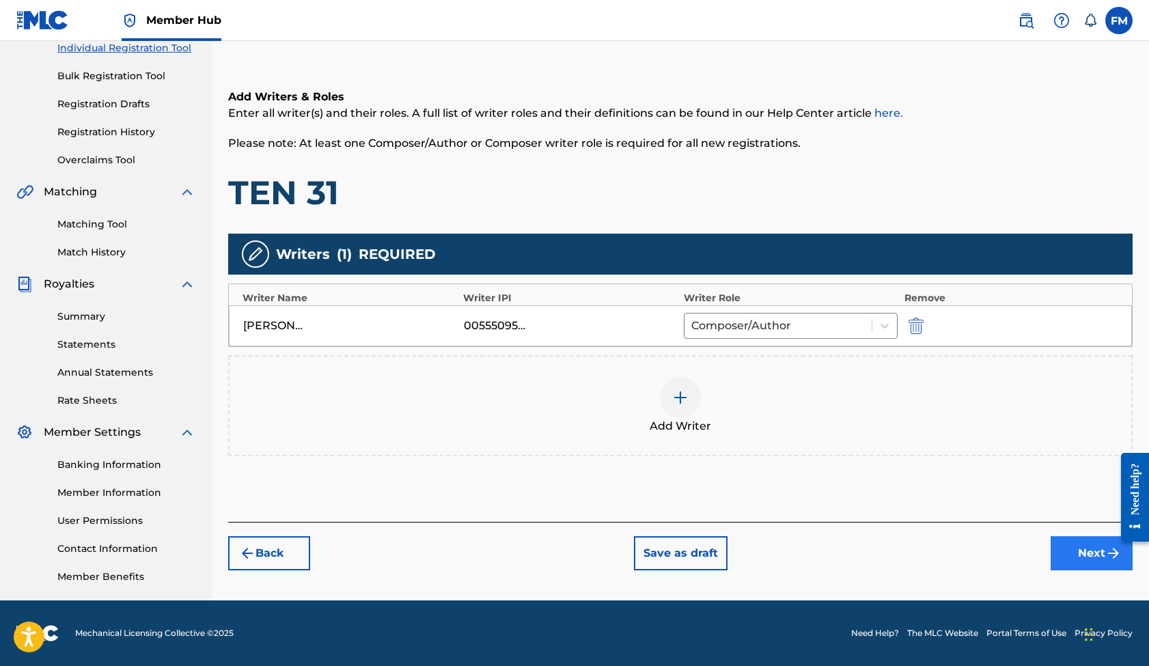
click at [1071, 558] on button "Next" at bounding box center [1091, 553] width 82 height 34
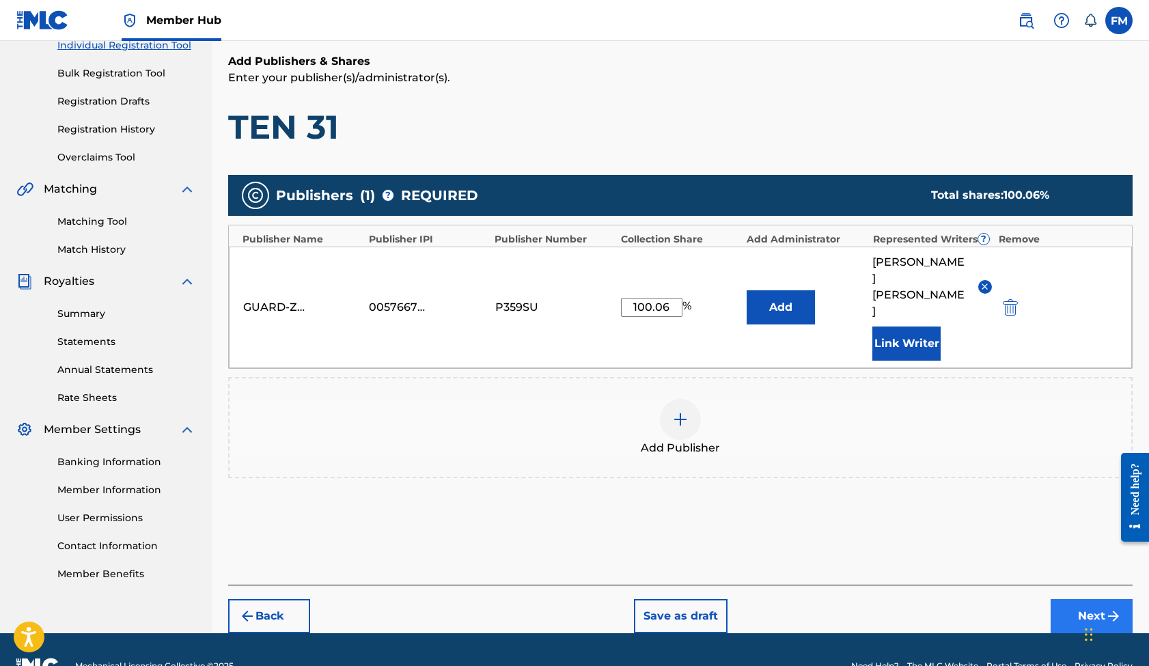
scroll to position [184, 1]
click at [1070, 599] on button "Next" at bounding box center [1091, 616] width 82 height 34
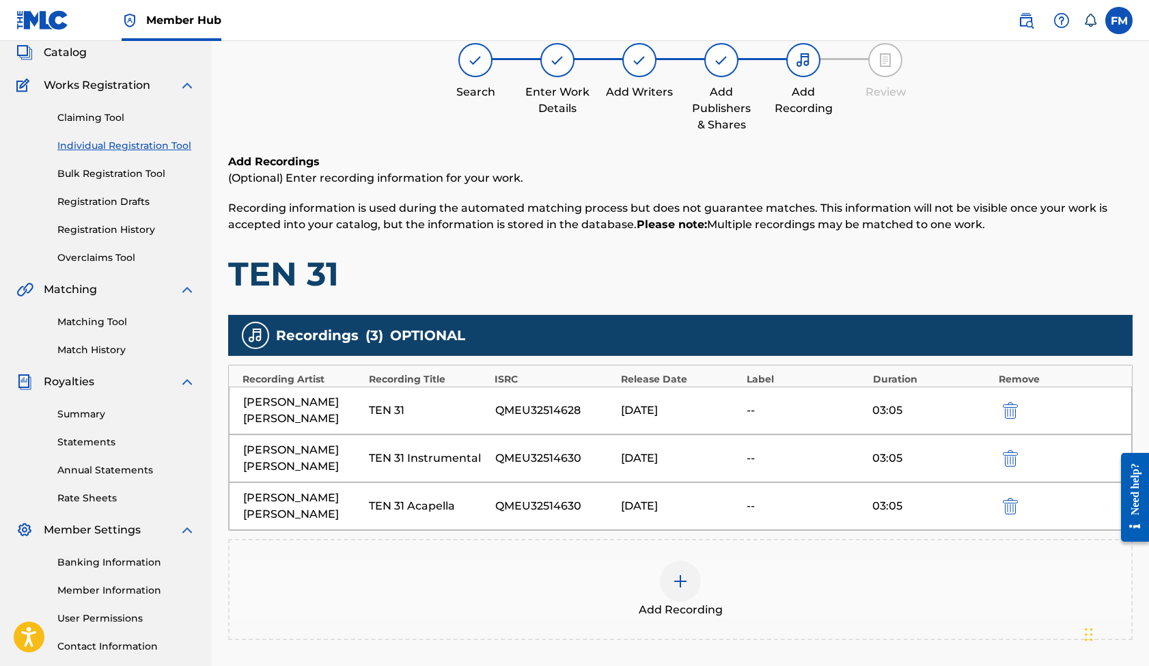
scroll to position [61, 1]
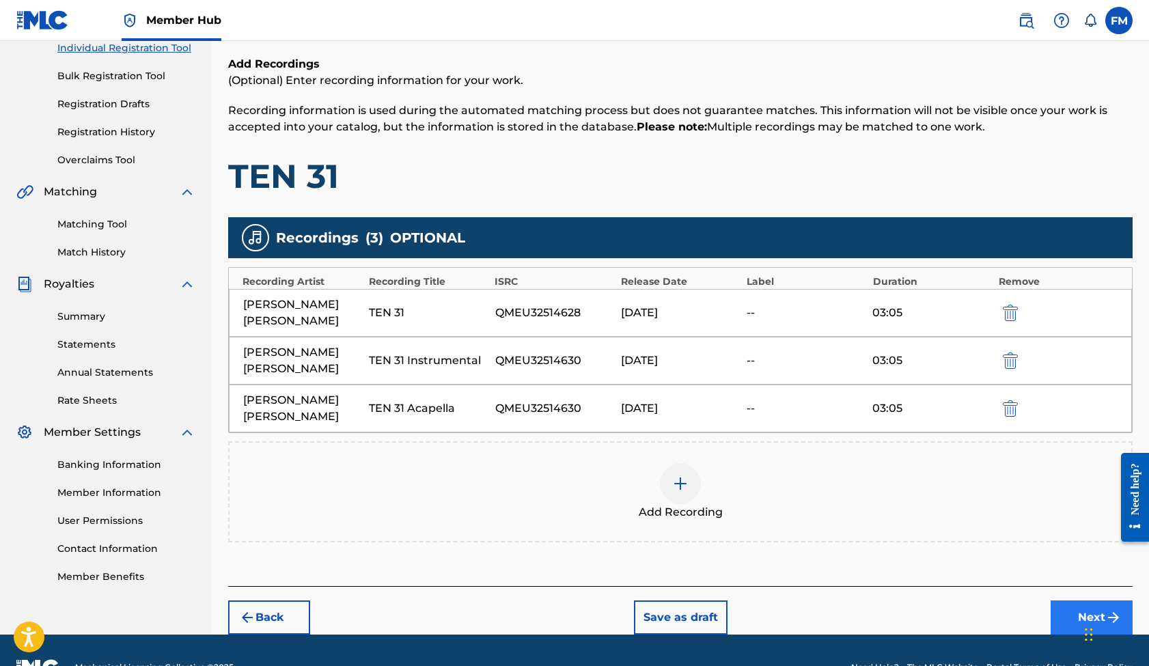
click at [1065, 600] on button "Next" at bounding box center [1091, 617] width 82 height 34
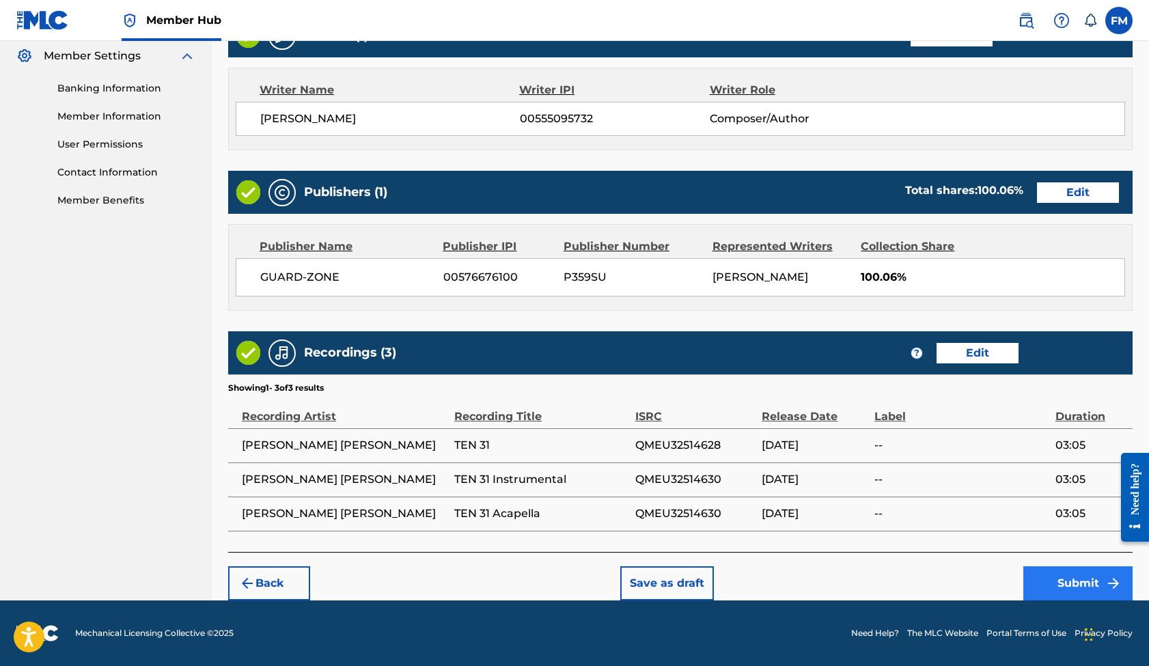
scroll to position [557, 0]
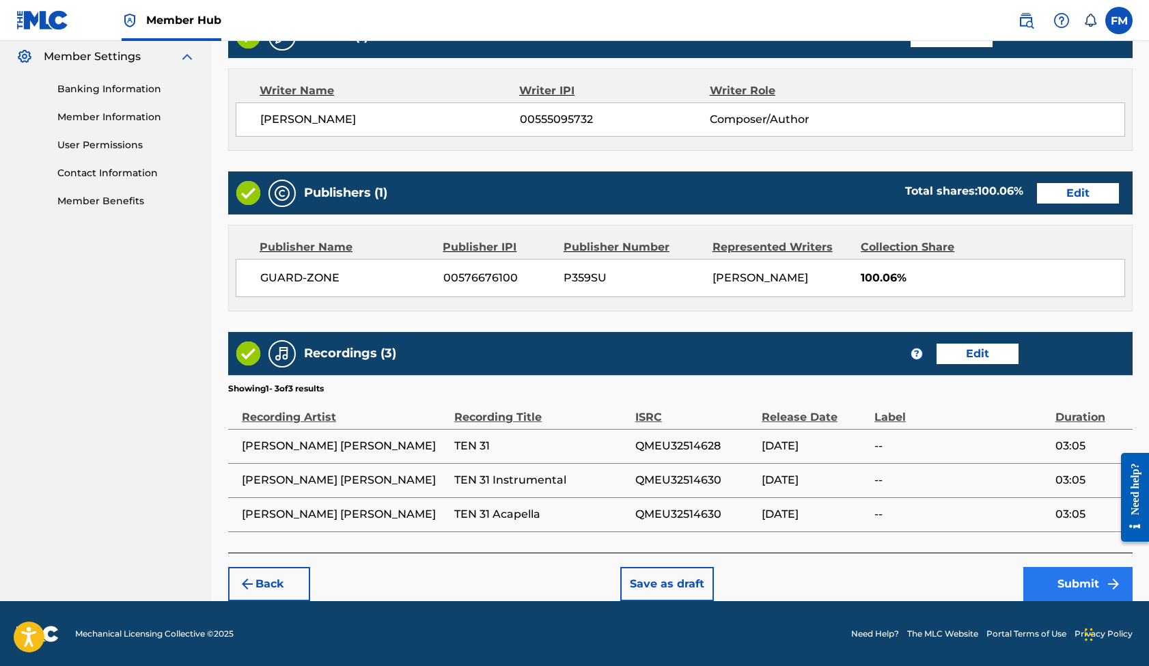
click at [1060, 583] on button "Submit" at bounding box center [1077, 584] width 109 height 34
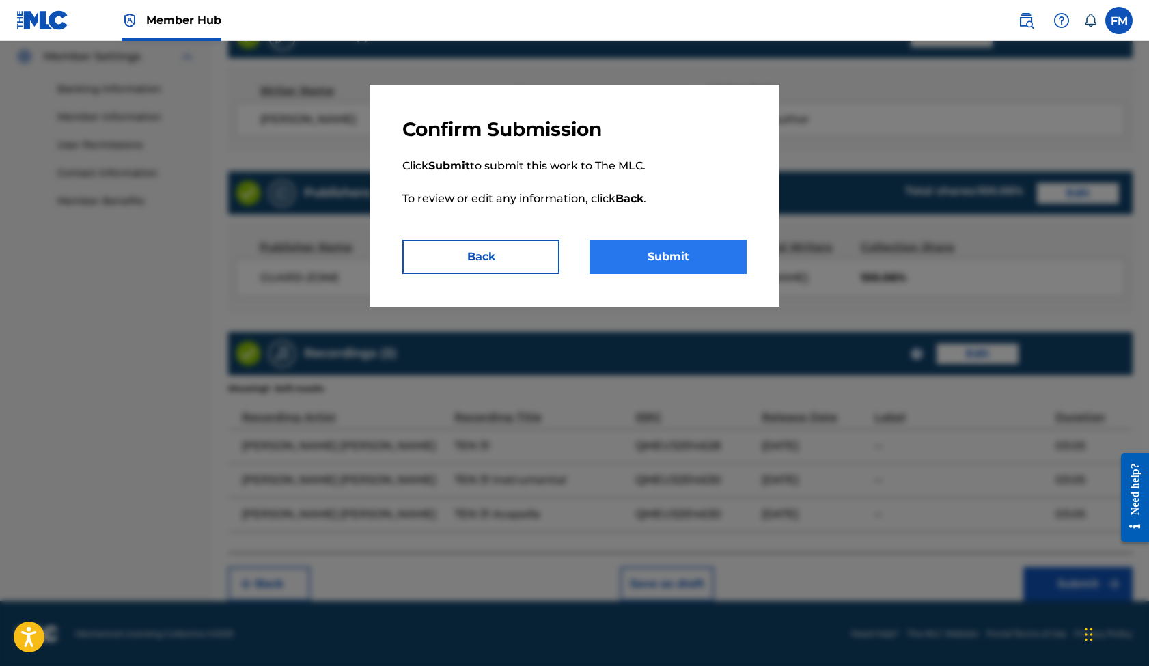
click at [727, 263] on button "Submit" at bounding box center [667, 257] width 157 height 34
click at [542, 264] on button "Back" at bounding box center [480, 257] width 157 height 34
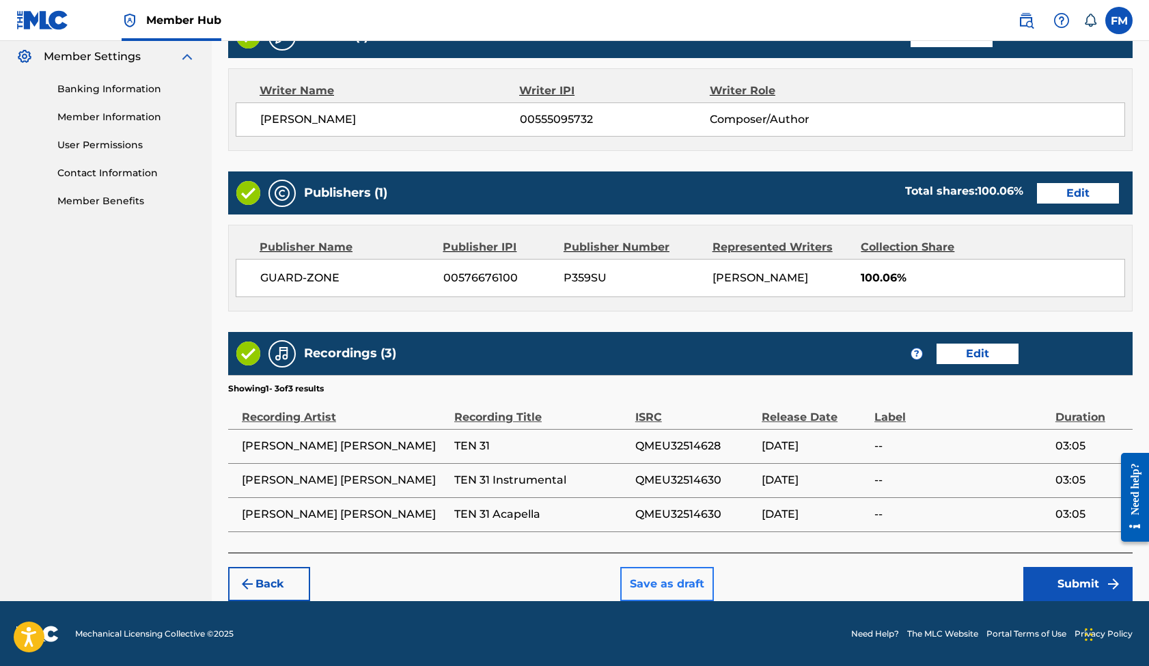
click at [680, 585] on button "Save as draft" at bounding box center [667, 584] width 94 height 34
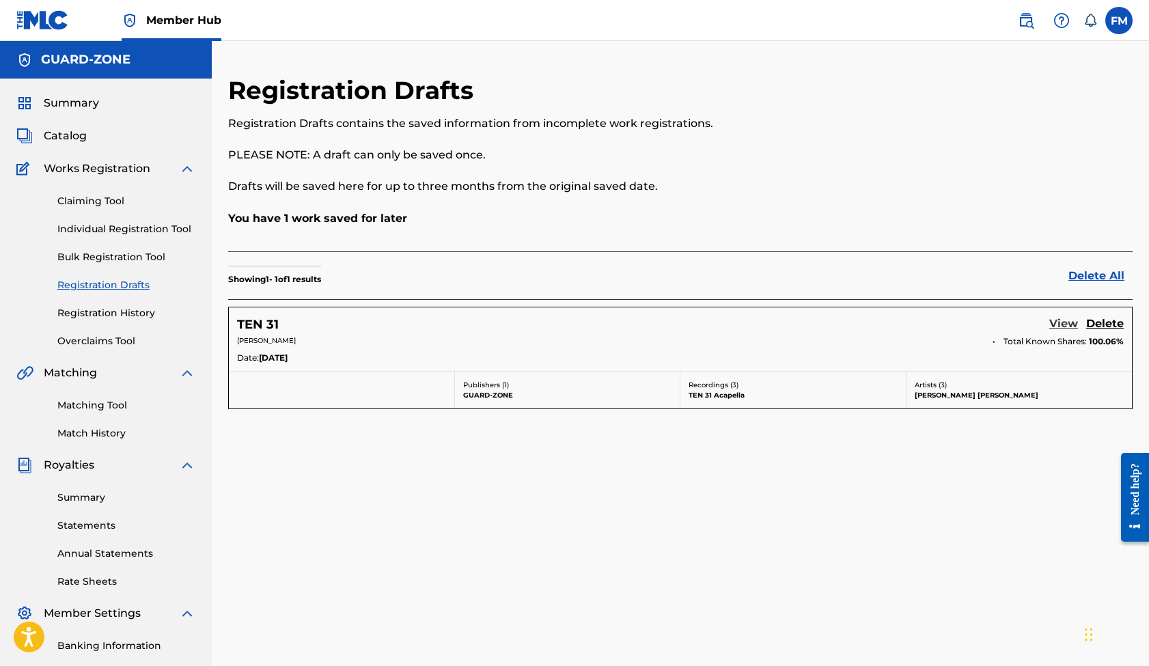
click at [1062, 321] on link "View" at bounding box center [1063, 325] width 29 height 18
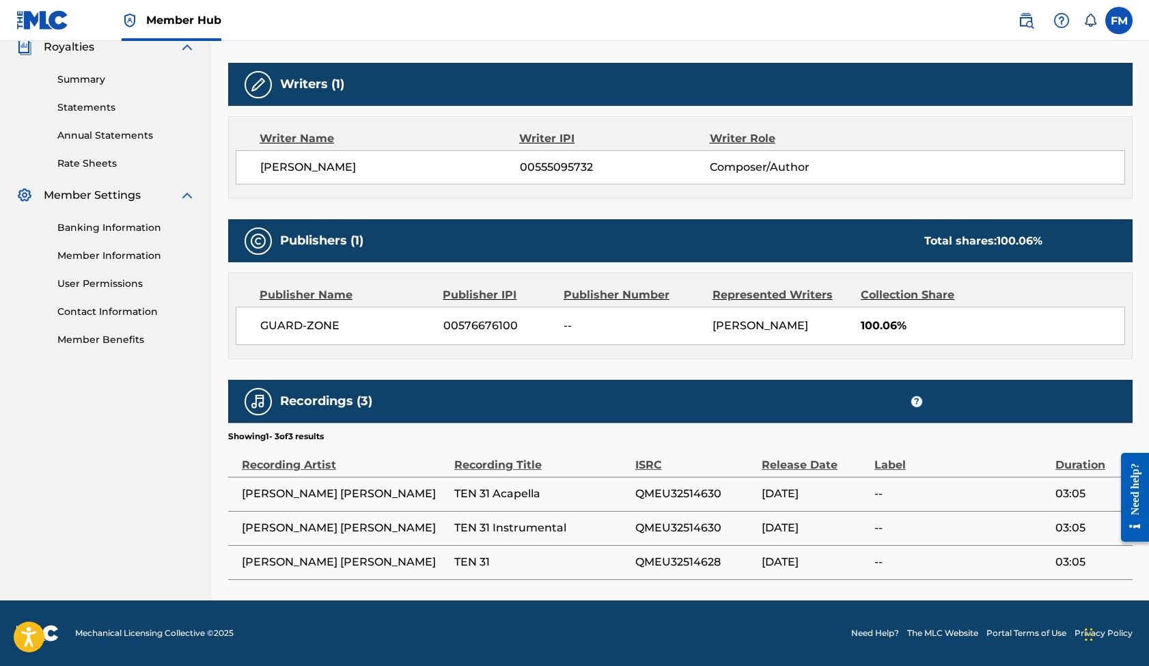
scroll to position [417, 0]
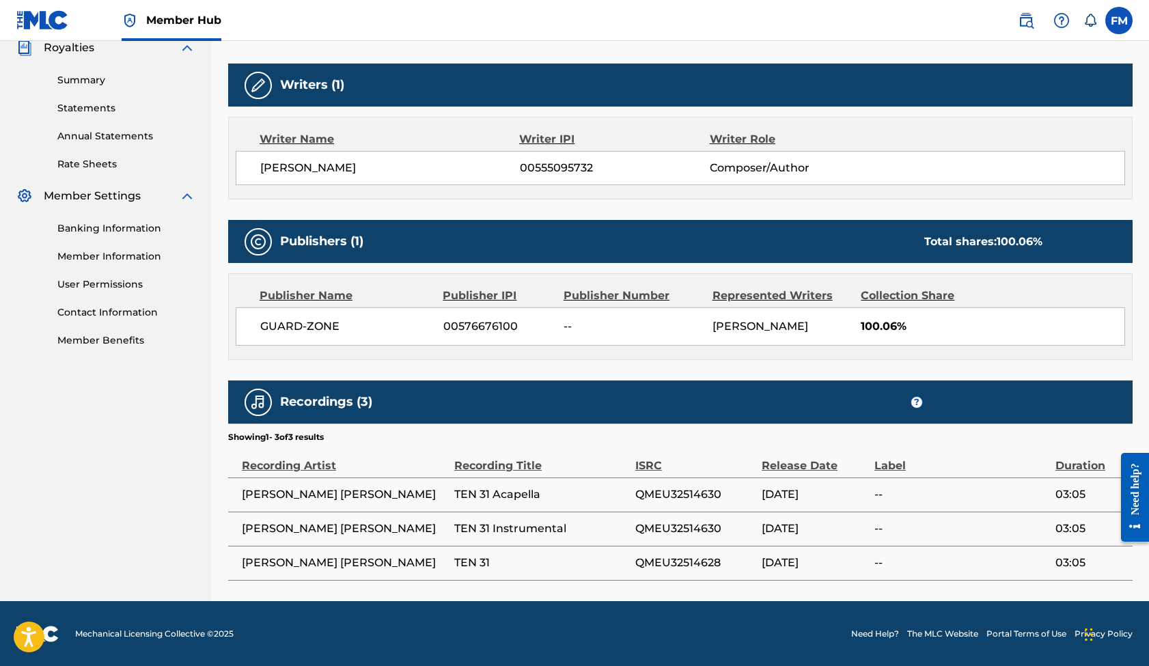
click at [1136, 514] on div "Need help?" at bounding box center [1134, 488] width 18 height 52
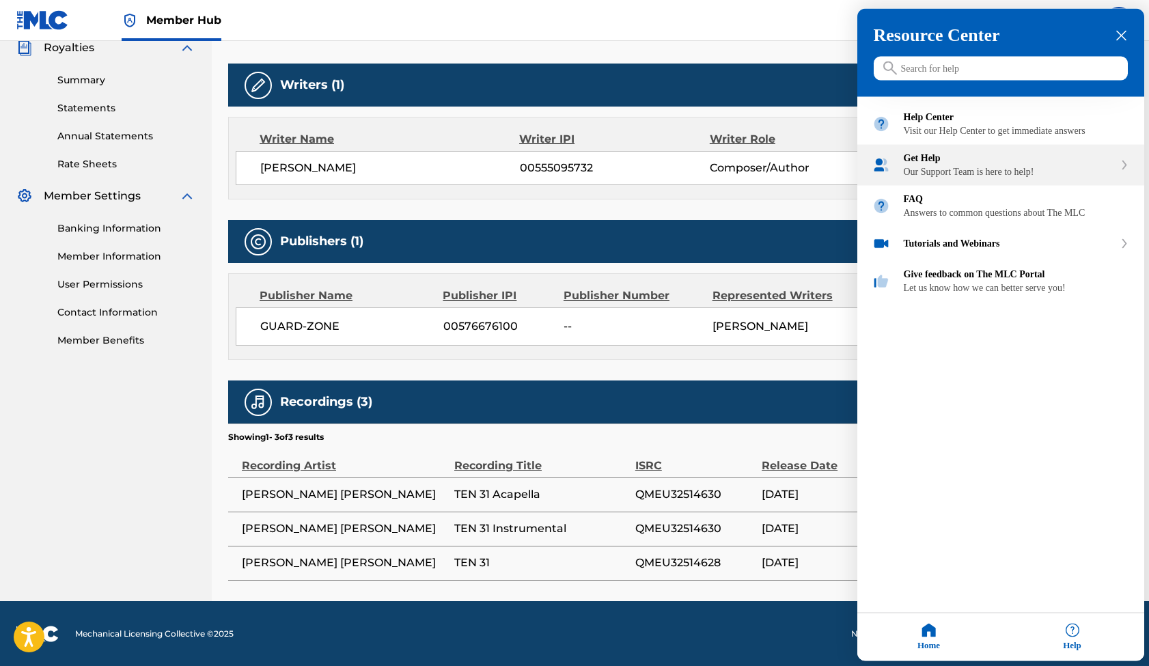
click at [1028, 178] on div "Our Support Team is here to help!" at bounding box center [1008, 172] width 210 height 11
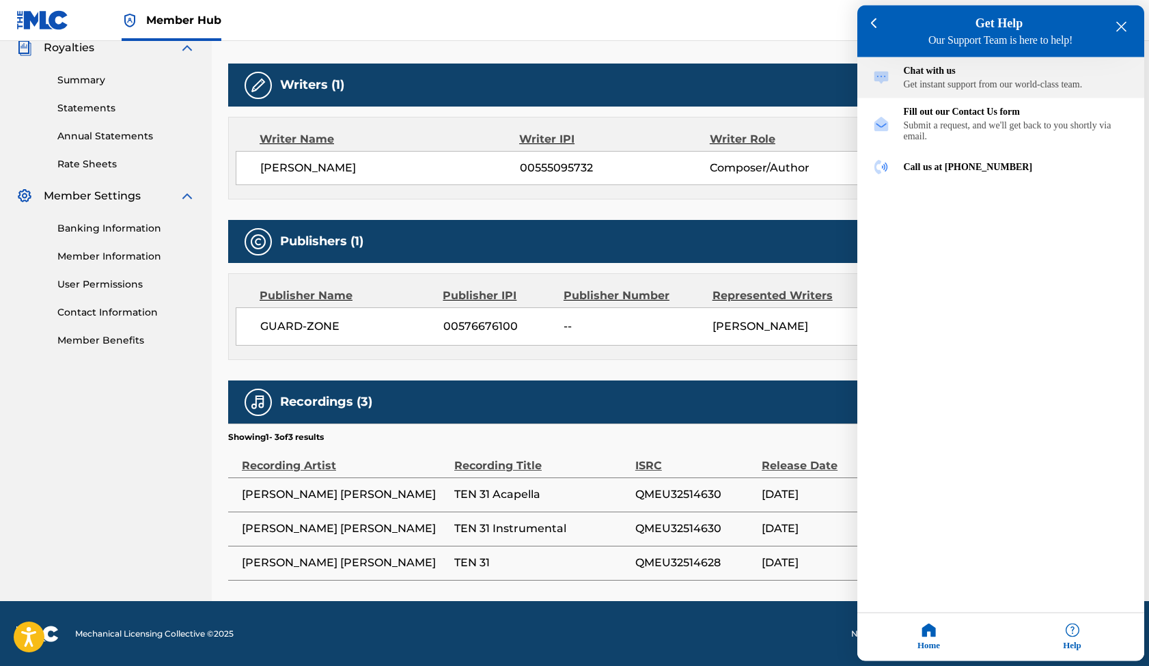
click at [980, 87] on div "Get instant support from our world-class team." at bounding box center [1015, 84] width 225 height 11
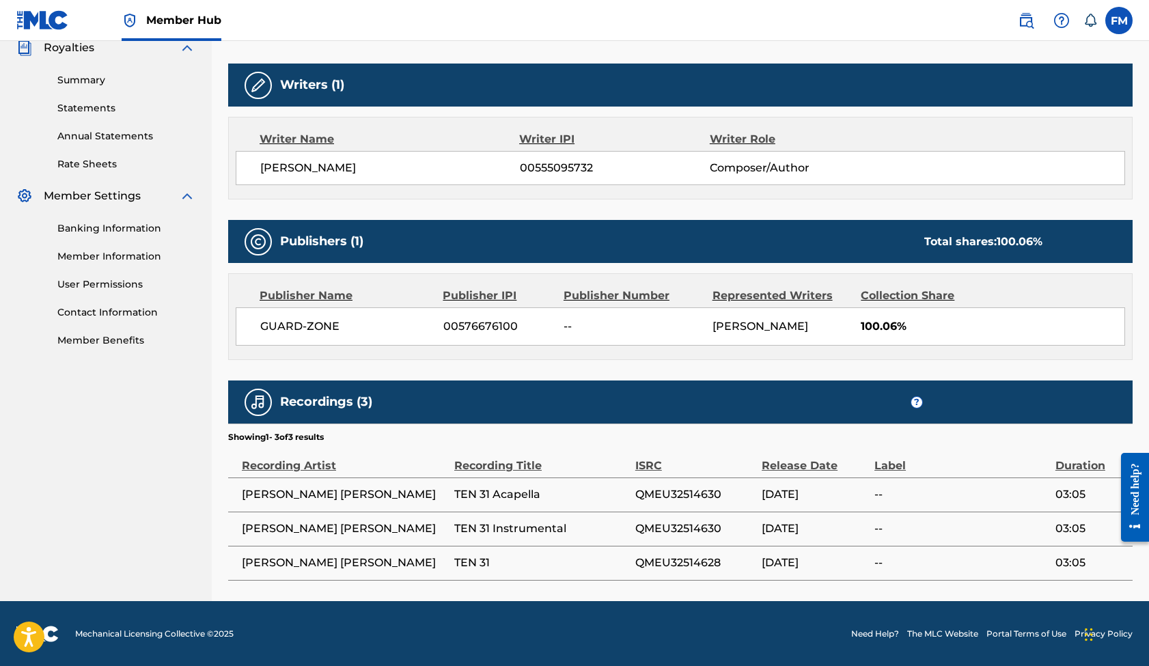
click at [1137, 514] on div "Need help?" at bounding box center [1134, 488] width 18 height 52
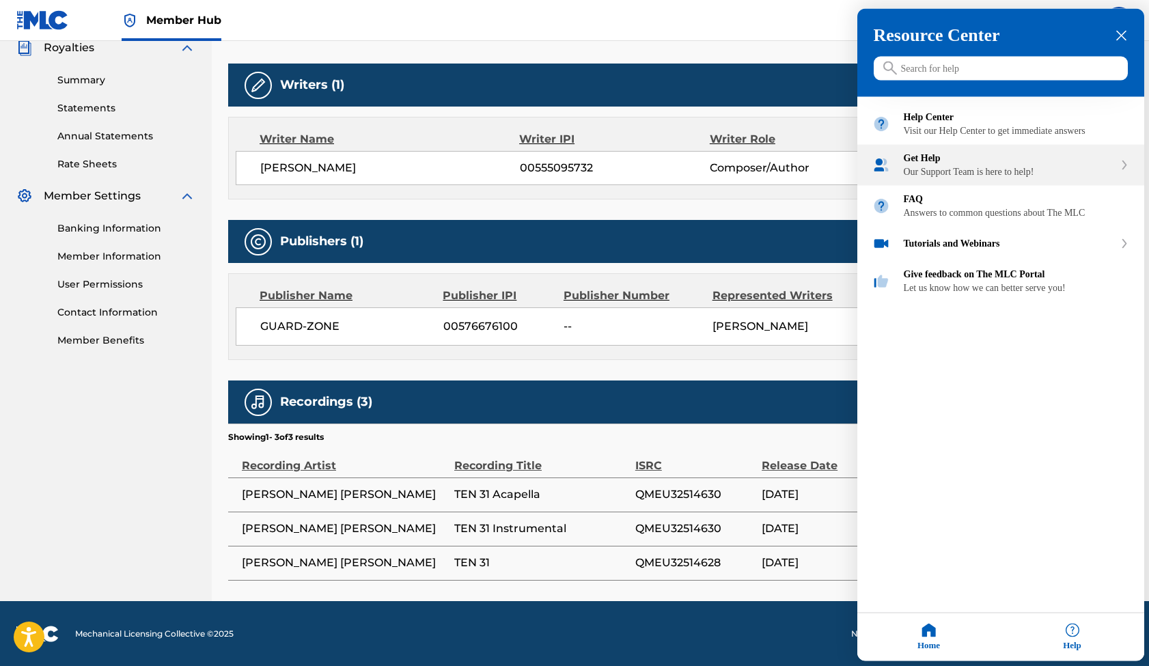
click at [1007, 178] on div "Our Support Team is here to help!" at bounding box center [1008, 172] width 210 height 11
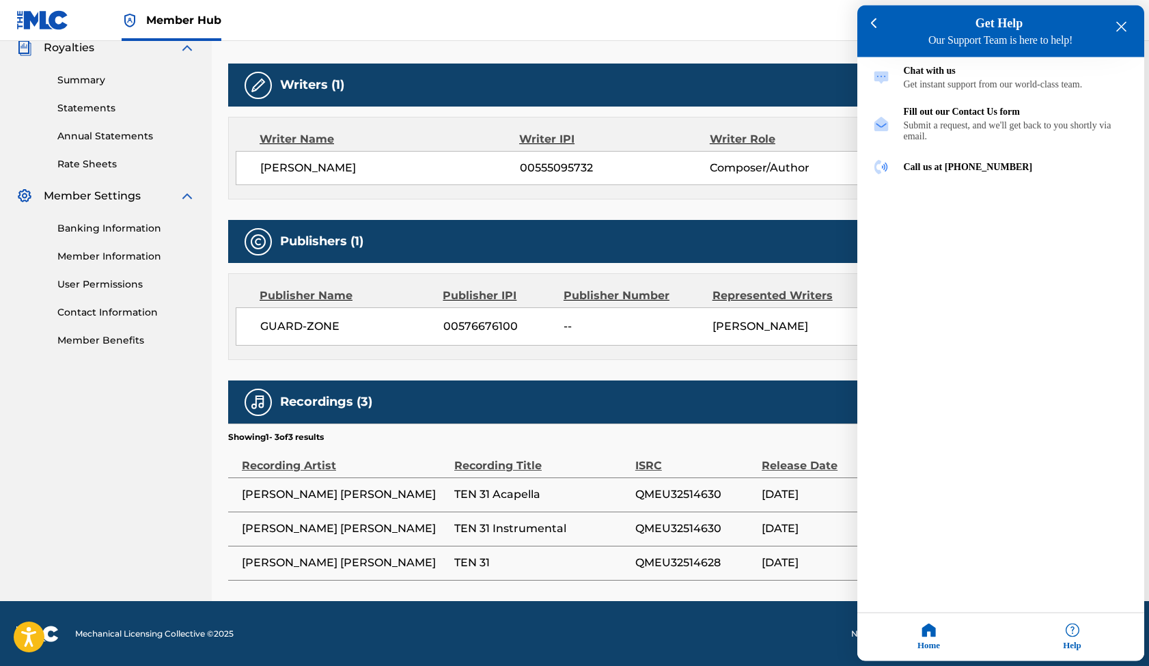
click at [806, 54] on div at bounding box center [574, 333] width 1149 height 666
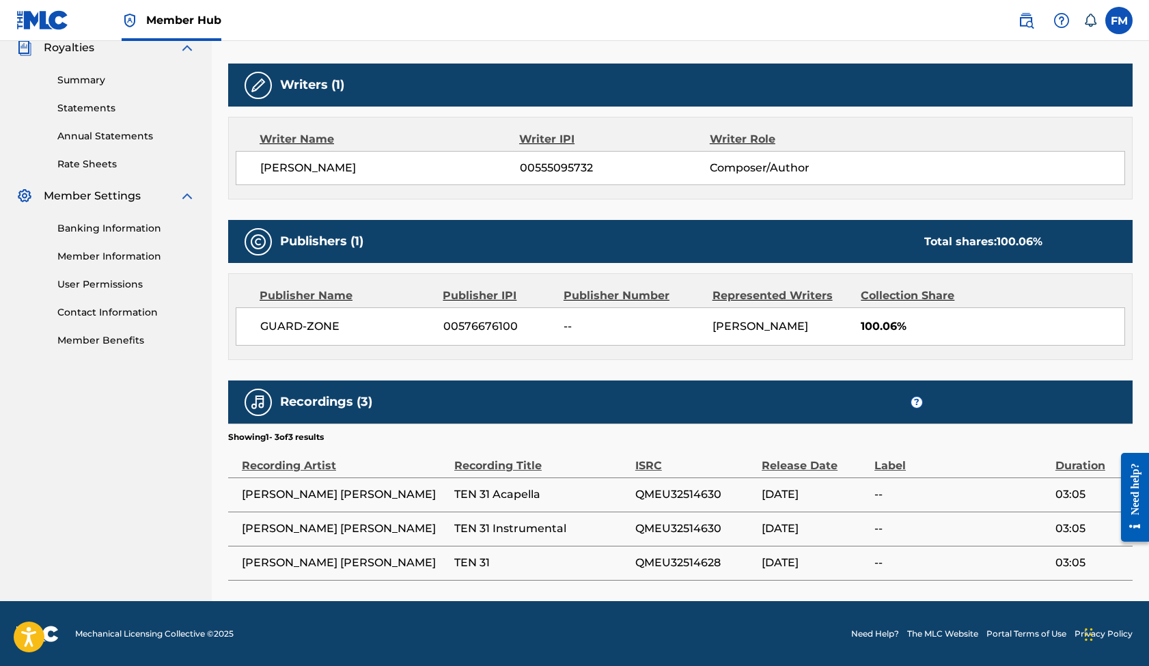
click at [181, 421] on nav "GUARD-ZONE Summary Catalog Works Registration Claiming Tool Individual Registra…" at bounding box center [106, 112] width 212 height 977
click at [115, 225] on link "Banking Information" at bounding box center [126, 228] width 138 height 14
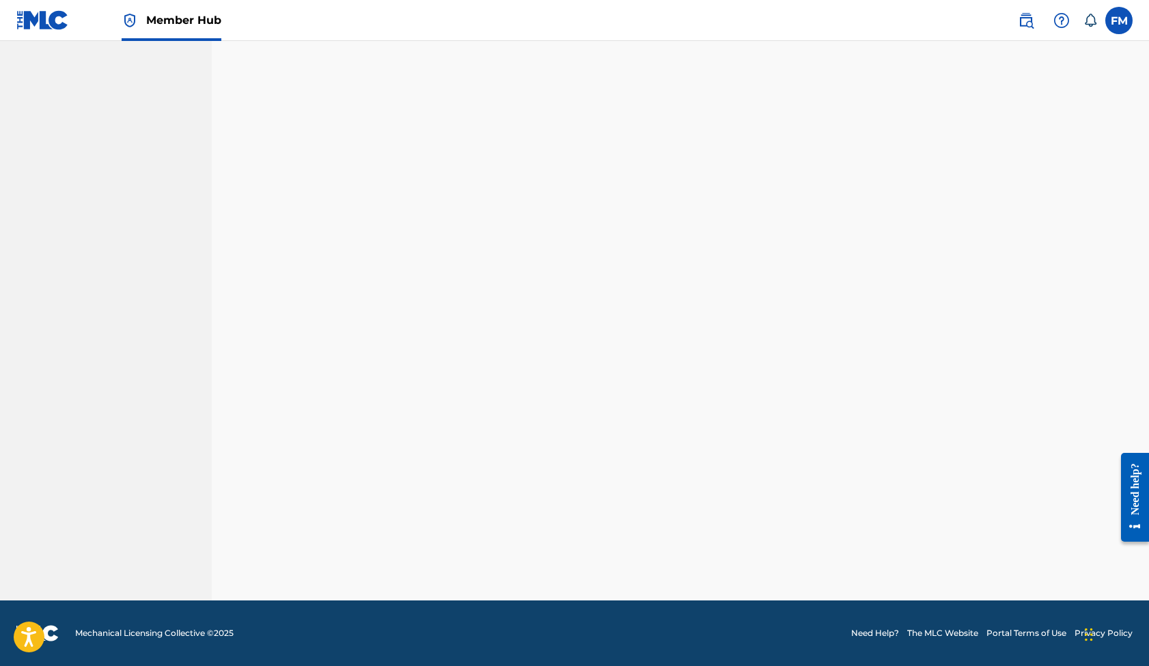
scroll to position [181, 0]
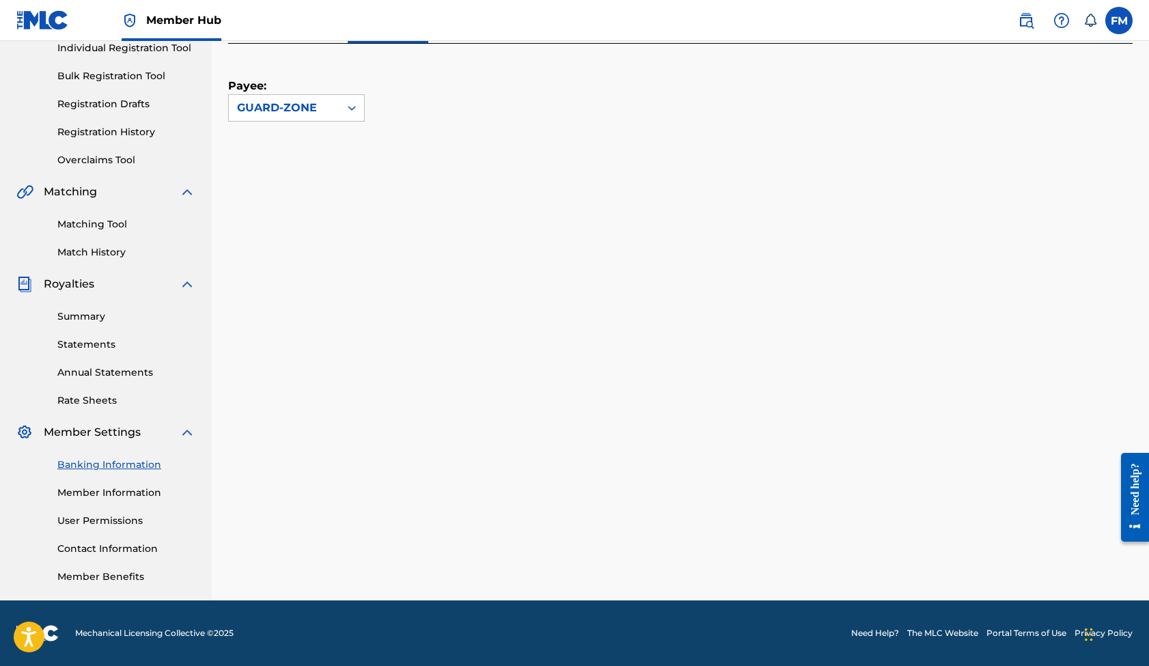
click at [670, 555] on div "Banking and Tax The Banking and Tax tab needs to be fully completed before any …" at bounding box center [680, 247] width 904 height 706
click at [701, 148] on div "Payee: GUARD-ZONE" at bounding box center [680, 277] width 904 height 466
click at [826, 126] on div "Payee: GUARD-ZONE" at bounding box center [680, 277] width 904 height 466
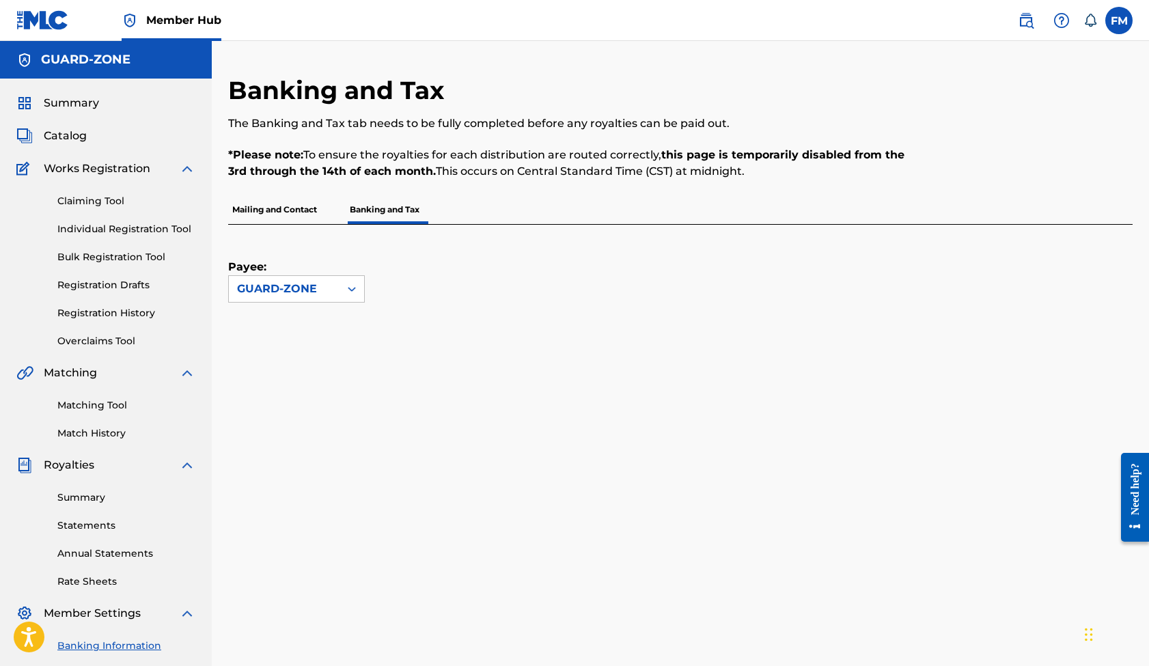
scroll to position [0, 0]
click at [76, 137] on span "Catalog" at bounding box center [65, 136] width 43 height 16
